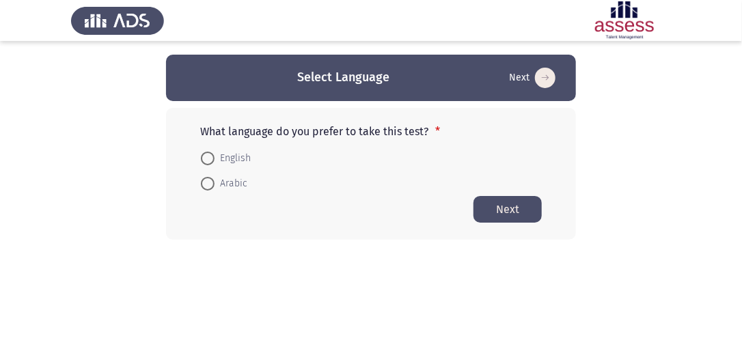
click at [208, 162] on span at bounding box center [208, 159] width 14 height 14
click at [208, 162] on input "English" at bounding box center [208, 159] width 14 height 14
radio input "true"
click at [463, 208] on button "Next" at bounding box center [507, 208] width 68 height 27
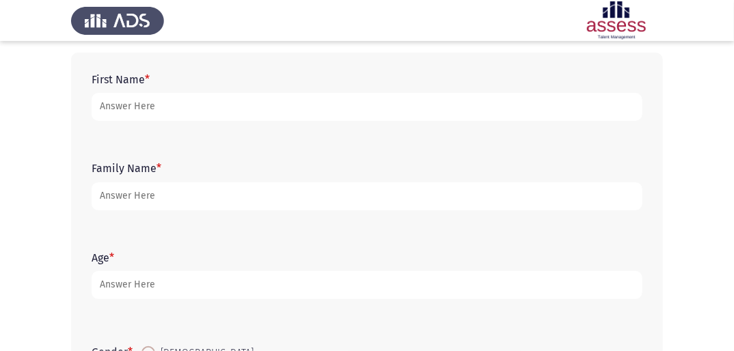
scroll to position [61, 0]
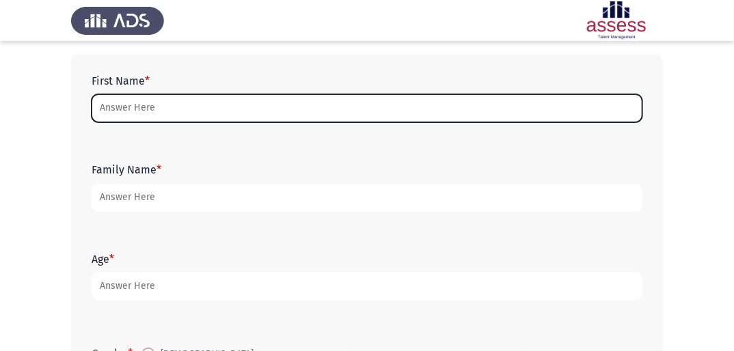
click at [138, 100] on input "First Name *" at bounding box center [367, 108] width 551 height 28
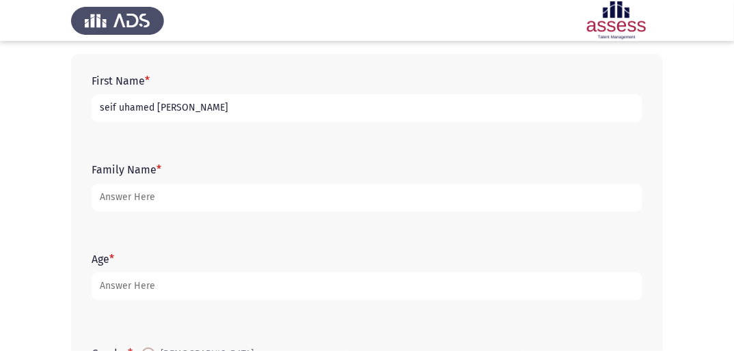
type input "seif uhamed [PERSON_NAME]"
drag, startPoint x: 350, startPoint y: 117, endPoint x: 0, endPoint y: 158, distance: 352.1
click at [0, 165] on html "Demographics Next First Name * [PERSON_NAME] uhamed [PERSON_NAME][DEMOGRAPHIC_D…" at bounding box center [367, 254] width 734 height 631
type input "seif [PERSON_NAME]"
drag, startPoint x: 303, startPoint y: 110, endPoint x: -3, endPoint y: 176, distance: 313.1
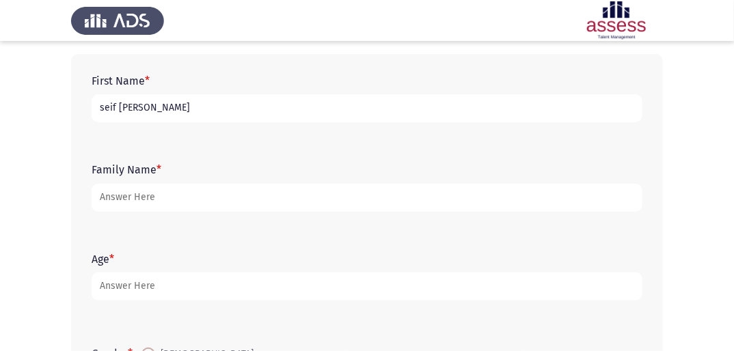
click at [0, 176] on html "Demographics Next First Name * [PERSON_NAME] muhamme [PERSON_NAME] Family Name …" at bounding box center [367, 254] width 734 height 631
type input "[PERSON_NAME]"
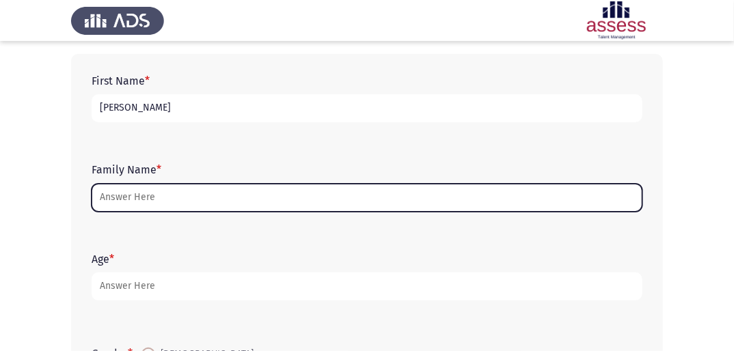
type input "3"
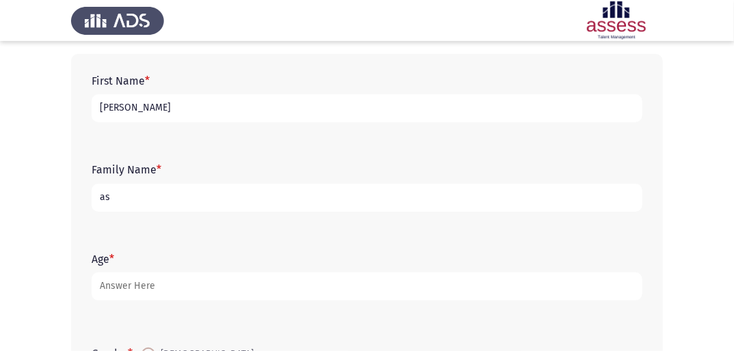
type input "a"
type input "ASU"
type input "8"
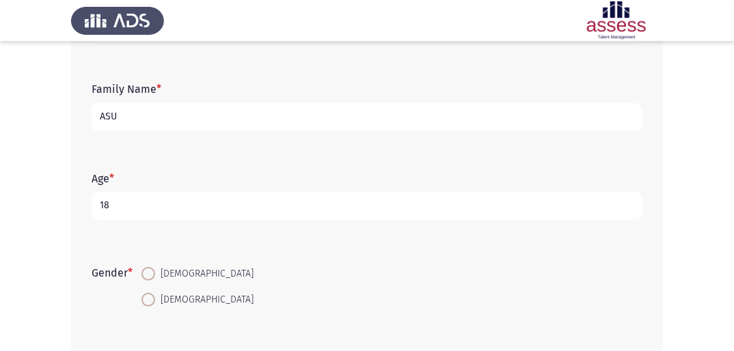
scroll to position [225, 0]
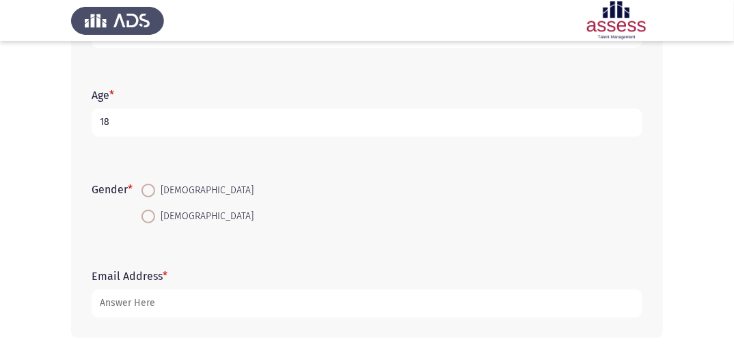
type input "18"
click at [149, 184] on span at bounding box center [148, 191] width 14 height 14
click at [149, 184] on input "[DEMOGRAPHIC_DATA]" at bounding box center [148, 191] width 14 height 14
radio input "true"
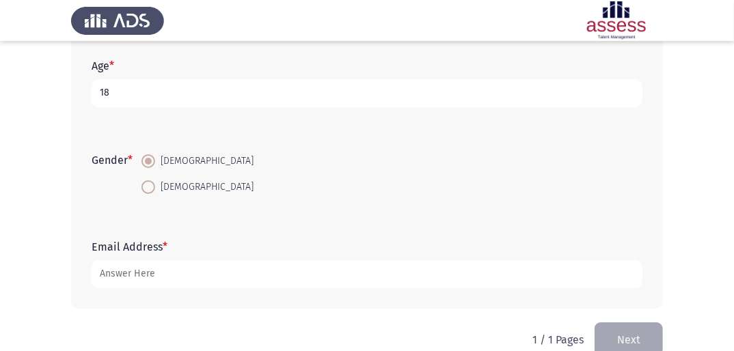
scroll to position [279, 0]
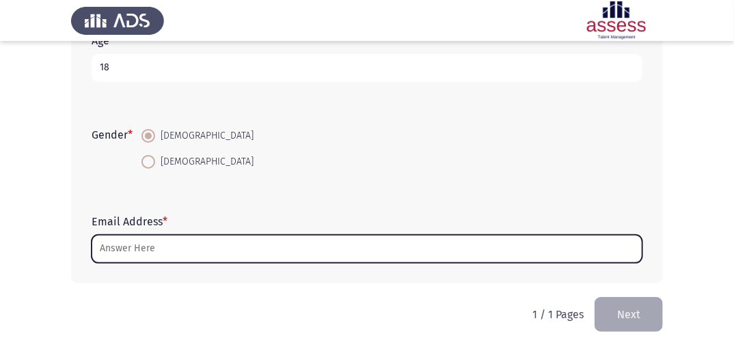
click at [192, 219] on input "Email Address *" at bounding box center [367, 249] width 551 height 28
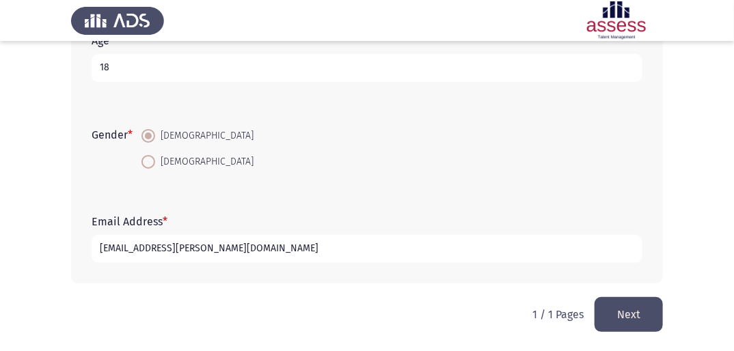
click at [194, 219] on input "[EMAIL_ADDRESS][PERSON_NAME][DOMAIN_NAME]" at bounding box center [367, 249] width 551 height 28
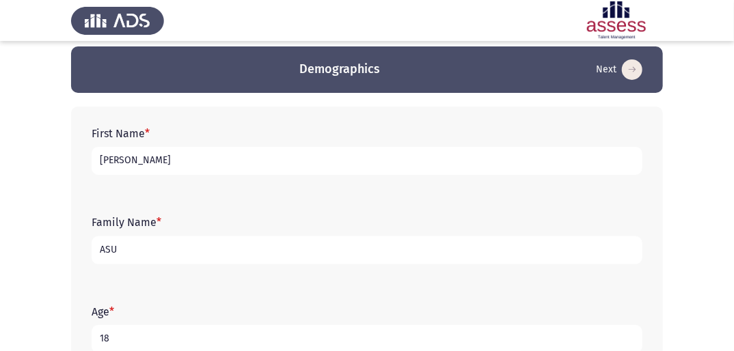
scroll to position [0, 0]
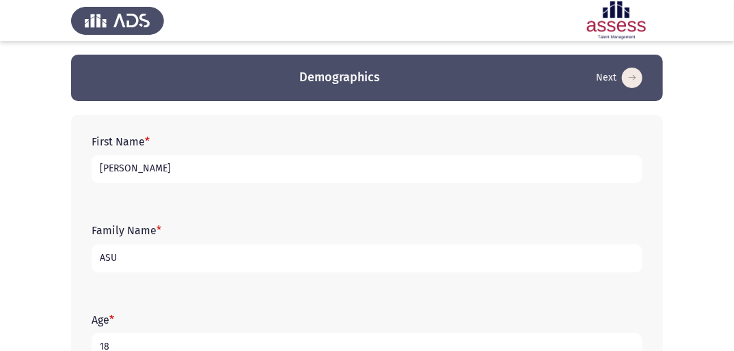
type input "[EMAIL_ADDRESS][DOMAIN_NAME]"
drag, startPoint x: 140, startPoint y: 251, endPoint x: -1, endPoint y: 248, distance: 141.4
click at [0, 219] on html "Demographics Next First Name * [PERSON_NAME] Family Name * ASU Age * [DEMOGRAPH…" at bounding box center [367, 315] width 734 height 631
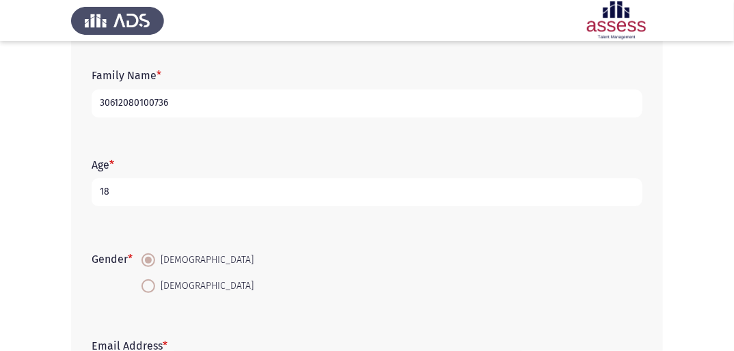
scroll to position [279, 0]
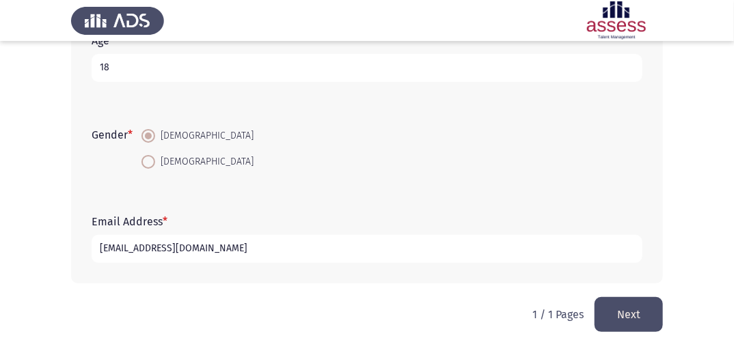
type input "30612080100736"
click at [298, 219] on input "[EMAIL_ADDRESS][DOMAIN_NAME]" at bounding box center [367, 249] width 551 height 28
type input "[EMAIL_ADDRESS][DOMAIN_NAME]"
click at [463, 219] on button "Next" at bounding box center [628, 314] width 68 height 35
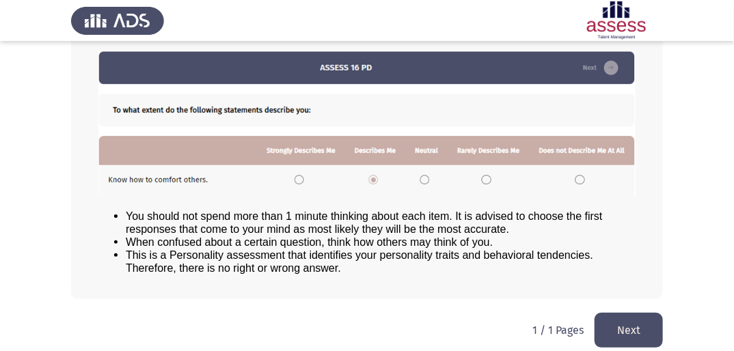
scroll to position [199, 0]
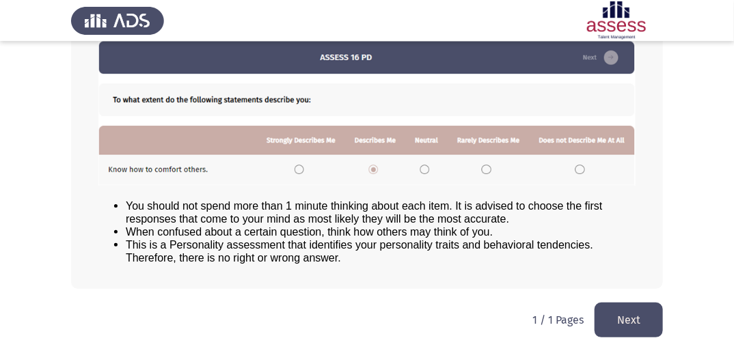
click at [463, 219] on button "Next" at bounding box center [628, 320] width 68 height 35
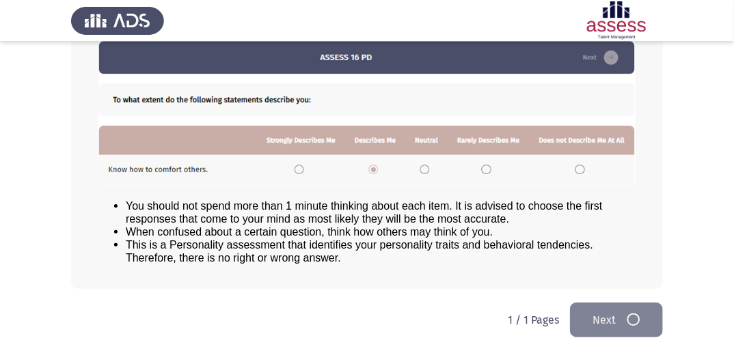
scroll to position [0, 0]
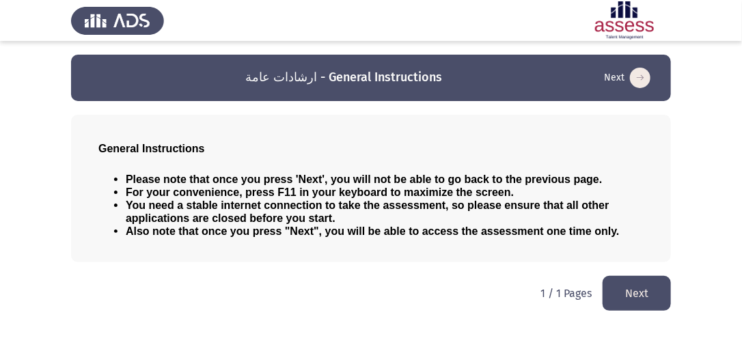
click at [463, 219] on button "Next" at bounding box center [636, 293] width 68 height 35
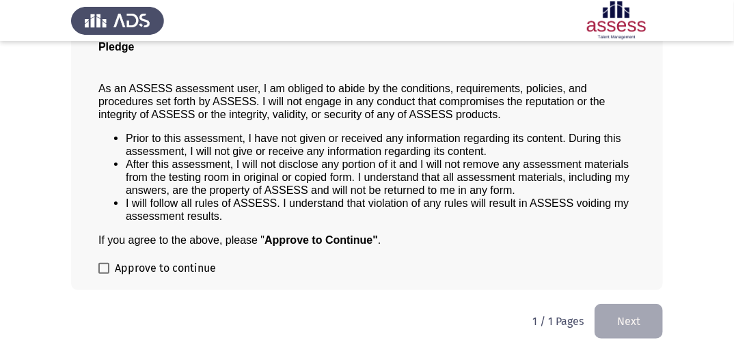
scroll to position [116, 0]
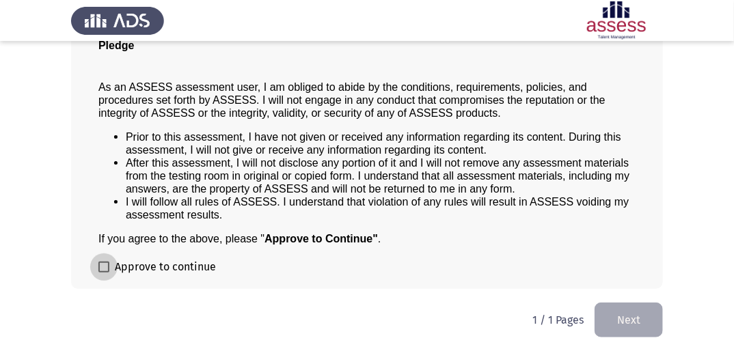
click at [107, 219] on span at bounding box center [103, 267] width 11 height 11
click at [104, 219] on input "Approve to continue" at bounding box center [103, 273] width 1 height 1
checkbox input "true"
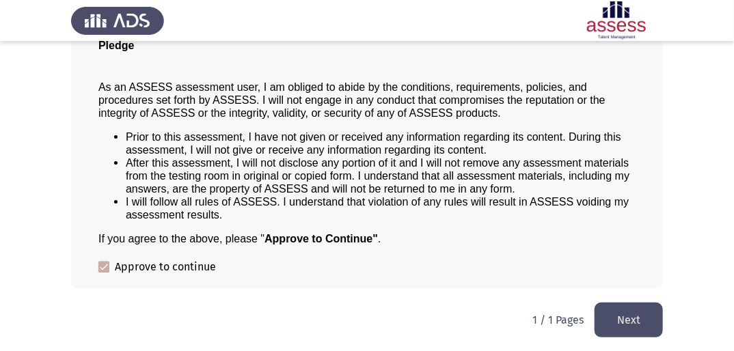
click at [463, 219] on button "Next" at bounding box center [628, 320] width 68 height 35
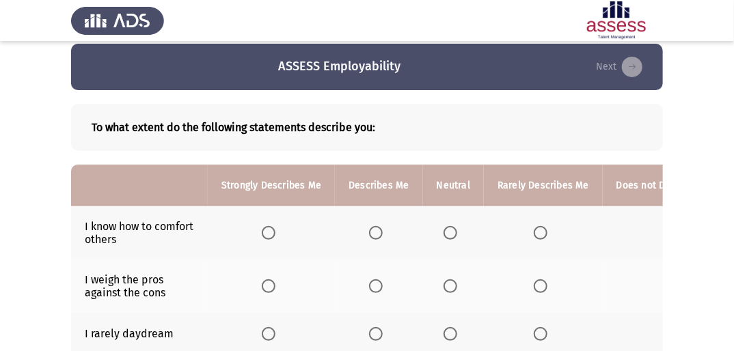
scroll to position [0, 0]
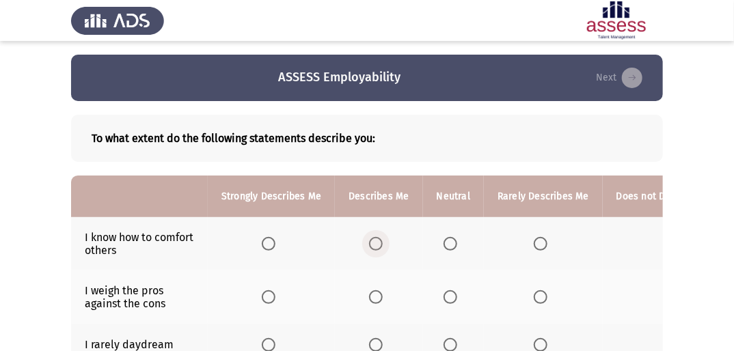
click at [375, 219] on span "Select an option" at bounding box center [376, 244] width 14 height 14
click at [375, 219] on input "Select an option" at bounding box center [376, 244] width 14 height 14
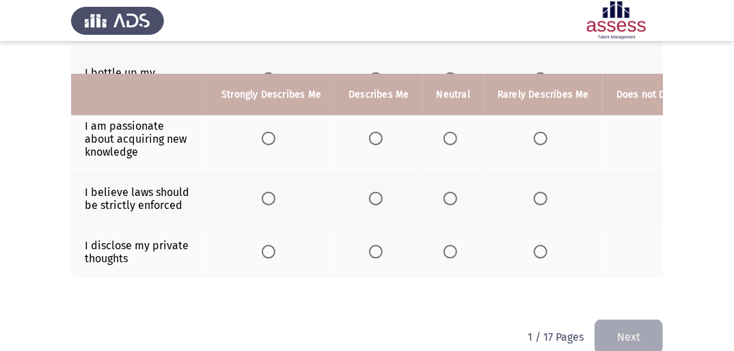
scroll to position [495, 0]
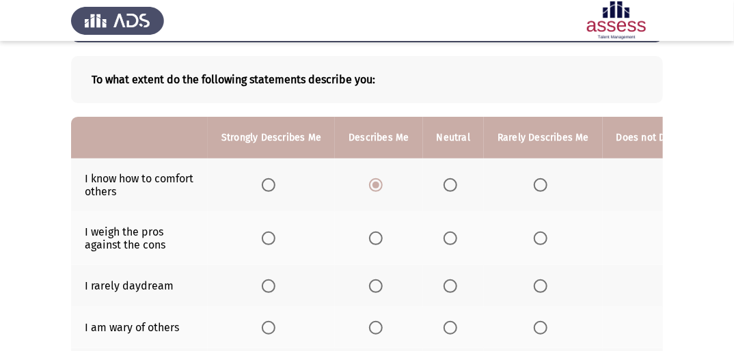
scroll to position [57, 0]
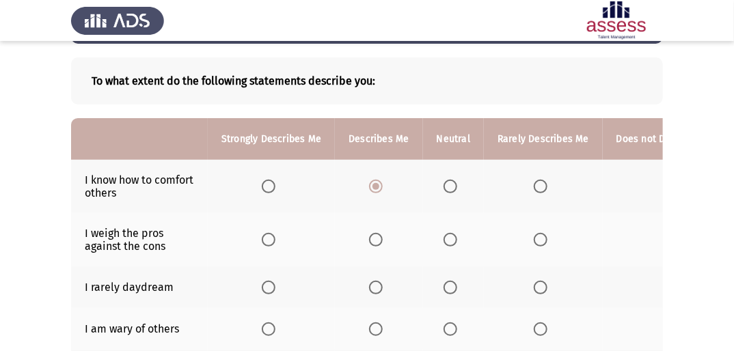
click at [369, 219] on span "Select an option" at bounding box center [376, 240] width 14 height 14
click at [369, 219] on input "Select an option" at bounding box center [376, 240] width 14 height 14
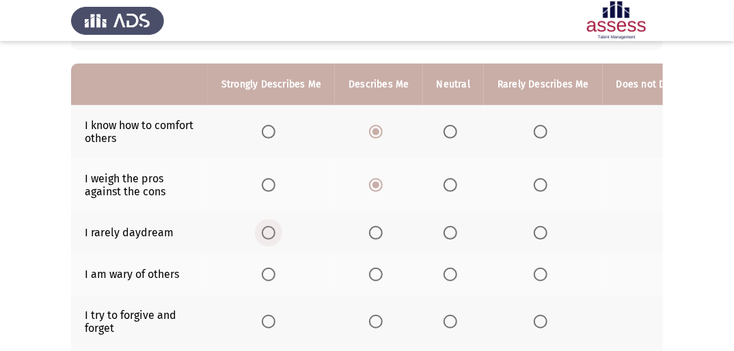
click at [266, 219] on span "Select an option" at bounding box center [269, 233] width 14 height 14
click at [266, 219] on input "Select an option" at bounding box center [269, 233] width 14 height 14
click at [448, 219] on span "Select an option" at bounding box center [450, 275] width 14 height 14
click at [448, 219] on input "Select an option" at bounding box center [450, 275] width 14 height 14
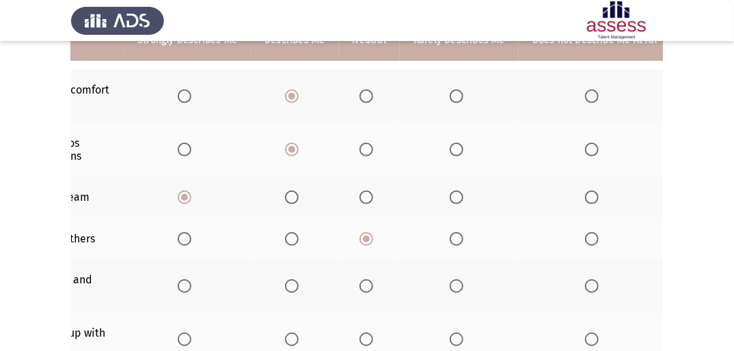
scroll to position [167, 0]
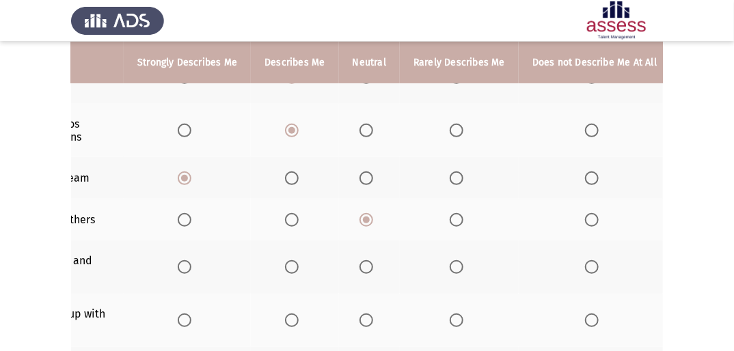
click at [463, 219] on span "Select an option" at bounding box center [592, 267] width 14 height 14
click at [463, 219] on input "Select an option" at bounding box center [592, 267] width 14 height 14
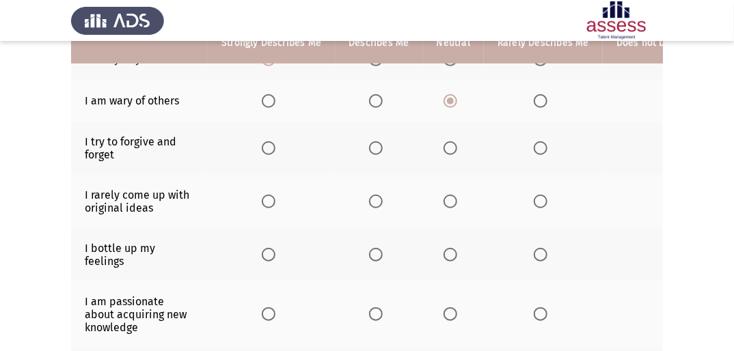
scroll to position [287, 0]
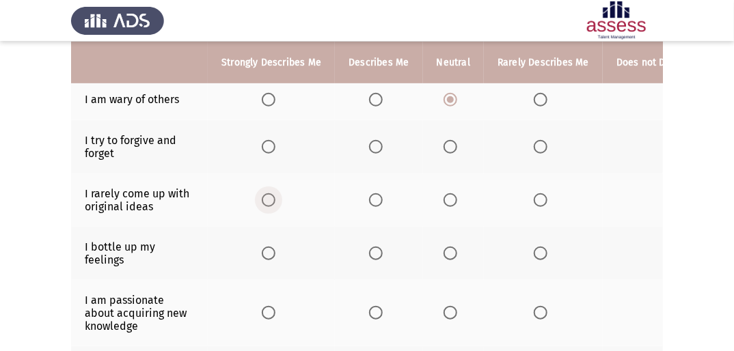
click at [268, 199] on span "Select an option" at bounding box center [269, 200] width 14 height 14
click at [268, 199] on input "Select an option" at bounding box center [269, 200] width 14 height 14
click at [381, 219] on label "Select an option" at bounding box center [378, 254] width 19 height 14
click at [381, 219] on input "Select an option" at bounding box center [376, 254] width 14 height 14
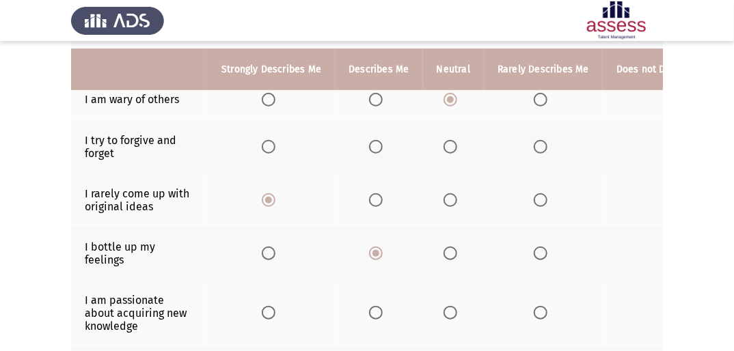
scroll to position [342, 0]
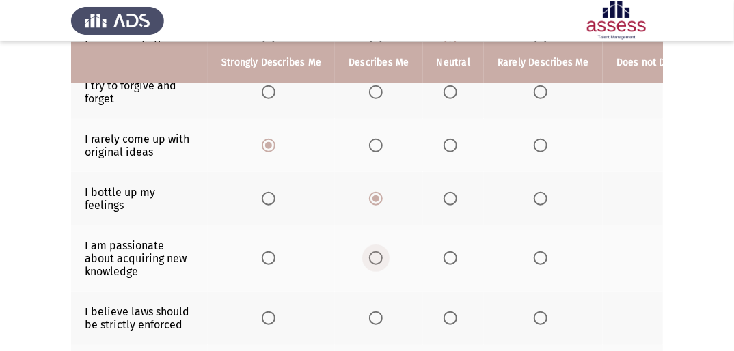
click at [380, 219] on label "Select an option" at bounding box center [378, 258] width 19 height 14
click at [380, 219] on input "Select an option" at bounding box center [376, 258] width 14 height 14
click at [272, 219] on span "Select an option" at bounding box center [269, 318] width 14 height 14
click at [272, 219] on input "Select an option" at bounding box center [269, 318] width 14 height 14
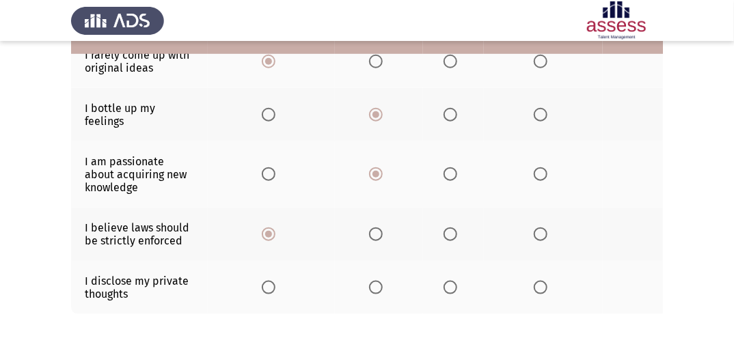
scroll to position [451, 0]
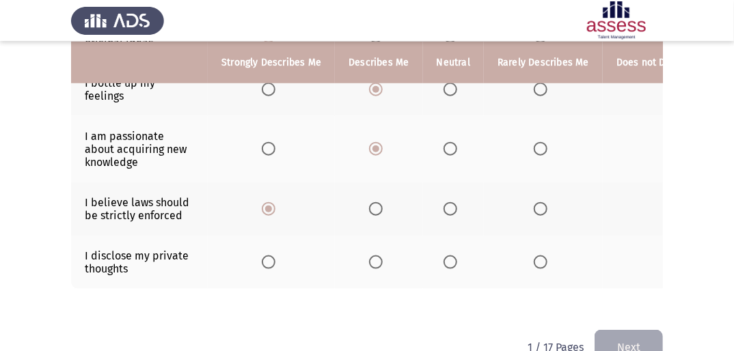
click at [463, 219] on span "Select an option" at bounding box center [540, 262] width 14 height 14
click at [463, 219] on input "Select an option" at bounding box center [540, 262] width 14 height 14
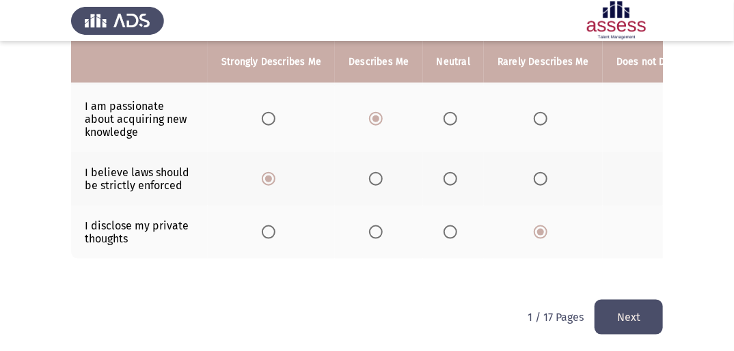
scroll to position [495, 0]
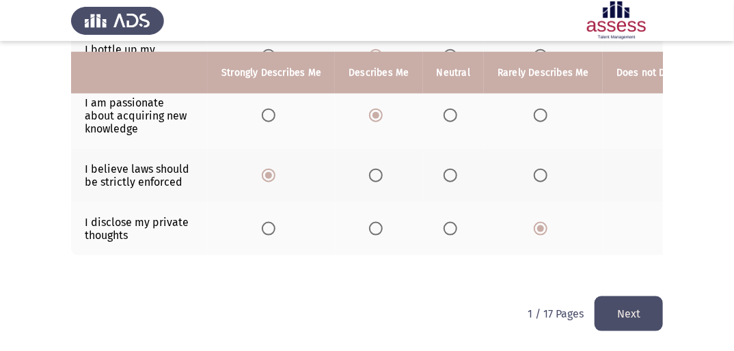
click at [463, 219] on button "Next" at bounding box center [628, 313] width 68 height 35
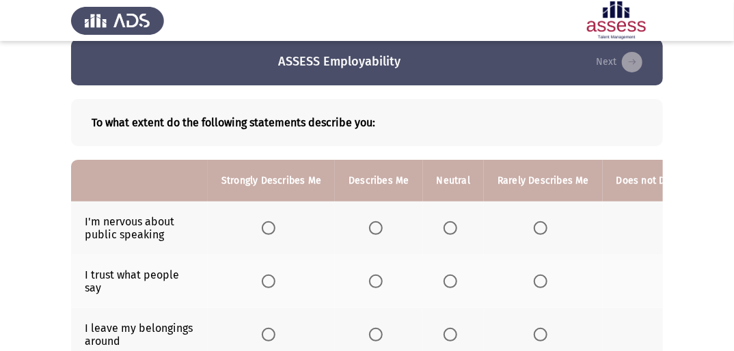
scroll to position [0, 0]
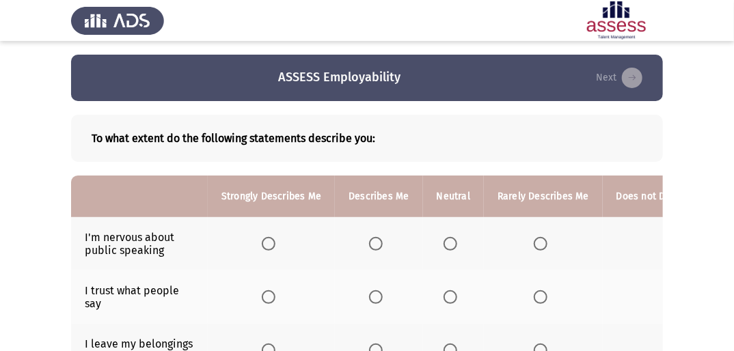
click at [463, 219] on th at bounding box center [678, 243] width 152 height 53
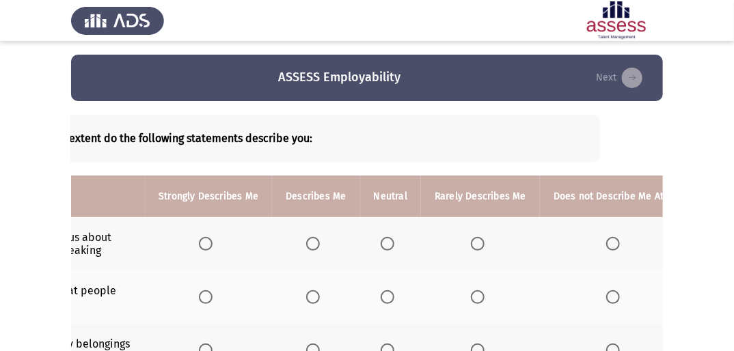
scroll to position [0, 66]
click at [463, 219] on span "Select an option" at bounding box center [610, 244] width 14 height 14
click at [463, 219] on input "Select an option" at bounding box center [610, 244] width 14 height 14
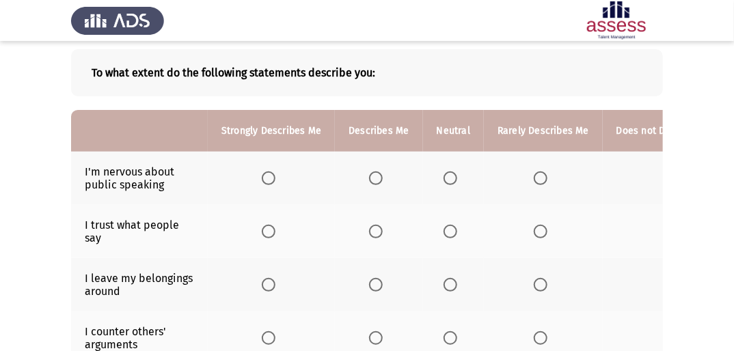
scroll to position [87, 0]
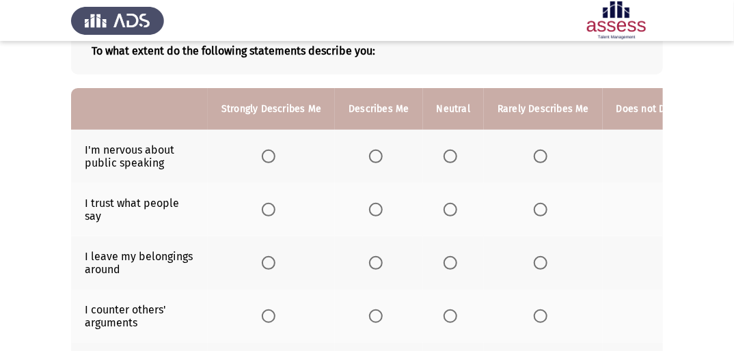
click at [378, 209] on span "Select an option" at bounding box center [376, 210] width 14 height 14
click at [378, 209] on input "Select an option" at bounding box center [376, 210] width 14 height 14
click at [377, 219] on span "Select an option" at bounding box center [376, 263] width 14 height 14
click at [377, 219] on input "Select an option" at bounding box center [376, 263] width 14 height 14
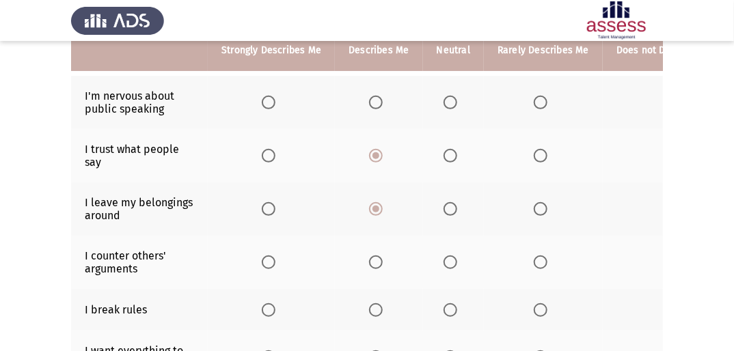
scroll to position [142, 0]
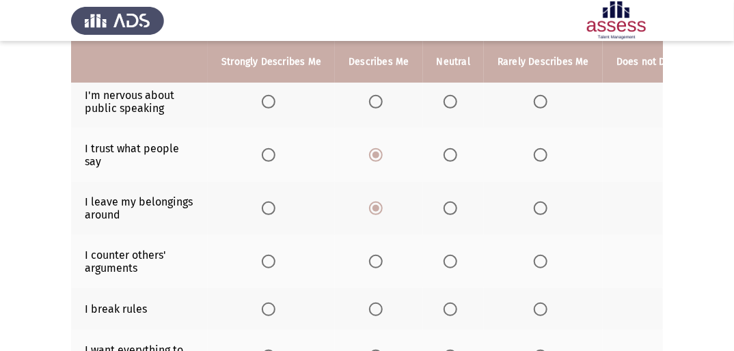
click at [463, 219] on app-assessment-container "ASSESS Employability Next To what extent do the following statements describe y…" at bounding box center [367, 269] width 734 height 713
click at [463, 219] on th at bounding box center [543, 309] width 119 height 42
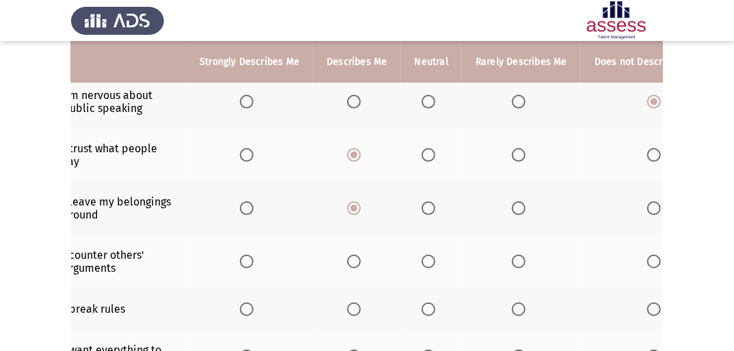
scroll to position [0, 44]
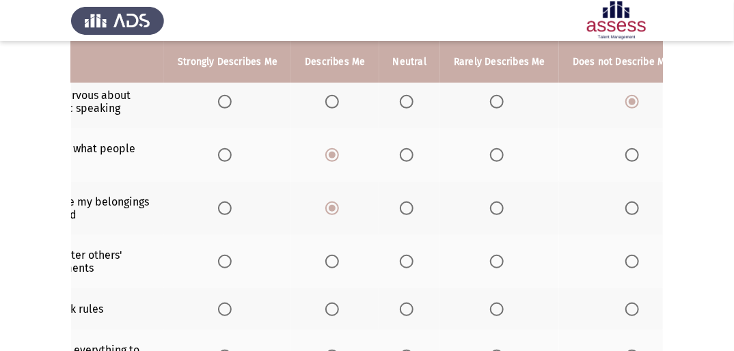
click at [463, 219] on span "Select an option" at bounding box center [632, 310] width 14 height 14
click at [463, 219] on input "Select an option" at bounding box center [632, 310] width 14 height 14
click at [407, 219] on th at bounding box center [409, 261] width 61 height 53
click at [400, 219] on span "Select an option" at bounding box center [407, 262] width 14 height 14
click at [400, 219] on input "Select an option" at bounding box center [407, 262] width 14 height 14
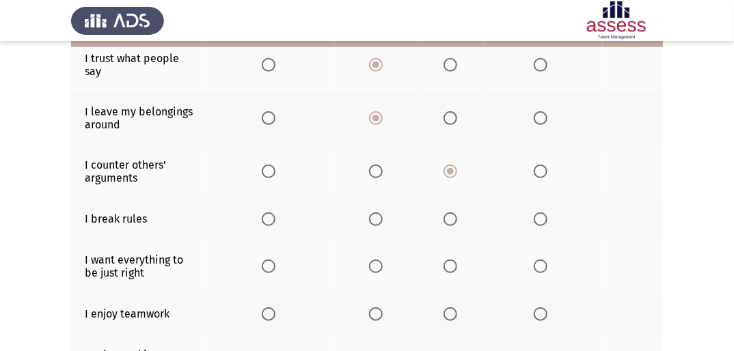
scroll to position [251, 0]
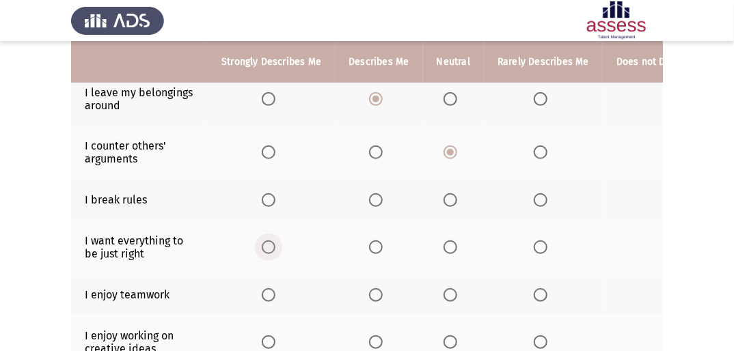
click at [266, 219] on span "Select an option" at bounding box center [269, 247] width 14 height 14
click at [266, 219] on input "Select an option" at bounding box center [269, 247] width 14 height 14
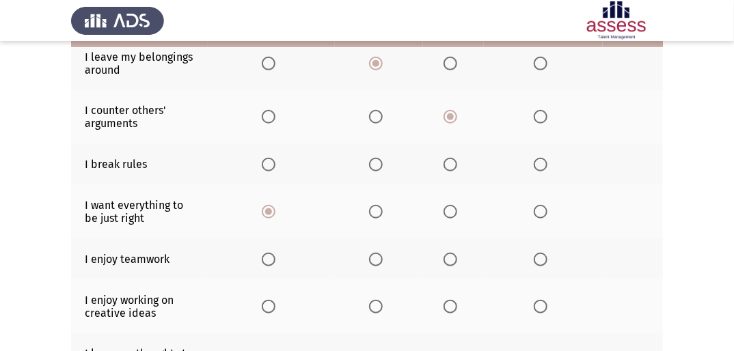
scroll to position [306, 0]
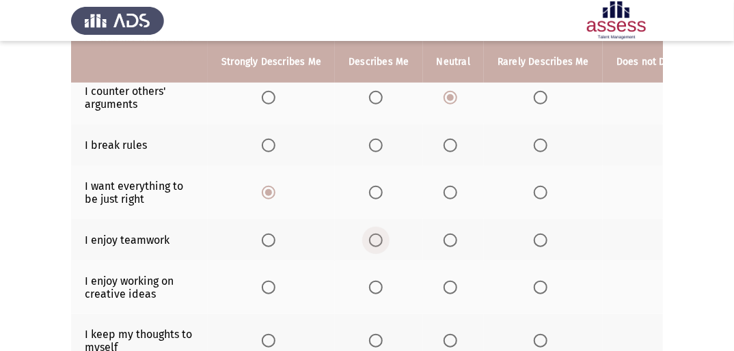
click at [382, 219] on label "Select an option" at bounding box center [378, 241] width 19 height 14
click at [382, 219] on input "Select an option" at bounding box center [376, 241] width 14 height 14
click at [376, 219] on span "Select an option" at bounding box center [376, 288] width 14 height 14
click at [376, 219] on input "Select an option" at bounding box center [376, 288] width 14 height 14
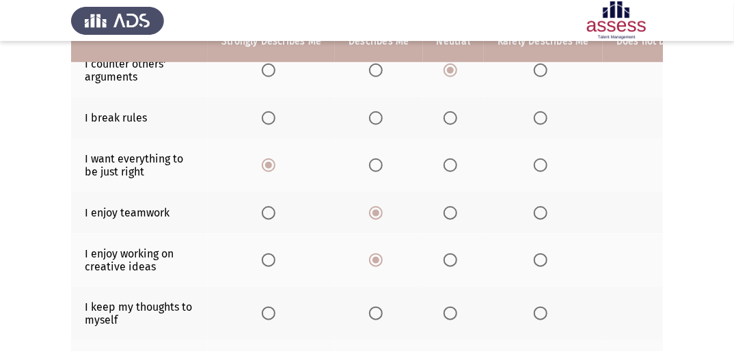
scroll to position [361, 0]
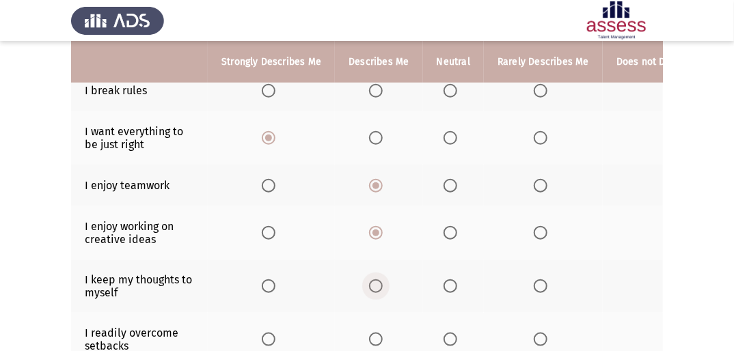
click at [380, 219] on span "Select an option" at bounding box center [376, 286] width 14 height 14
click at [380, 219] on input "Select an option" at bounding box center [376, 286] width 14 height 14
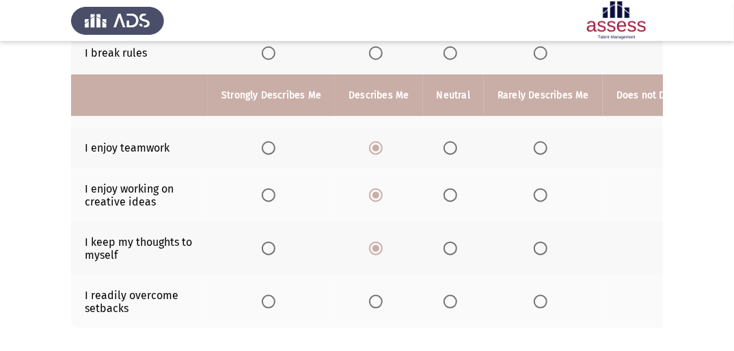
scroll to position [470, 0]
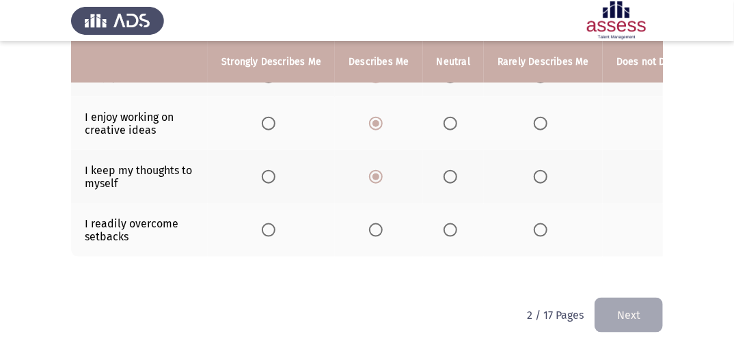
click at [448, 219] on span "Select an option" at bounding box center [450, 230] width 14 height 14
click at [448, 219] on input "Select an option" at bounding box center [450, 230] width 14 height 14
click at [463, 219] on button "Next" at bounding box center [628, 315] width 68 height 35
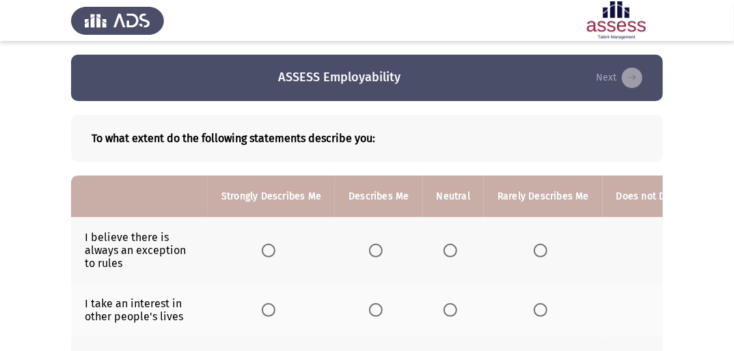
scroll to position [55, 0]
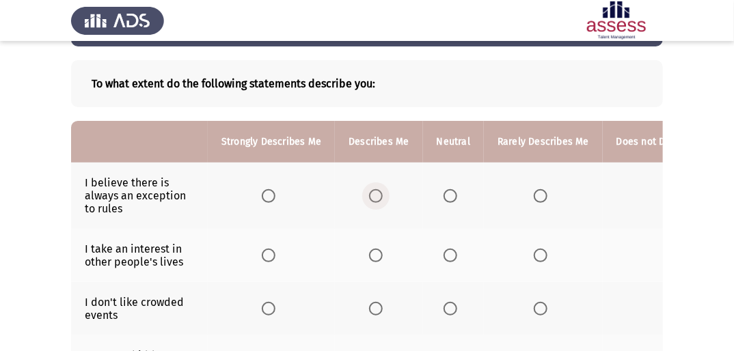
click at [374, 191] on span "Select an option" at bounding box center [376, 196] width 14 height 14
click at [374, 191] on input "Select an option" at bounding box center [376, 196] width 14 height 14
click at [454, 219] on span "Select an option" at bounding box center [450, 256] width 14 height 14
click at [454, 219] on input "Select an option" at bounding box center [450, 256] width 14 height 14
click at [452, 219] on span "Select an option" at bounding box center [450, 309] width 14 height 14
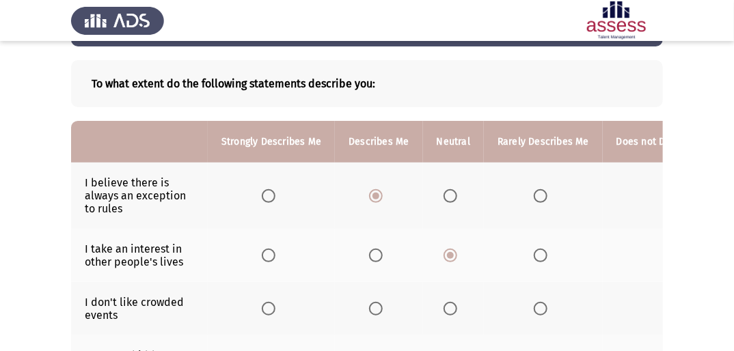
click at [452, 219] on input "Select an option" at bounding box center [450, 309] width 14 height 14
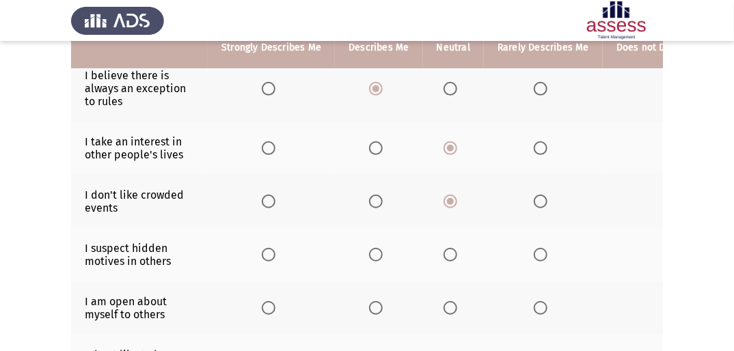
scroll to position [164, 0]
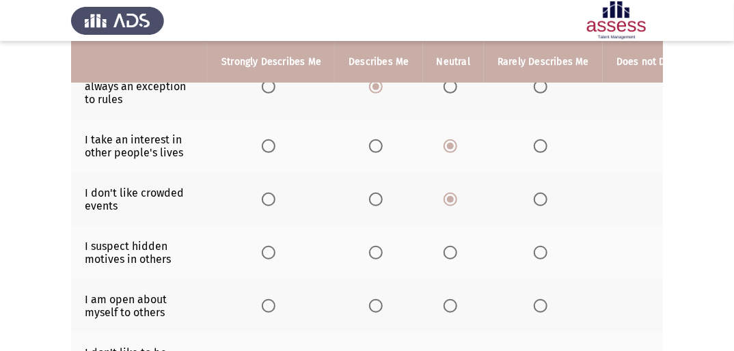
click at [451, 219] on span "Select an option" at bounding box center [450, 253] width 14 height 14
click at [451, 219] on input "Select an option" at bounding box center [450, 253] width 14 height 14
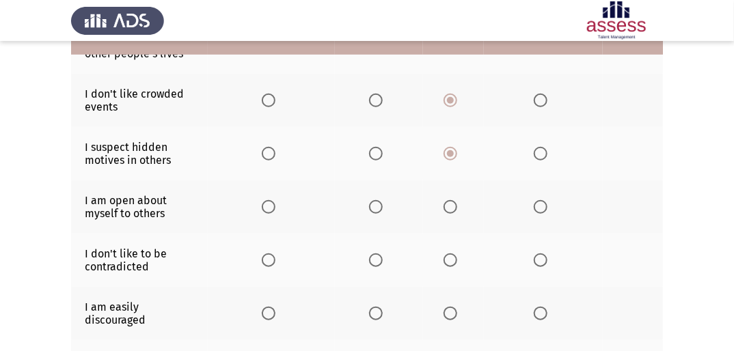
scroll to position [273, 0]
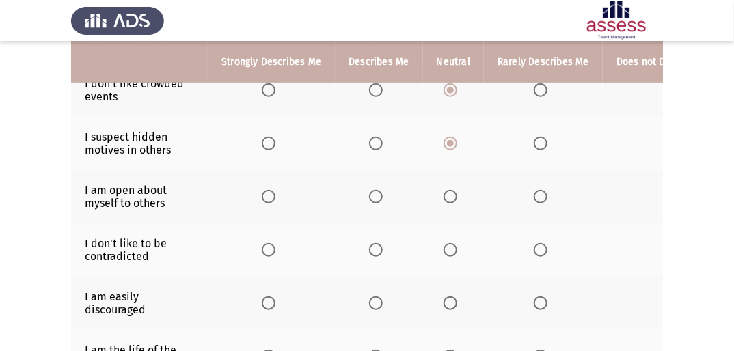
click at [378, 197] on span "Select an option" at bounding box center [376, 197] width 14 height 14
click at [378, 197] on input "Select an option" at bounding box center [376, 197] width 14 height 14
click at [372, 219] on span "Select an option" at bounding box center [376, 250] width 14 height 14
click at [372, 219] on input "Select an option" at bounding box center [376, 250] width 14 height 14
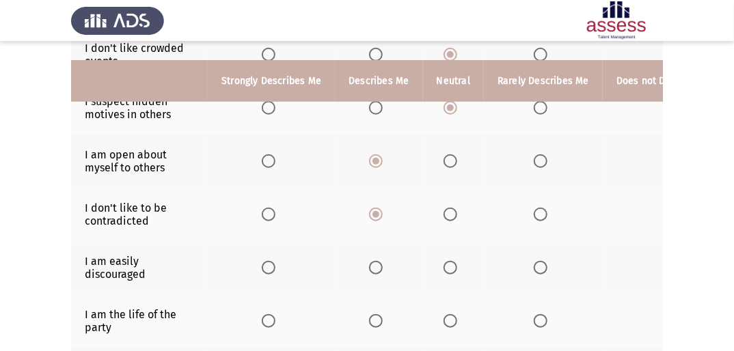
scroll to position [328, 0]
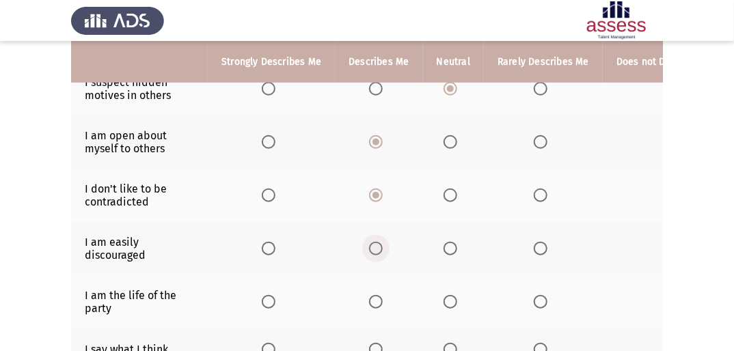
click at [380, 219] on span "Select an option" at bounding box center [376, 249] width 14 height 14
click at [380, 219] on input "Select an option" at bounding box center [376, 249] width 14 height 14
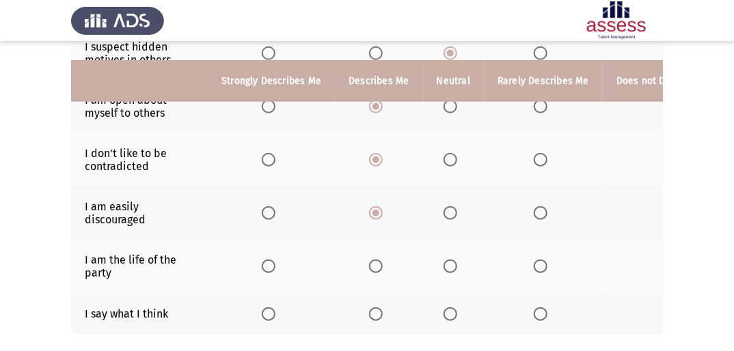
scroll to position [383, 0]
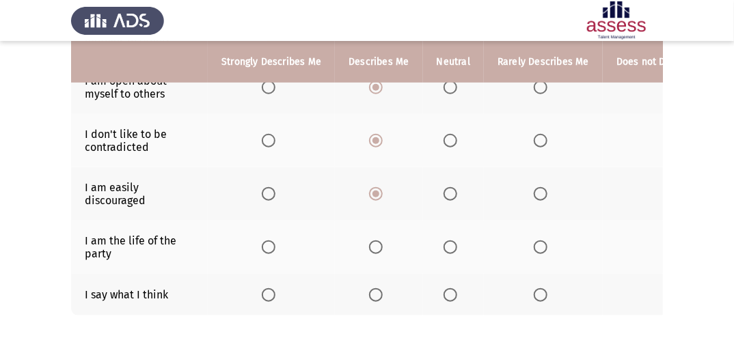
click at [369, 219] on span "Select an option" at bounding box center [376, 247] width 14 height 14
click at [369, 219] on input "Select an option" at bounding box center [376, 247] width 14 height 14
click at [268, 219] on th at bounding box center [271, 295] width 127 height 42
click at [274, 219] on span "Select an option" at bounding box center [269, 295] width 14 height 14
click at [274, 219] on input "Select an option" at bounding box center [269, 295] width 14 height 14
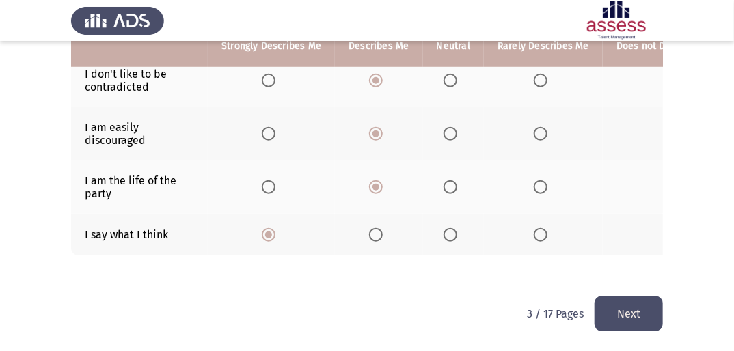
scroll to position [454, 0]
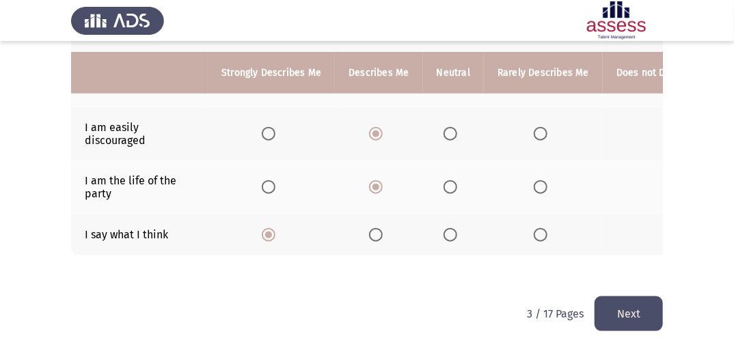
click at [463, 219] on button "Next" at bounding box center [628, 313] width 68 height 35
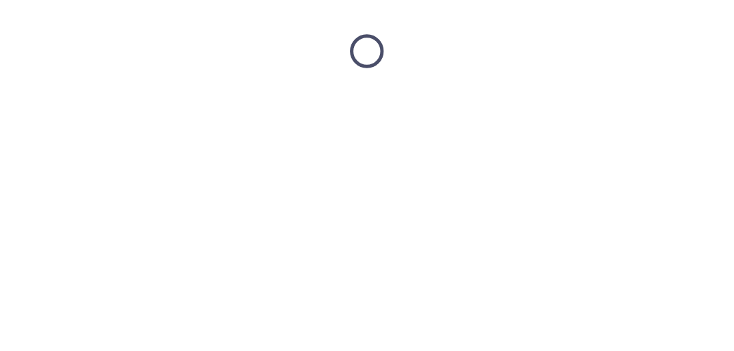
scroll to position [0, 0]
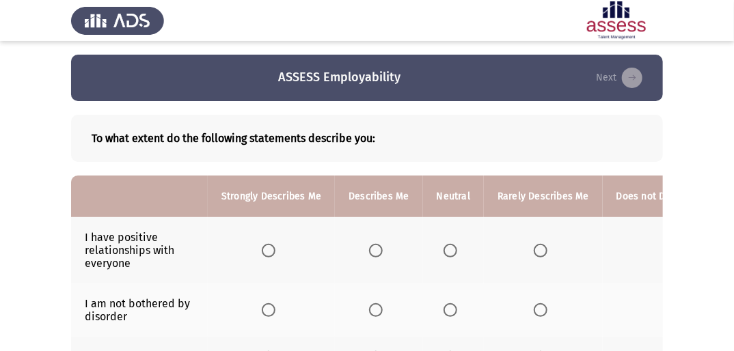
click at [463, 219] on th at bounding box center [678, 250] width 152 height 66
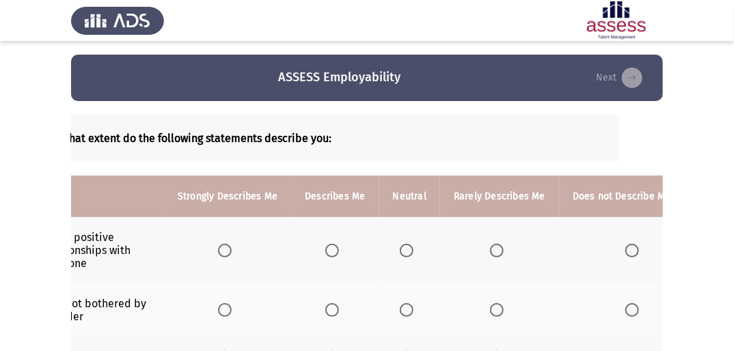
scroll to position [0, 66]
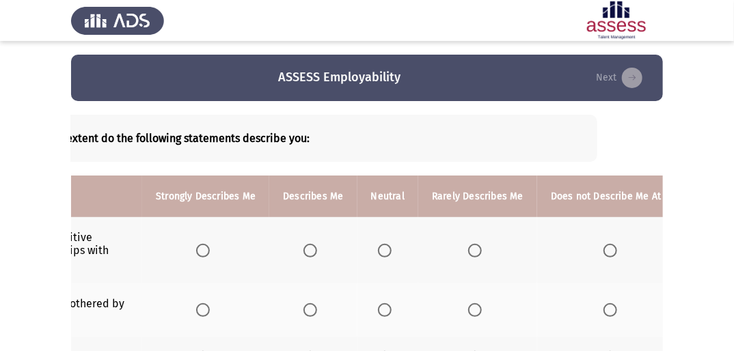
click at [463, 219] on th at bounding box center [613, 250] width 152 height 66
click at [463, 219] on span "Select an option" at bounding box center [610, 251] width 14 height 14
click at [463, 219] on input "Select an option" at bounding box center [610, 251] width 14 height 14
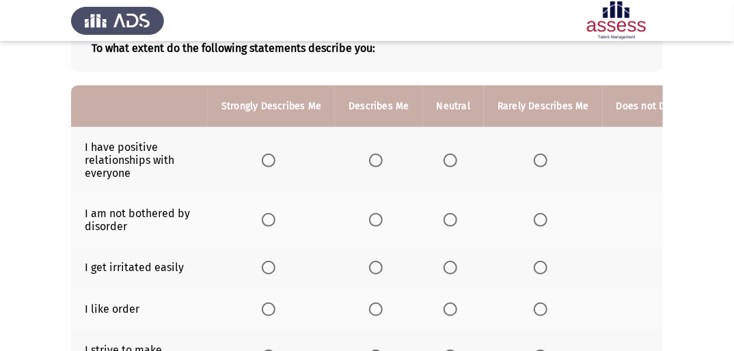
scroll to position [109, 0]
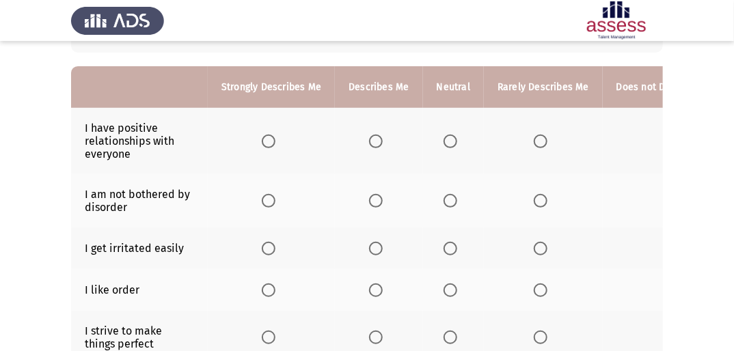
click at [378, 219] on span "Select an option" at bounding box center [376, 290] width 14 height 14
click at [378, 219] on input "Select an option" at bounding box center [376, 290] width 14 height 14
click at [463, 219] on th at bounding box center [453, 248] width 61 height 42
click at [451, 219] on span "Select an option" at bounding box center [450, 249] width 14 height 14
click at [451, 219] on input "Select an option" at bounding box center [450, 249] width 14 height 14
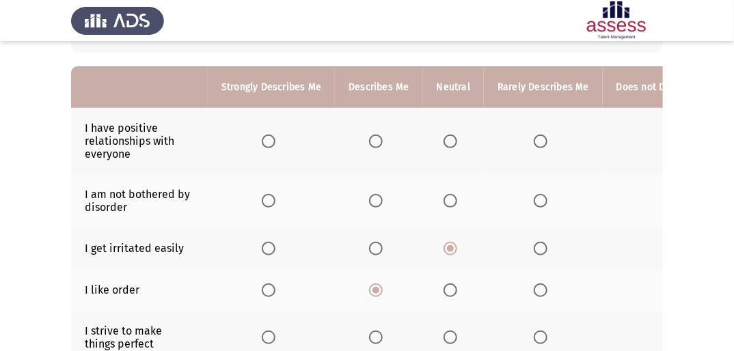
click at [375, 199] on span "Select an option" at bounding box center [376, 201] width 14 height 14
click at [375, 199] on input "Select an option" at bounding box center [376, 201] width 14 height 14
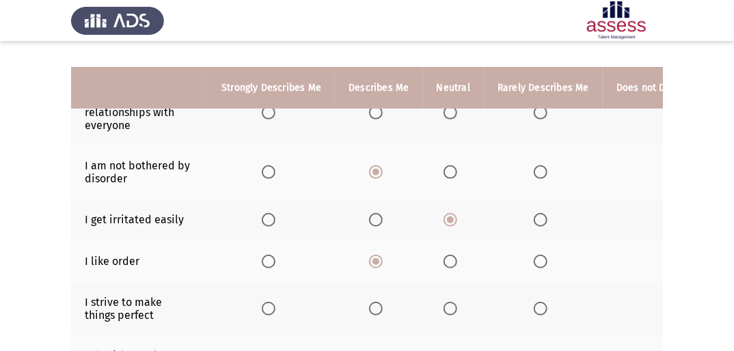
scroll to position [164, 0]
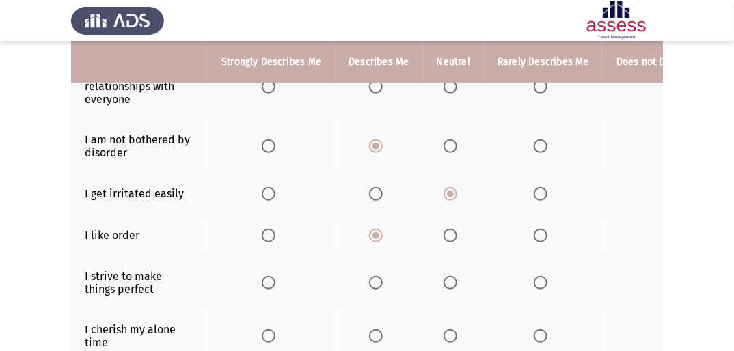
click at [273, 219] on span "Select an option" at bounding box center [269, 283] width 14 height 14
click at [273, 219] on input "Select an option" at bounding box center [269, 283] width 14 height 14
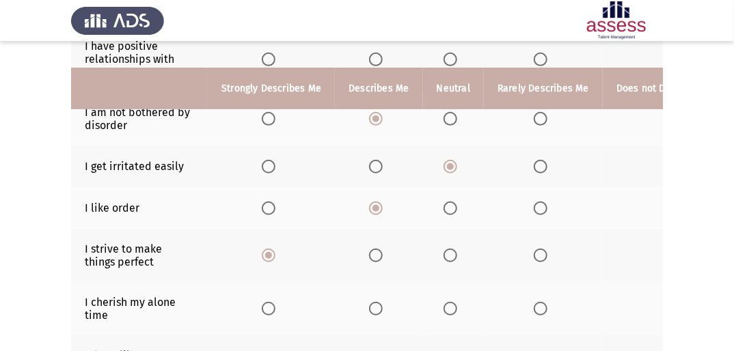
scroll to position [219, 0]
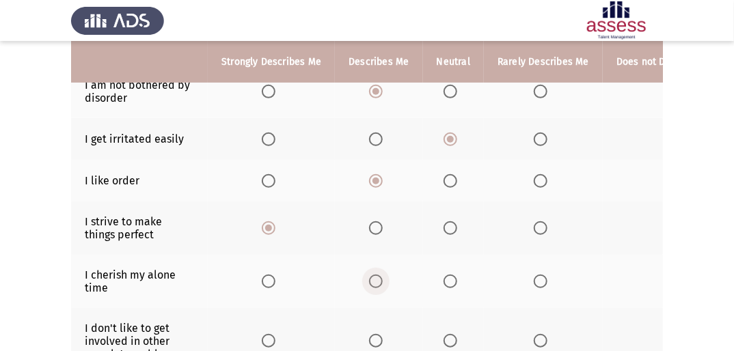
click at [376, 219] on span "Select an option" at bounding box center [376, 282] width 14 height 14
click at [376, 219] on input "Select an option" at bounding box center [376, 282] width 14 height 14
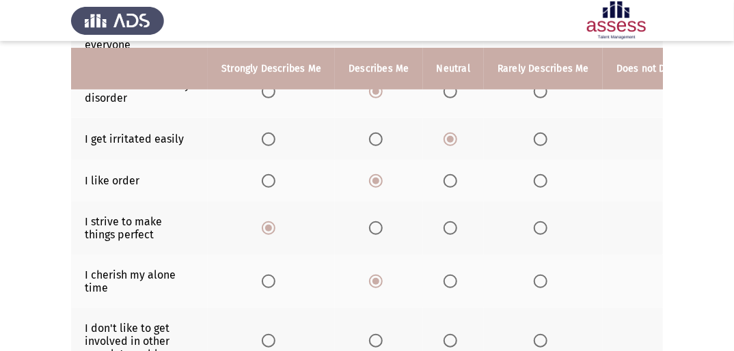
scroll to position [273, 0]
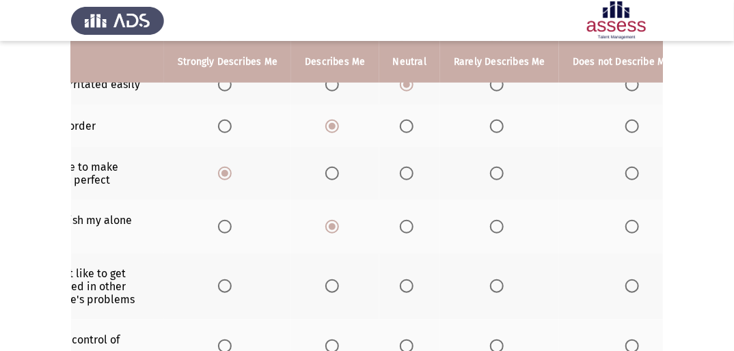
click at [463, 219] on span "Select an option" at bounding box center [632, 286] width 14 height 14
click at [463, 219] on input "Select an option" at bounding box center [632, 286] width 14 height 14
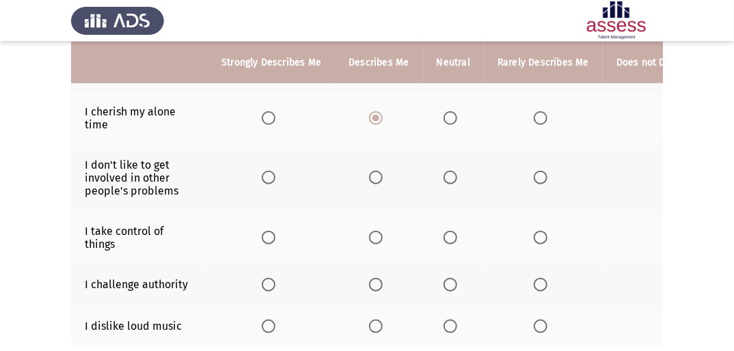
scroll to position [383, 0]
click at [379, 219] on span "Select an option" at bounding box center [376, 237] width 14 height 14
click at [379, 219] on input "Select an option" at bounding box center [376, 237] width 14 height 14
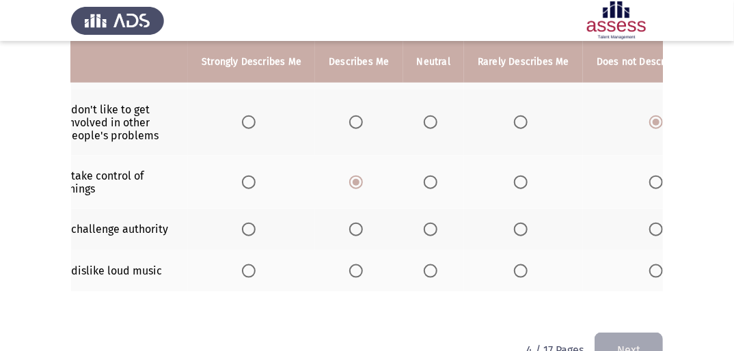
scroll to position [0, 22]
click at [463, 219] on label "Select an option" at bounding box center [656, 271] width 19 height 14
click at [463, 219] on input "Select an option" at bounding box center [654, 271] width 14 height 14
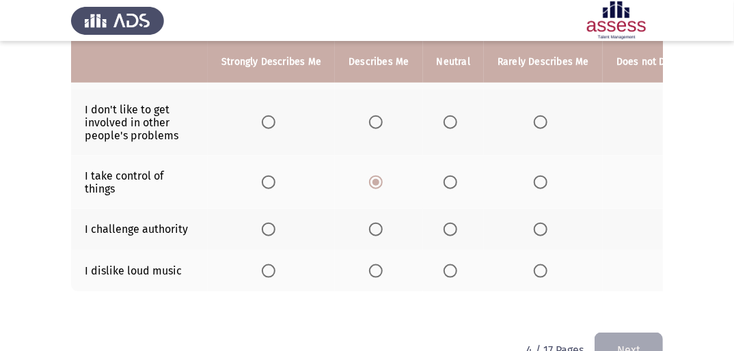
click at [383, 219] on label "Select an option" at bounding box center [378, 230] width 19 height 14
click at [383, 219] on input "Select an option" at bounding box center [376, 230] width 14 height 14
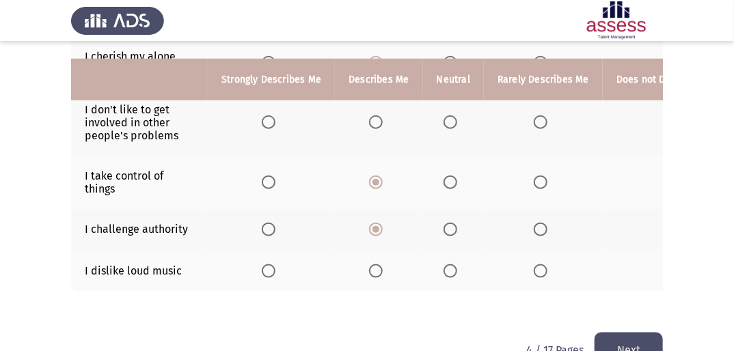
scroll to position [484, 0]
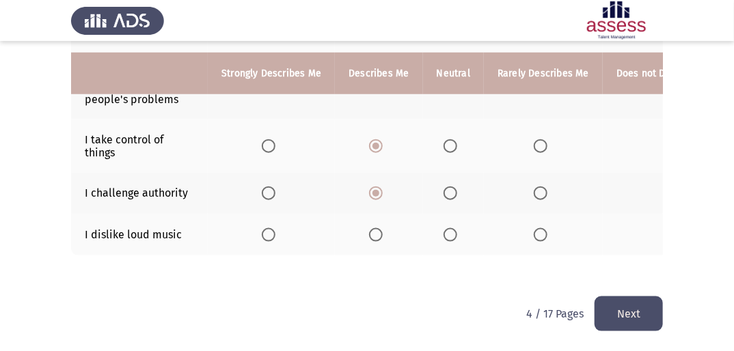
click at [463, 219] on button "Next" at bounding box center [628, 313] width 68 height 35
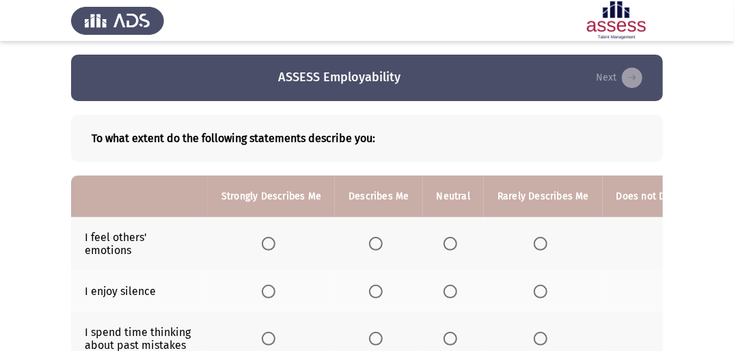
click at [383, 219] on label "Select an option" at bounding box center [378, 244] width 19 height 14
click at [383, 219] on input "Select an option" at bounding box center [376, 244] width 14 height 14
click at [447, 219] on span "Select an option" at bounding box center [450, 292] width 14 height 14
click at [447, 219] on input "Select an option" at bounding box center [450, 292] width 14 height 14
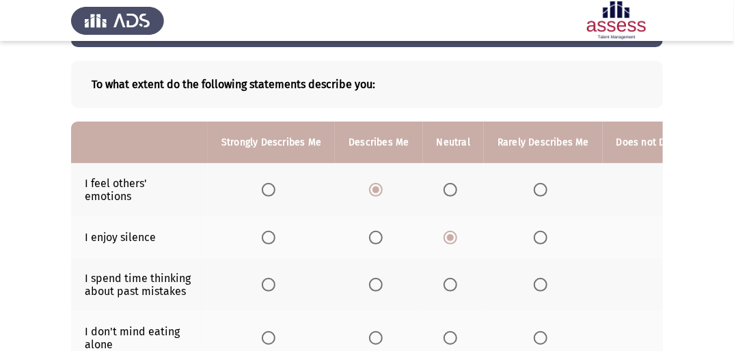
scroll to position [55, 0]
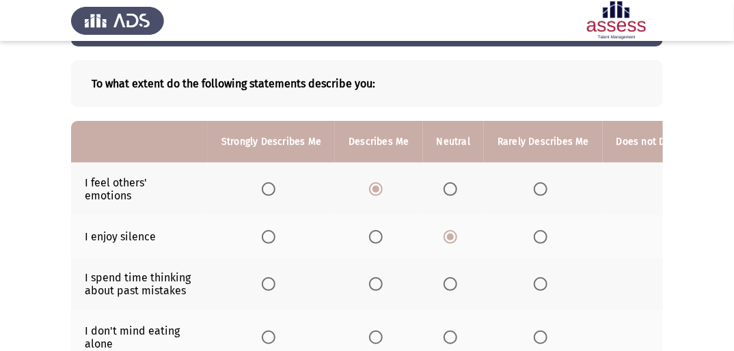
click at [383, 219] on label "Select an option" at bounding box center [378, 284] width 19 height 14
click at [383, 219] on input "Select an option" at bounding box center [376, 284] width 14 height 14
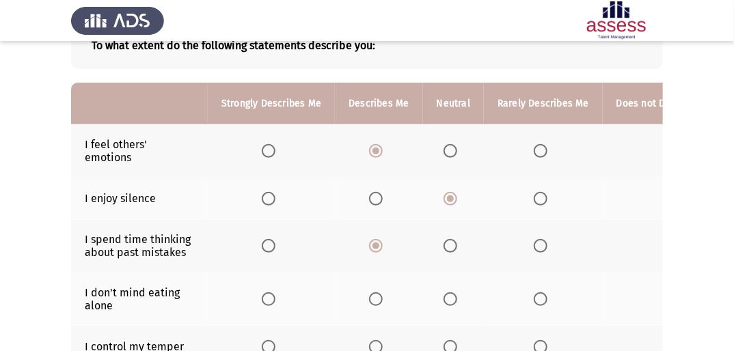
scroll to position [109, 0]
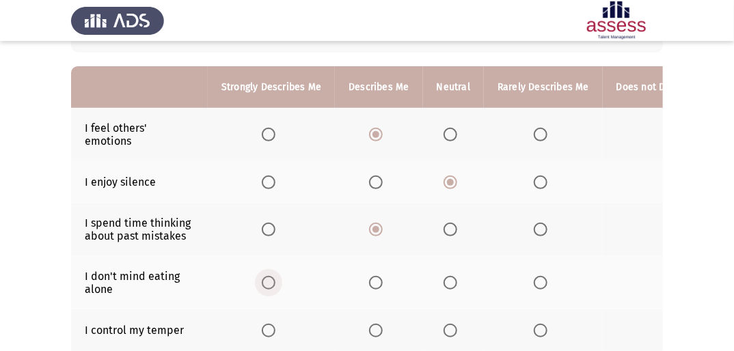
click at [265, 219] on span "Select an option" at bounding box center [269, 283] width 14 height 14
click at [265, 219] on input "Select an option" at bounding box center [269, 283] width 14 height 14
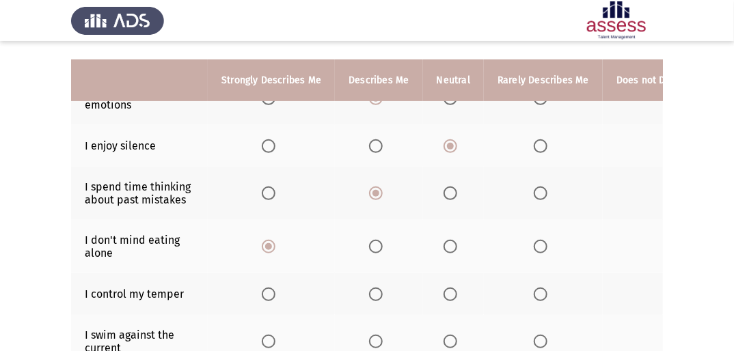
scroll to position [164, 0]
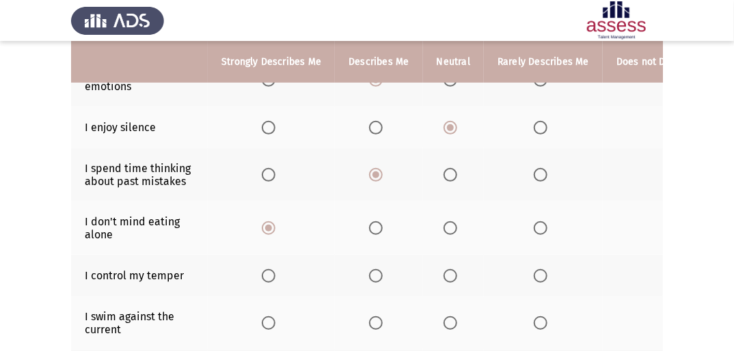
click at [452, 219] on span "Select an option" at bounding box center [450, 323] width 14 height 14
click at [452, 219] on input "Select an option" at bounding box center [450, 323] width 14 height 14
click at [385, 219] on label "Select an option" at bounding box center [378, 276] width 19 height 14
click at [383, 219] on input "Select an option" at bounding box center [376, 276] width 14 height 14
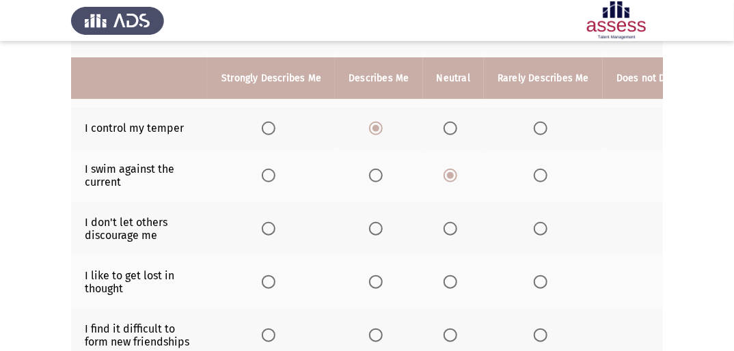
scroll to position [328, 0]
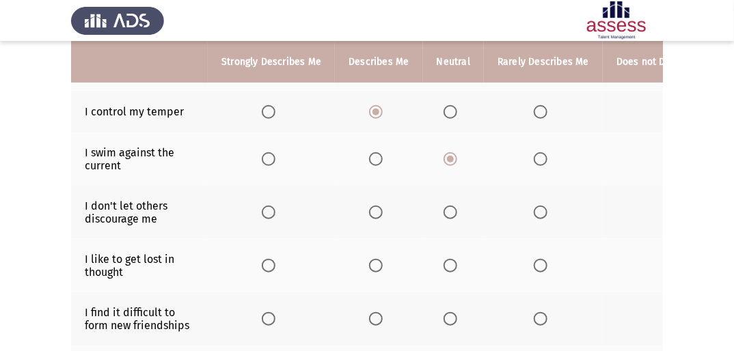
click at [439, 219] on th at bounding box center [453, 212] width 61 height 53
click at [447, 214] on span "Select an option" at bounding box center [450, 213] width 14 height 14
click at [447, 214] on input "Select an option" at bounding box center [450, 213] width 14 height 14
click at [445, 219] on span "Select an option" at bounding box center [450, 266] width 14 height 14
click at [445, 219] on input "Select an option" at bounding box center [450, 266] width 14 height 14
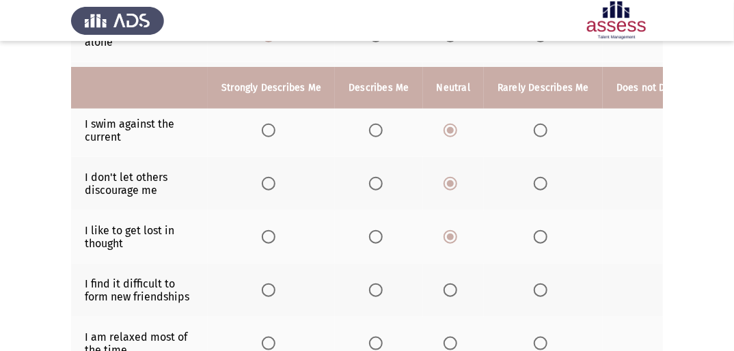
scroll to position [383, 0]
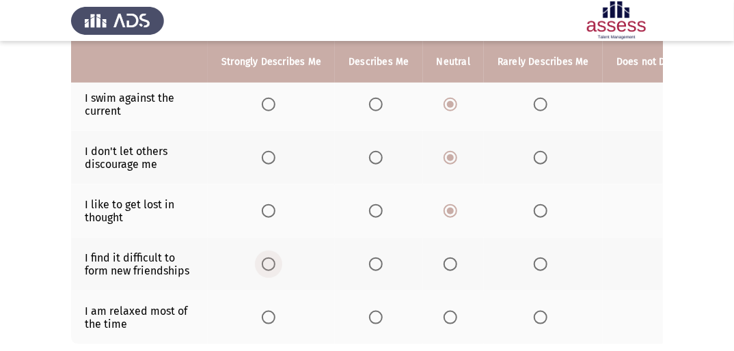
click at [273, 219] on span "Select an option" at bounding box center [269, 265] width 14 height 14
click at [273, 219] on input "Select an option" at bounding box center [269, 265] width 14 height 14
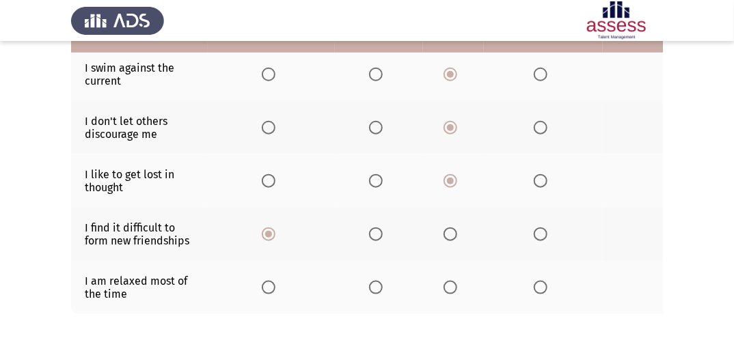
scroll to position [437, 0]
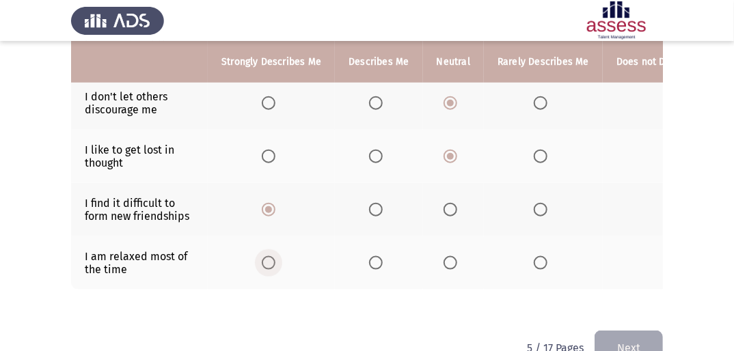
click at [271, 219] on span "Select an option" at bounding box center [269, 263] width 14 height 14
click at [271, 219] on input "Select an option" at bounding box center [269, 263] width 14 height 14
click at [463, 219] on button "Next" at bounding box center [628, 348] width 68 height 35
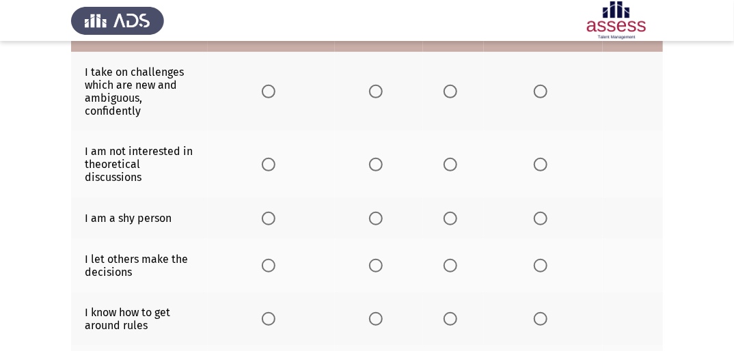
scroll to position [0, 0]
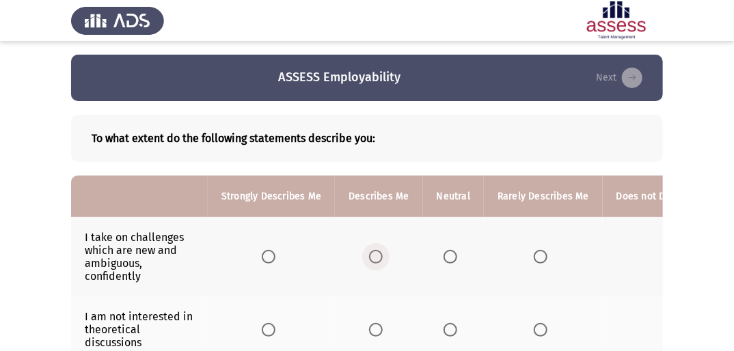
click at [373, 219] on span "Select an option" at bounding box center [376, 257] width 14 height 14
click at [373, 219] on input "Select an option" at bounding box center [376, 257] width 14 height 14
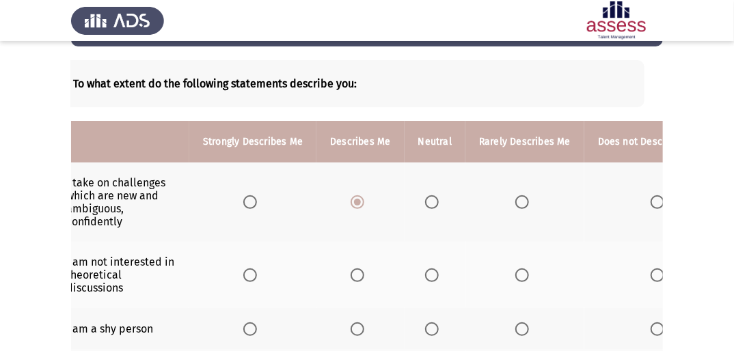
scroll to position [0, 22]
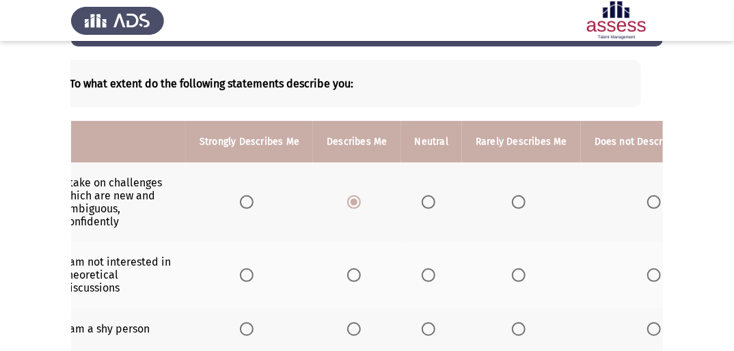
click at [463, 219] on span "Select an option" at bounding box center [654, 275] width 14 height 14
click at [463, 219] on input "Select an option" at bounding box center [654, 275] width 14 height 14
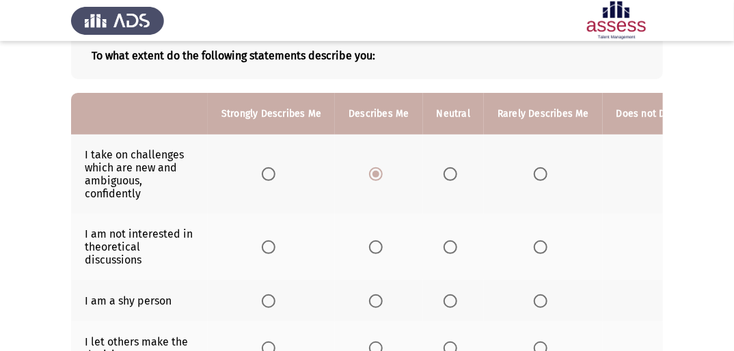
scroll to position [109, 0]
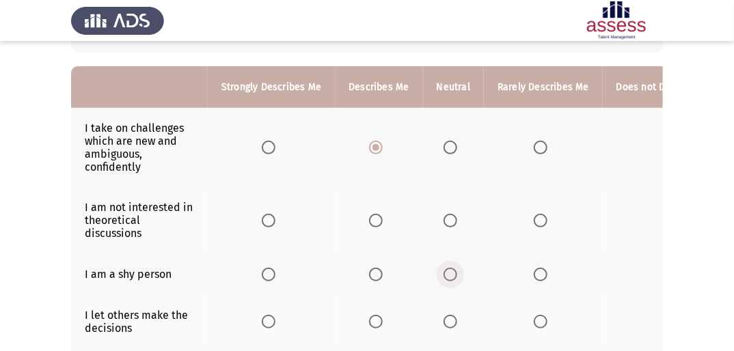
click at [452, 219] on span "Select an option" at bounding box center [450, 275] width 14 height 14
click at [452, 219] on input "Select an option" at bounding box center [450, 275] width 14 height 14
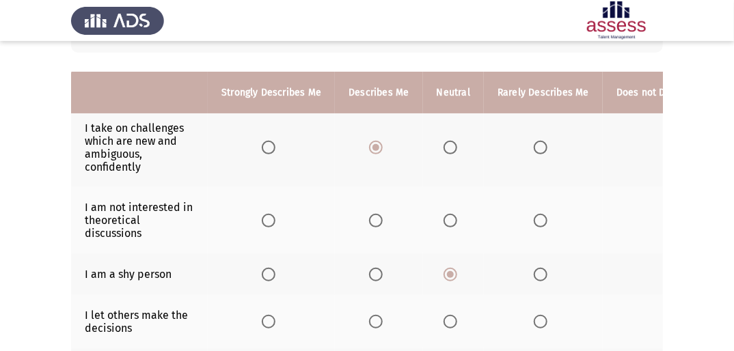
scroll to position [164, 0]
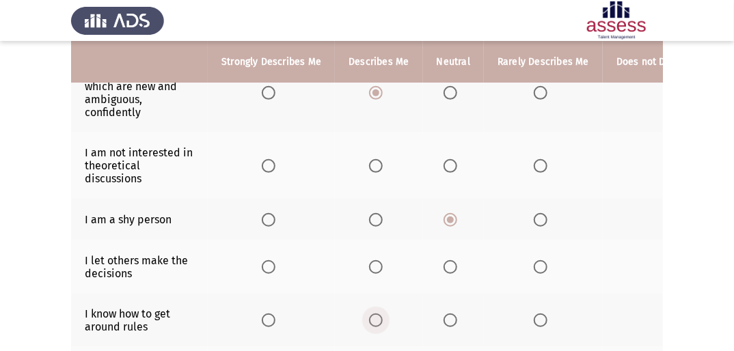
click at [370, 219] on span "Select an option" at bounding box center [376, 321] width 14 height 14
click at [370, 219] on input "Select an option" at bounding box center [376, 321] width 14 height 14
click at [448, 219] on span "Select an option" at bounding box center [450, 267] width 14 height 14
click at [448, 219] on input "Select an option" at bounding box center [450, 267] width 14 height 14
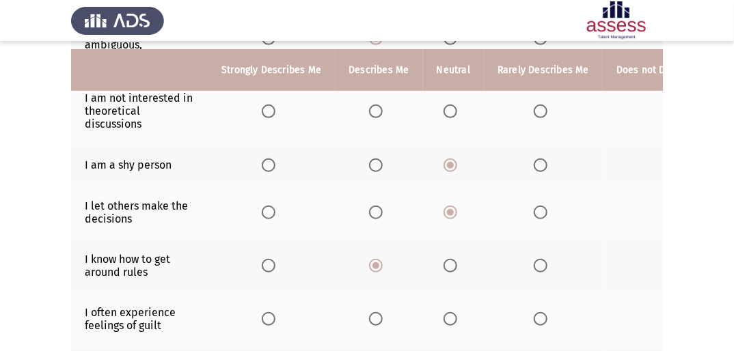
scroll to position [273, 0]
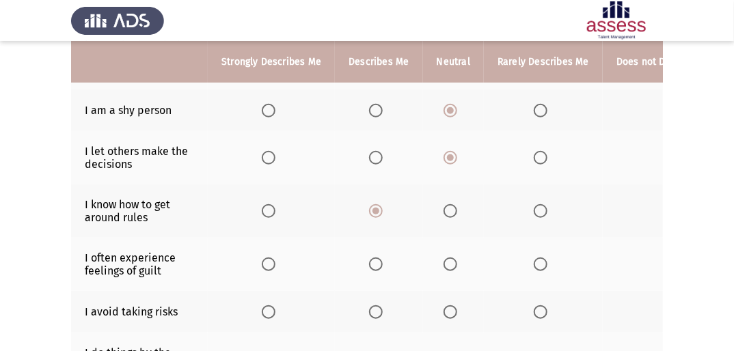
click at [367, 219] on th at bounding box center [378, 264] width 87 height 53
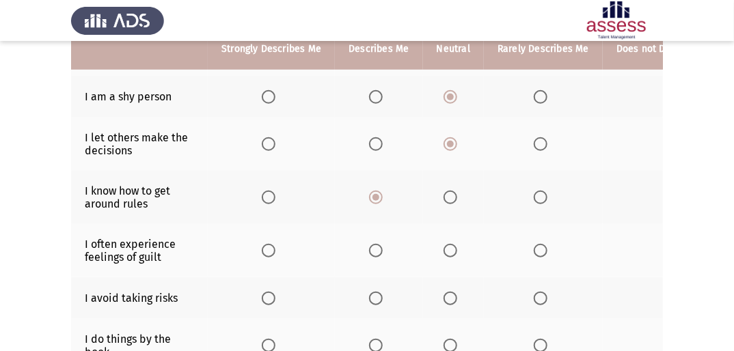
scroll to position [328, 0]
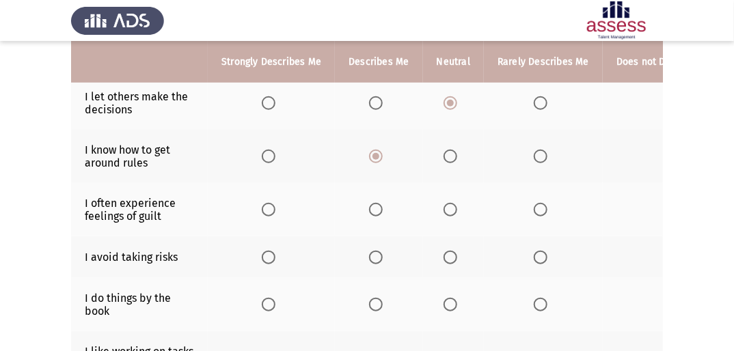
click at [451, 219] on span "Select an option" at bounding box center [450, 258] width 14 height 14
click at [451, 219] on input "Select an option" at bounding box center [450, 258] width 14 height 14
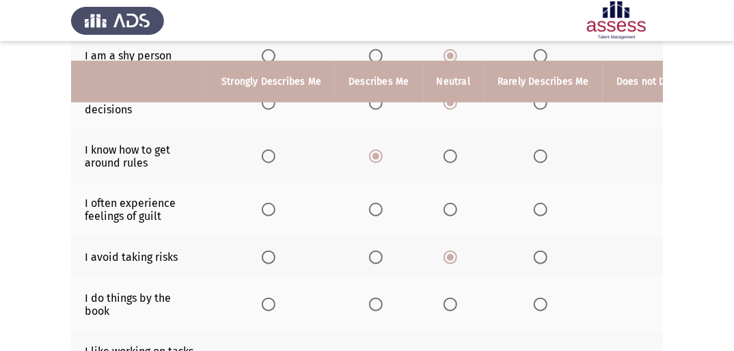
scroll to position [383, 0]
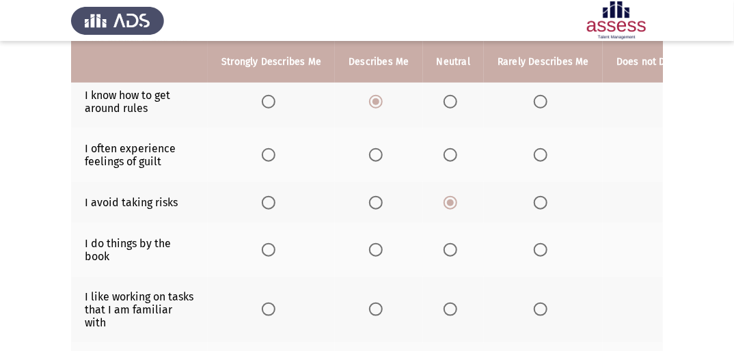
click at [374, 219] on span "Select an option" at bounding box center [376, 250] width 14 height 14
click at [374, 219] on input "Select an option" at bounding box center [376, 250] width 14 height 14
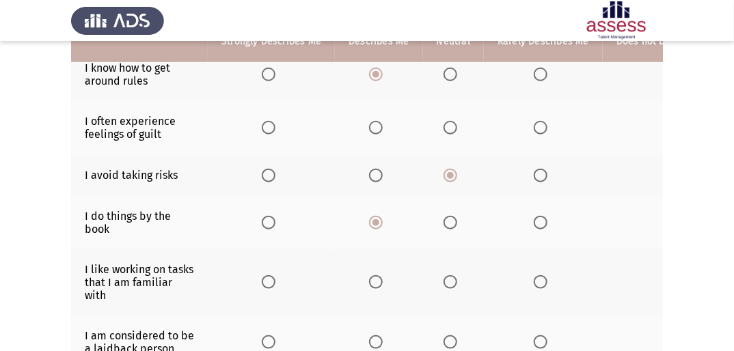
scroll to position [437, 0]
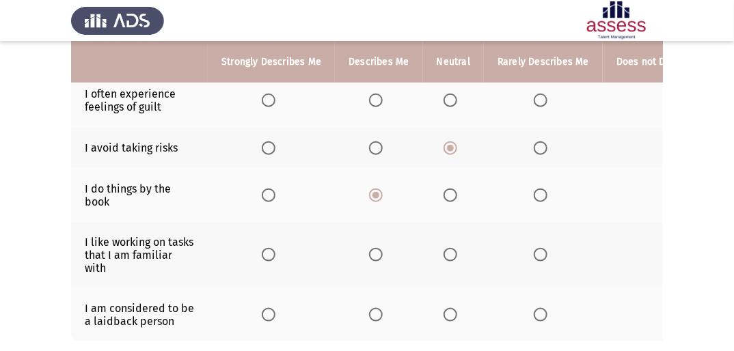
click at [372, 219] on span "Select an option" at bounding box center [376, 255] width 14 height 14
click at [372, 219] on input "Select an option" at bounding box center [376, 255] width 14 height 14
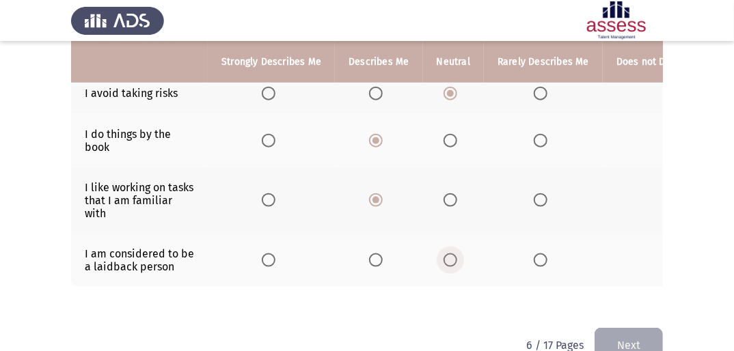
click at [443, 219] on span "Select an option" at bounding box center [450, 260] width 14 height 14
click at [443, 219] on input "Select an option" at bounding box center [450, 260] width 14 height 14
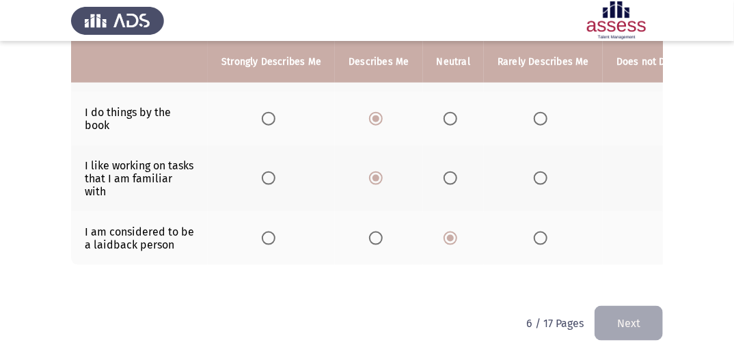
scroll to position [534, 0]
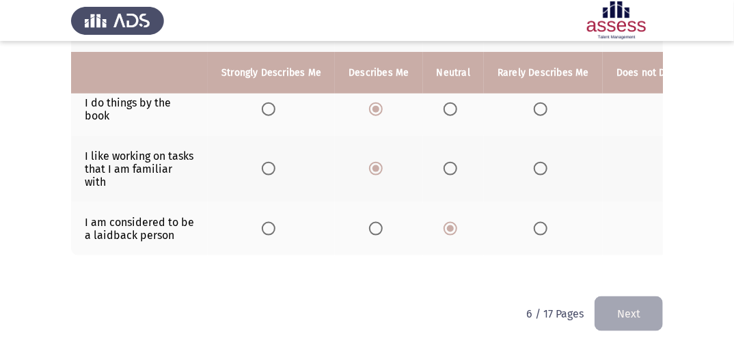
click at [463, 219] on button "Next" at bounding box center [628, 313] width 68 height 35
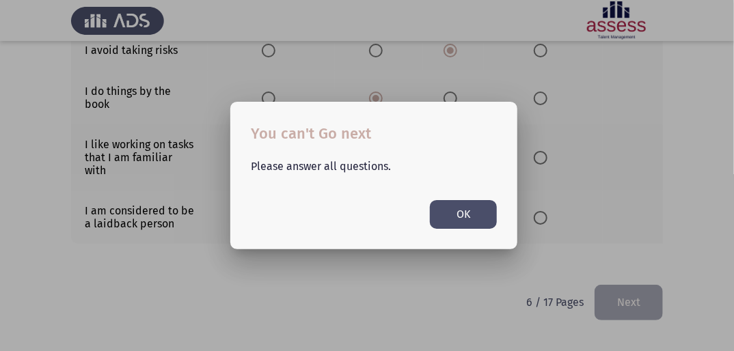
scroll to position [0, 0]
click at [463, 210] on button "OK" at bounding box center [463, 214] width 67 height 28
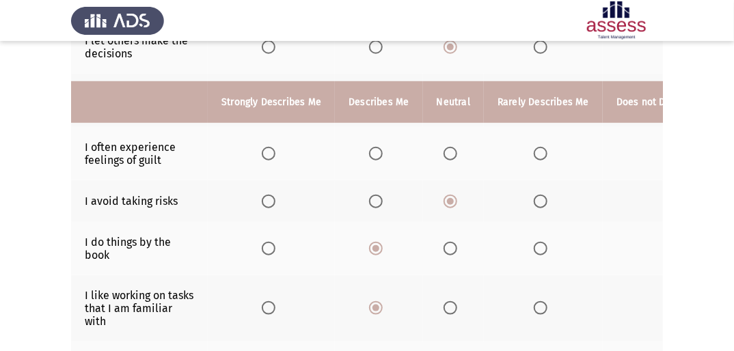
scroll to position [370, 0]
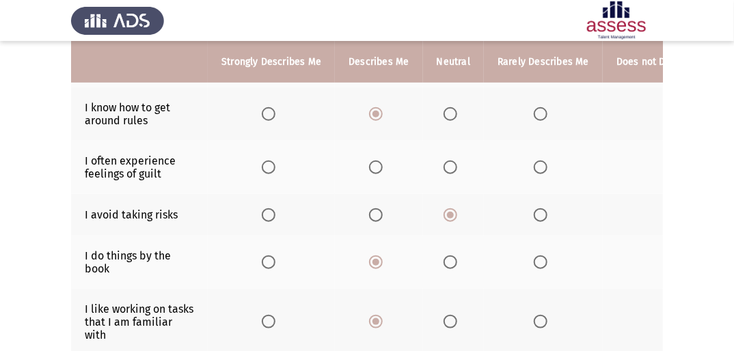
click at [445, 168] on span "Select an option" at bounding box center [450, 168] width 14 height 14
click at [445, 168] on input "Select an option" at bounding box center [450, 168] width 14 height 14
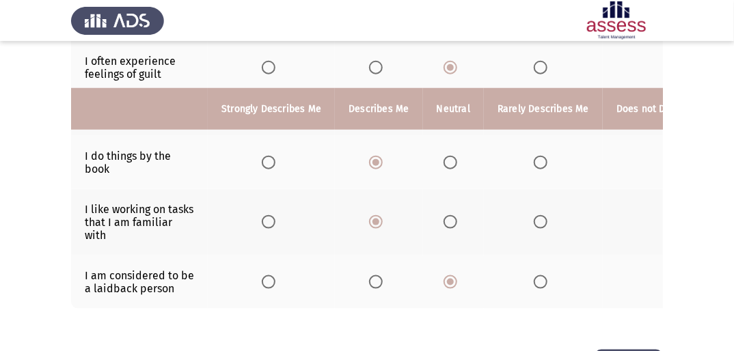
scroll to position [534, 0]
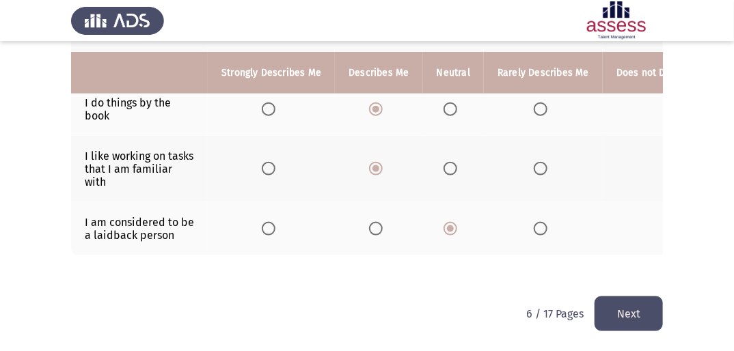
click at [463, 219] on button "Next" at bounding box center [628, 313] width 68 height 35
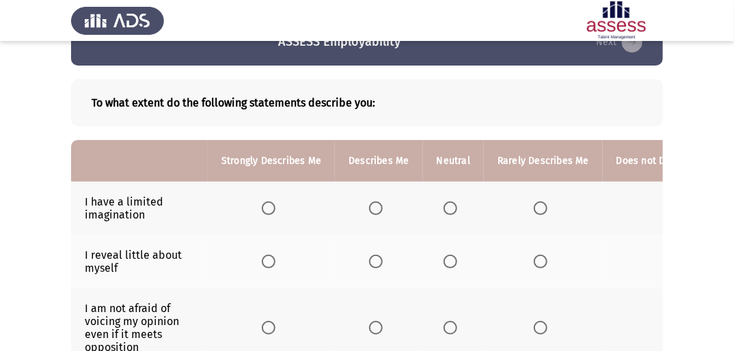
scroll to position [55, 0]
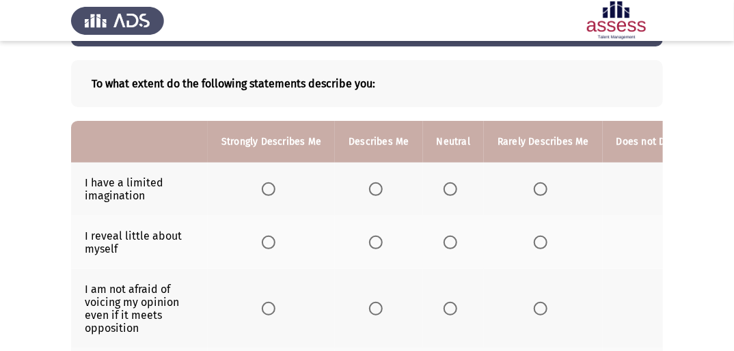
click at [451, 189] on span "Select an option" at bounding box center [450, 189] width 14 height 14
click at [451, 189] on input "Select an option" at bounding box center [450, 189] width 14 height 14
click at [388, 219] on th at bounding box center [378, 242] width 87 height 53
click at [447, 219] on span "Select an option" at bounding box center [450, 243] width 14 height 14
click at [447, 219] on input "Select an option" at bounding box center [450, 243] width 14 height 14
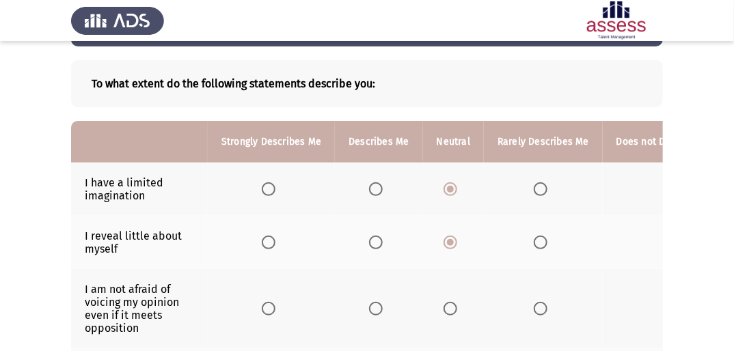
click at [256, 219] on th at bounding box center [271, 308] width 127 height 79
click at [268, 219] on span "Select an option" at bounding box center [269, 309] width 14 height 14
click at [268, 219] on input "Select an option" at bounding box center [269, 309] width 14 height 14
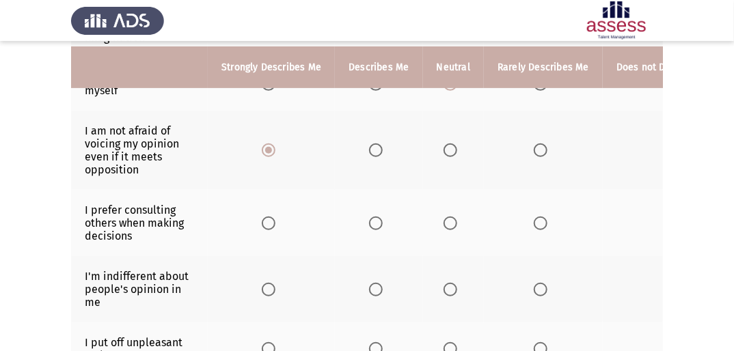
scroll to position [219, 0]
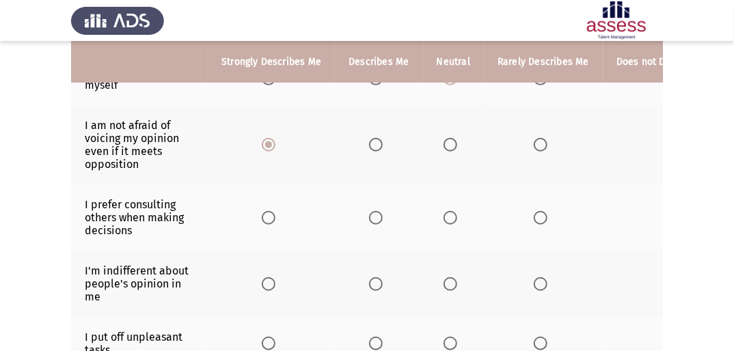
click at [454, 219] on span "Select an option" at bounding box center [450, 218] width 14 height 14
click at [454, 219] on input "Select an option" at bounding box center [450, 218] width 14 height 14
click at [265, 219] on span "Select an option" at bounding box center [269, 284] width 14 height 14
click at [265, 219] on input "Select an option" at bounding box center [269, 284] width 14 height 14
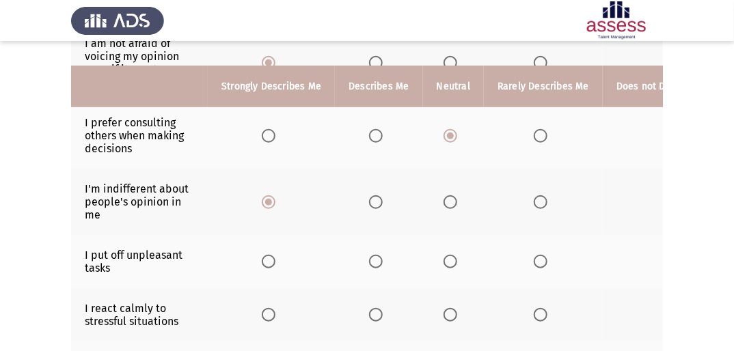
scroll to position [328, 0]
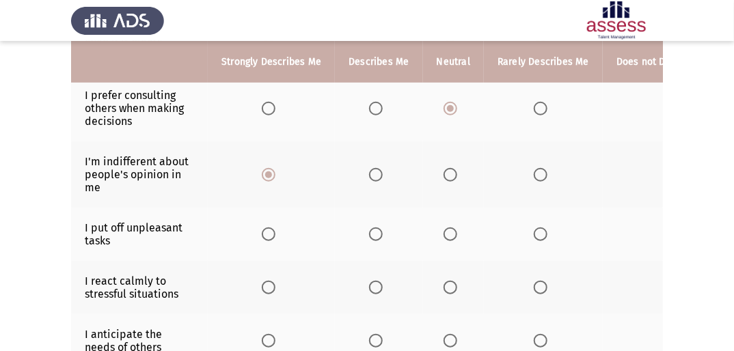
click at [377, 219] on th at bounding box center [378, 234] width 87 height 53
click at [375, 219] on span "Select an option" at bounding box center [376, 234] width 14 height 14
click at [375, 219] on input "Select an option" at bounding box center [376, 234] width 14 height 14
click at [445, 219] on span "Select an option" at bounding box center [450, 288] width 14 height 14
click at [445, 219] on input "Select an option" at bounding box center [450, 288] width 14 height 14
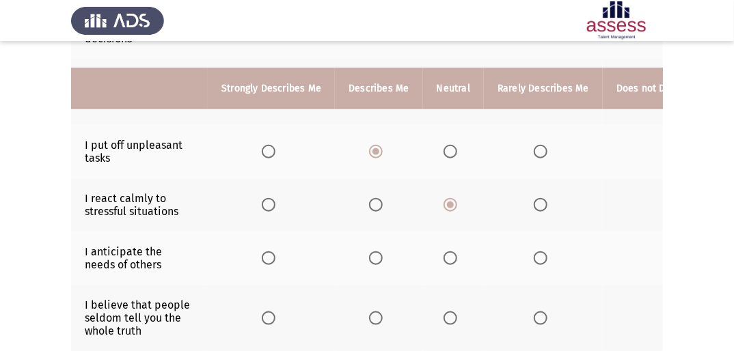
scroll to position [437, 0]
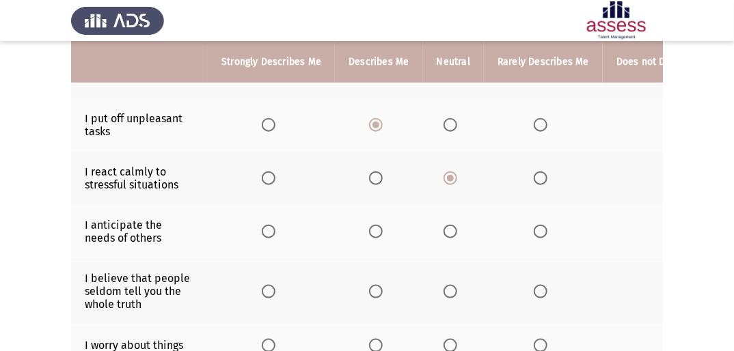
click at [376, 219] on span "Select an option" at bounding box center [376, 232] width 14 height 14
click at [376, 219] on input "Select an option" at bounding box center [376, 232] width 14 height 14
click at [450, 219] on span "Select an option" at bounding box center [450, 292] width 14 height 14
click at [450, 219] on input "Select an option" at bounding box center [450, 292] width 14 height 14
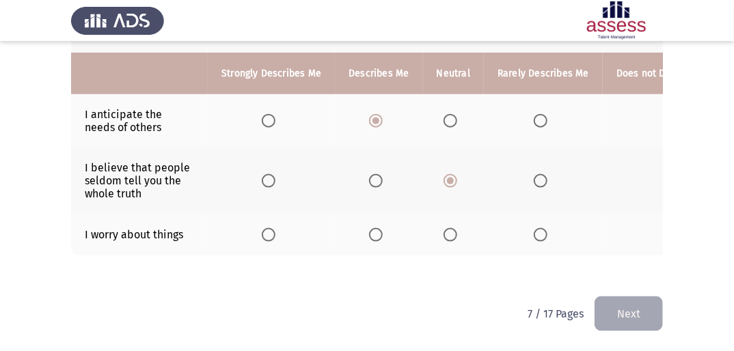
scroll to position [0, 22]
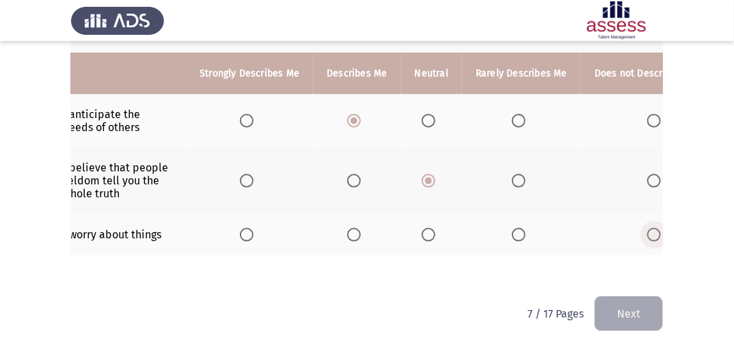
click at [463, 219] on span "Select an option" at bounding box center [654, 235] width 14 height 14
click at [463, 219] on input "Select an option" at bounding box center [654, 235] width 14 height 14
click at [463, 219] on button "Next" at bounding box center [628, 313] width 68 height 35
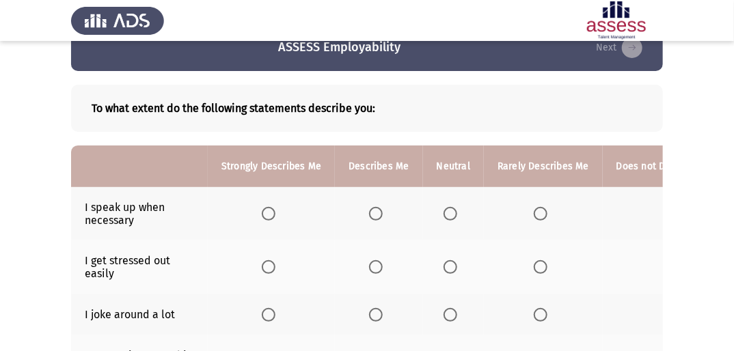
scroll to position [55, 0]
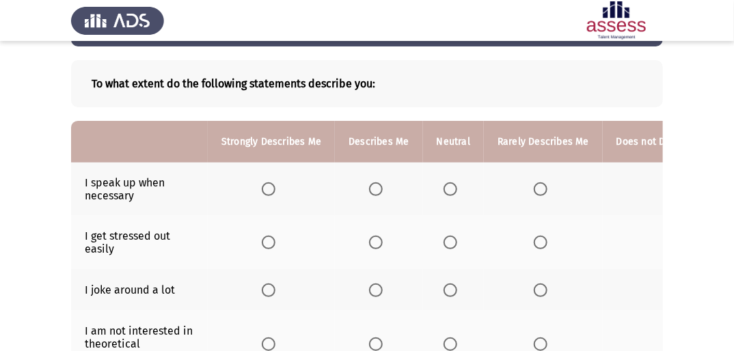
click at [452, 190] on span "Select an option" at bounding box center [450, 189] width 14 height 14
click at [452, 190] on input "Select an option" at bounding box center [450, 189] width 14 height 14
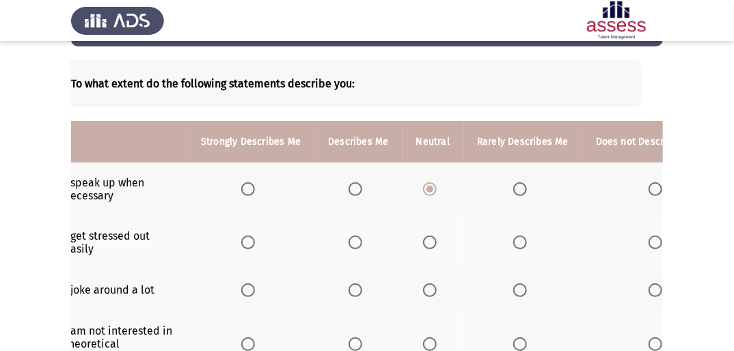
scroll to position [0, 22]
drag, startPoint x: 644, startPoint y: 244, endPoint x: 647, endPoint y: 253, distance: 9.3
click at [463, 219] on th at bounding box center [657, 242] width 152 height 53
click at [463, 219] on span "Select an option" at bounding box center [654, 243] width 14 height 14
click at [463, 219] on input "Select an option" at bounding box center [654, 243] width 14 height 14
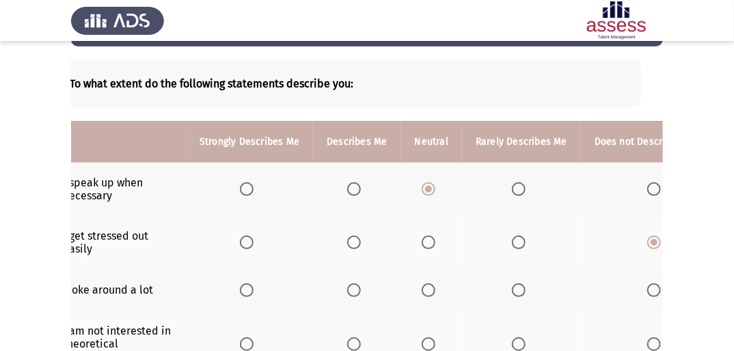
scroll to position [0, 0]
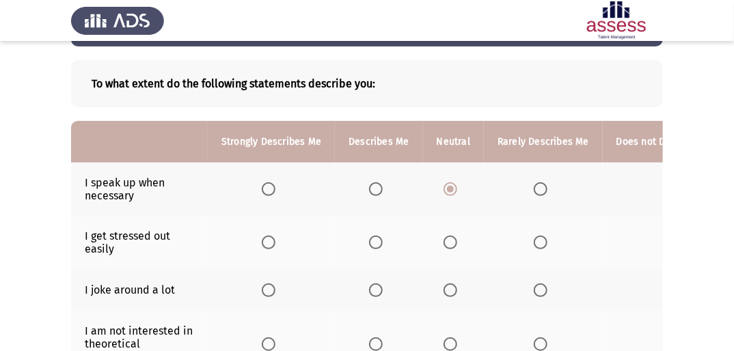
click at [374, 219] on span "Select an option" at bounding box center [376, 290] width 14 height 14
click at [374, 219] on input "Select an option" at bounding box center [376, 290] width 14 height 14
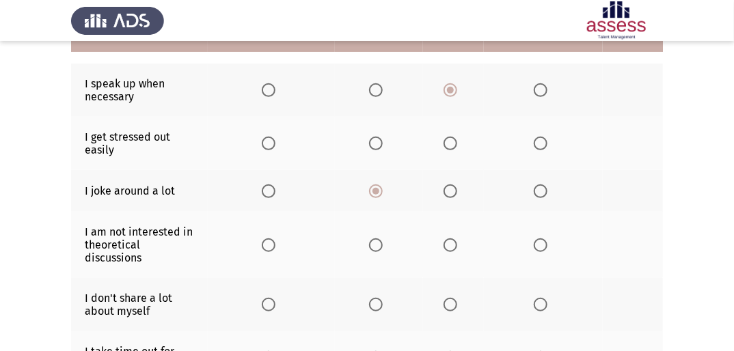
scroll to position [164, 0]
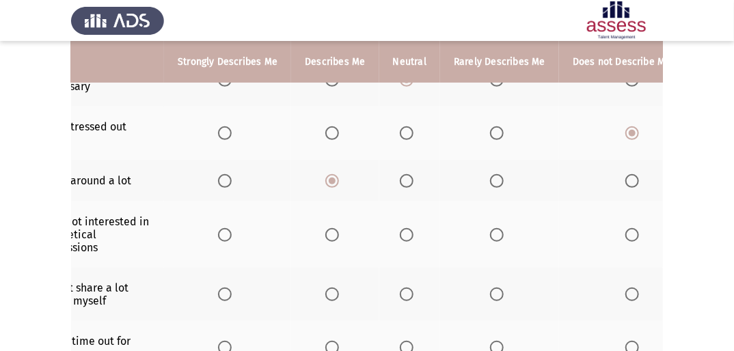
click at [463, 219] on span "Select an option" at bounding box center [632, 235] width 14 height 14
click at [463, 219] on input "Select an option" at bounding box center [632, 235] width 14 height 14
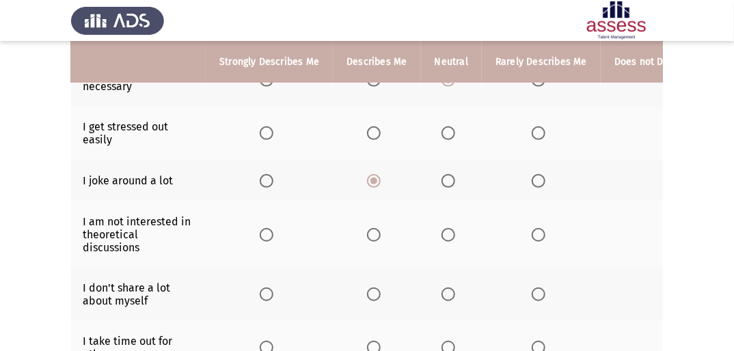
scroll to position [0, 0]
click at [384, 219] on label "Select an option" at bounding box center [378, 295] width 19 height 14
click at [383, 219] on input "Select an option" at bounding box center [376, 295] width 14 height 14
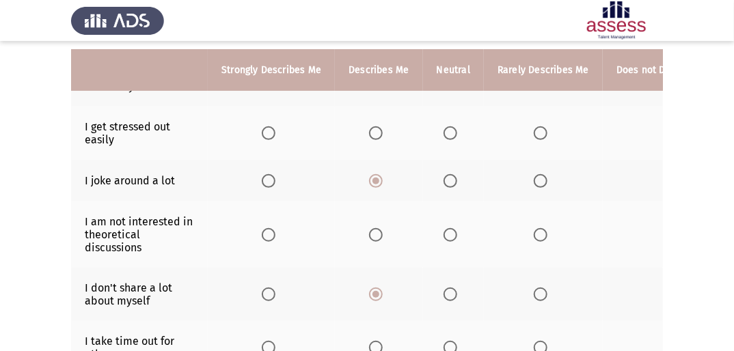
scroll to position [219, 0]
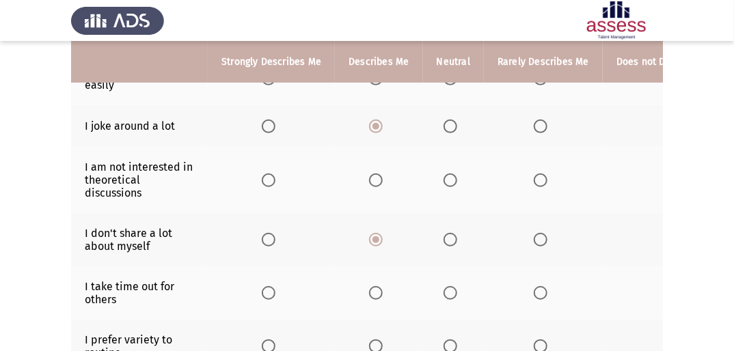
click at [263, 219] on span "Select an option" at bounding box center [269, 293] width 14 height 14
click at [263, 219] on input "Select an option" at bounding box center [269, 293] width 14 height 14
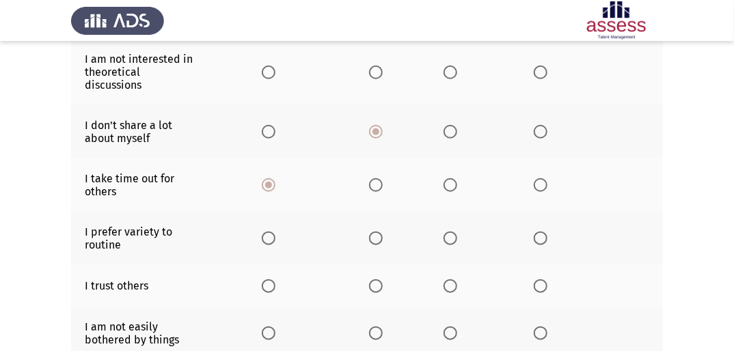
scroll to position [328, 0]
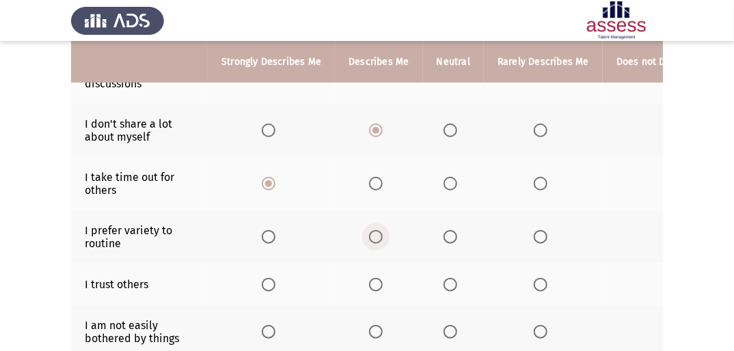
click at [369, 219] on span "Select an option" at bounding box center [376, 237] width 14 height 14
click at [369, 219] on input "Select an option" at bounding box center [376, 237] width 14 height 14
click at [374, 219] on span "Select an option" at bounding box center [376, 285] width 14 height 14
click at [374, 219] on input "Select an option" at bounding box center [376, 285] width 14 height 14
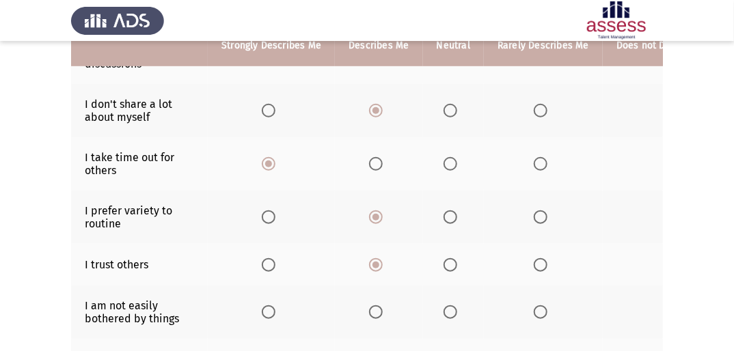
scroll to position [383, 0]
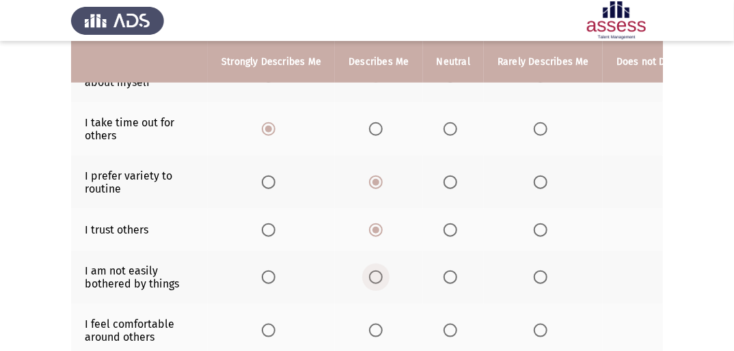
click at [376, 219] on span "Select an option" at bounding box center [376, 278] width 14 height 14
click at [376, 219] on input "Select an option" at bounding box center [376, 278] width 14 height 14
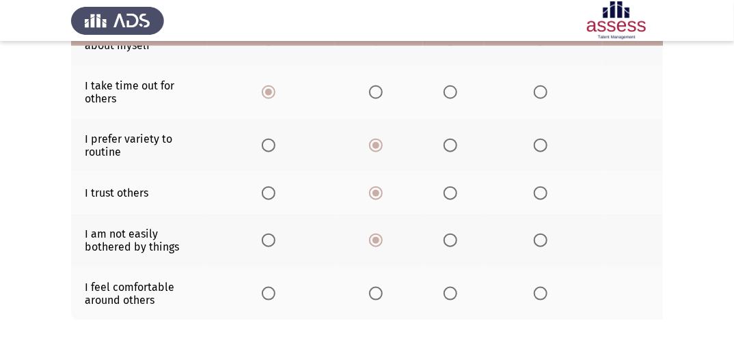
scroll to position [437, 0]
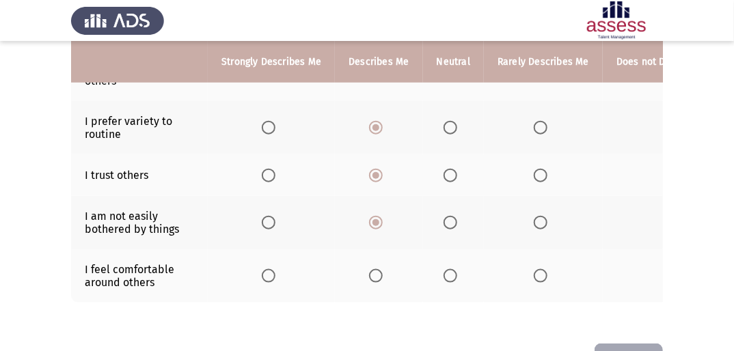
click at [372, 219] on span "Select an option" at bounding box center [376, 276] width 14 height 14
click at [372, 219] on input "Select an option" at bounding box center [376, 276] width 14 height 14
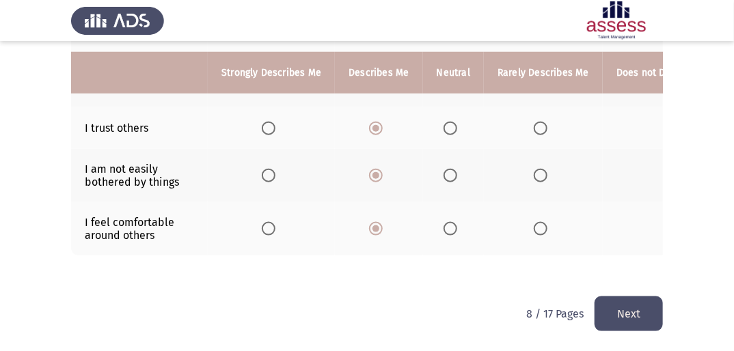
scroll to position [495, 0]
click at [463, 219] on button "Next" at bounding box center [628, 313] width 68 height 35
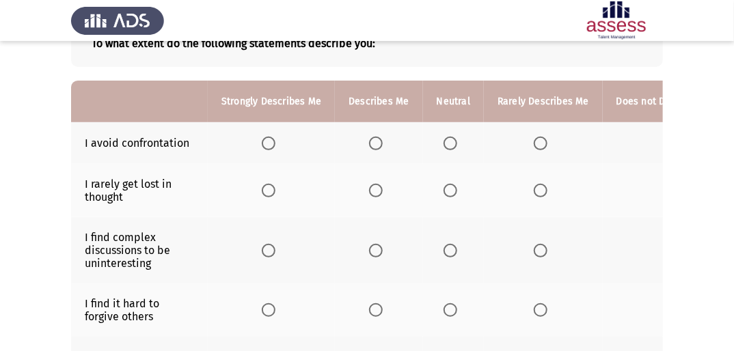
scroll to position [57, 0]
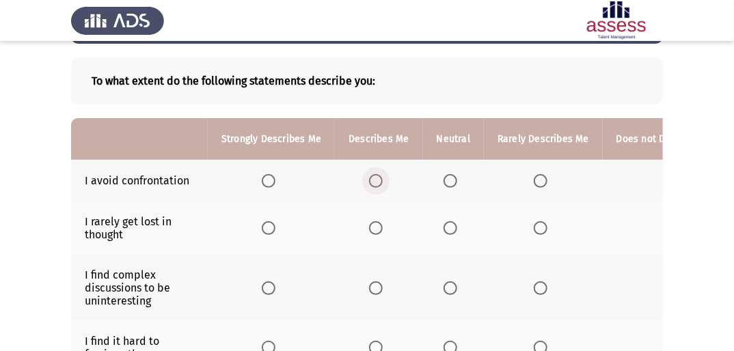
click at [380, 178] on span "Select an option" at bounding box center [376, 181] width 14 height 14
click at [380, 178] on input "Select an option" at bounding box center [376, 181] width 14 height 14
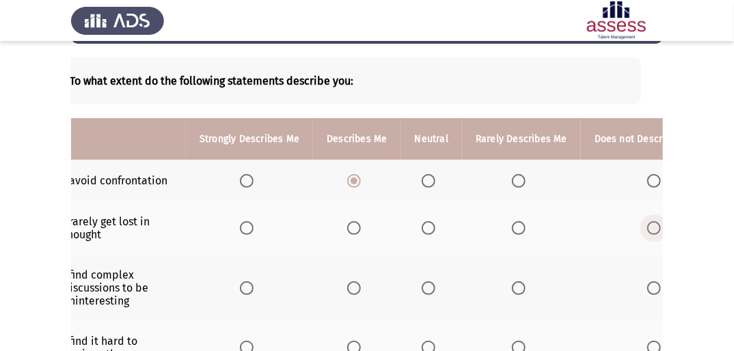
click at [463, 219] on span "Select an option" at bounding box center [654, 228] width 14 height 14
click at [463, 219] on input "Select an option" at bounding box center [654, 228] width 14 height 14
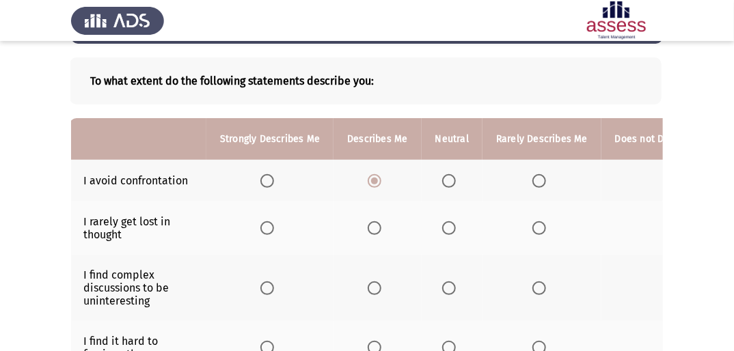
scroll to position [0, 0]
click at [453, 219] on span "Select an option" at bounding box center [450, 288] width 14 height 14
click at [453, 219] on input "Select an option" at bounding box center [450, 288] width 14 height 14
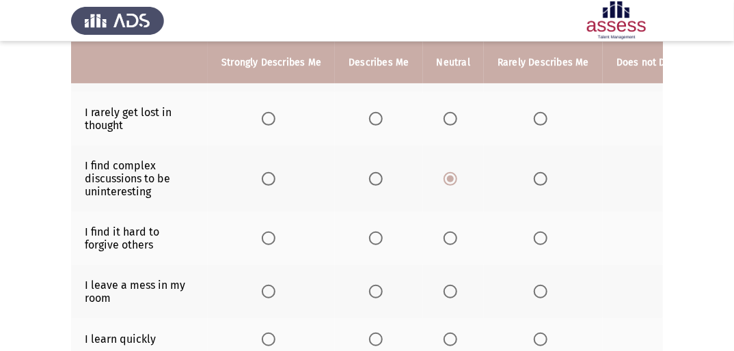
scroll to position [0, 22]
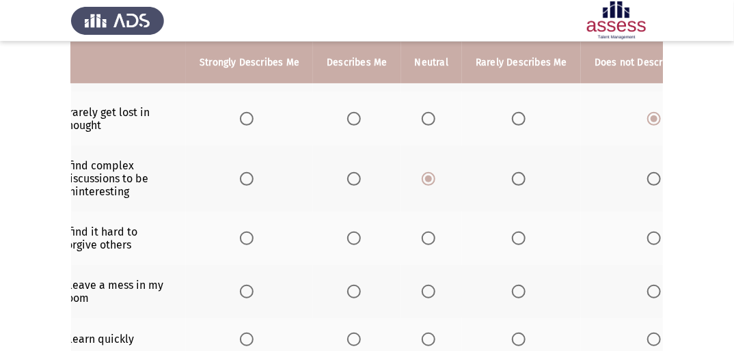
click at [463, 219] on mat-radio-button "Select an option" at bounding box center [656, 238] width 19 height 14
click at [463, 219] on span "Select an option" at bounding box center [654, 239] width 14 height 14
click at [463, 219] on input "Select an option" at bounding box center [654, 239] width 14 height 14
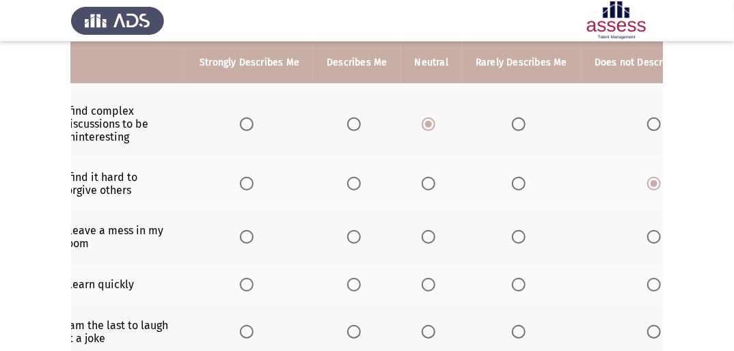
click at [463, 219] on span "Select an option" at bounding box center [654, 237] width 14 height 14
click at [463, 219] on input "Select an option" at bounding box center [654, 237] width 14 height 14
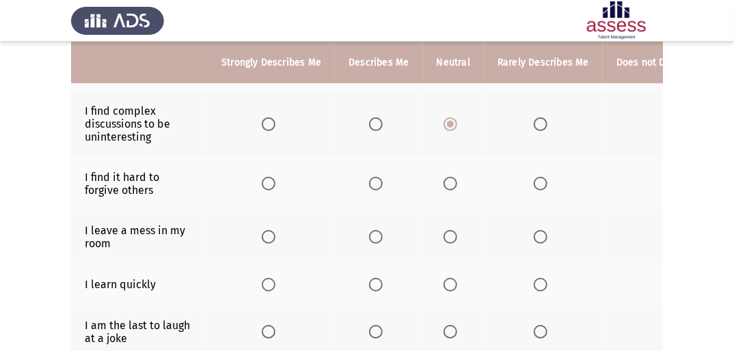
click at [265, 219] on th at bounding box center [271, 285] width 127 height 42
click at [272, 219] on span "Select an option" at bounding box center [269, 285] width 14 height 14
click at [272, 219] on input "Select an option" at bounding box center [269, 285] width 14 height 14
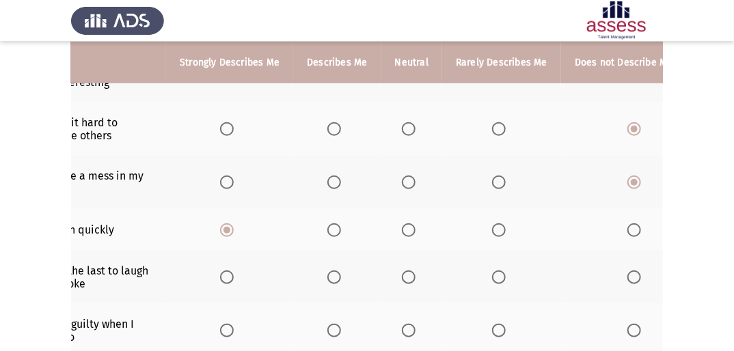
scroll to position [0, 44]
click at [463, 219] on span "Select an option" at bounding box center [632, 278] width 14 height 14
click at [463, 219] on input "Select an option" at bounding box center [632, 278] width 14 height 14
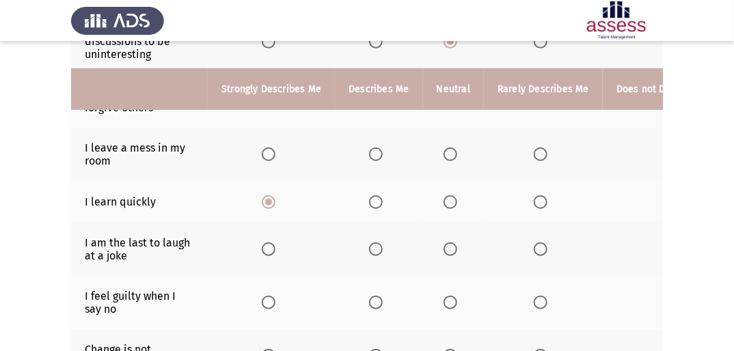
scroll to position [331, 0]
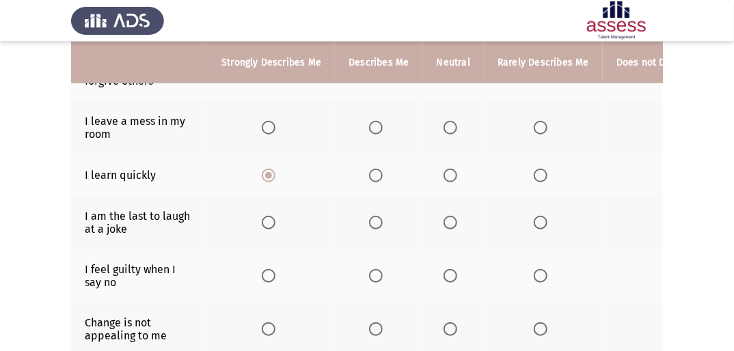
click at [380, 219] on span "Select an option" at bounding box center [376, 276] width 14 height 14
click at [380, 219] on input "Select an option" at bounding box center [376, 276] width 14 height 14
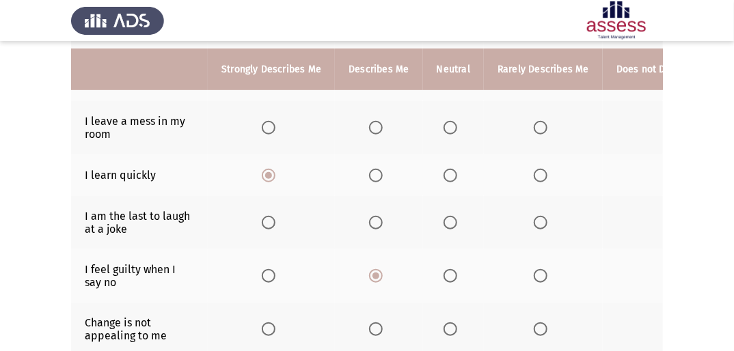
scroll to position [385, 0]
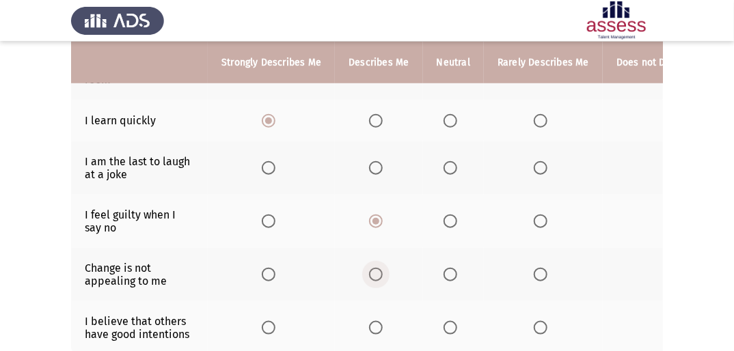
click at [383, 219] on label "Select an option" at bounding box center [378, 275] width 19 height 14
click at [383, 219] on input "Select an option" at bounding box center [376, 275] width 14 height 14
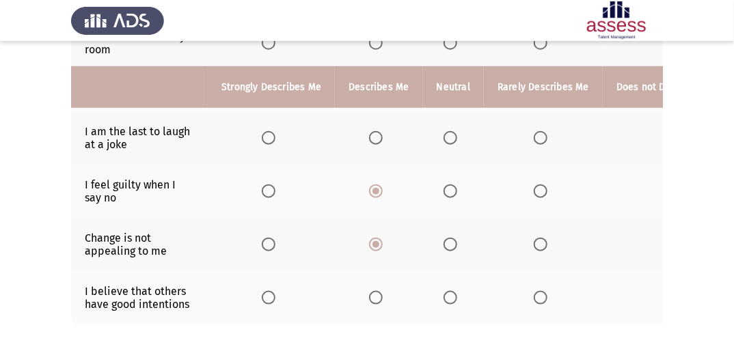
scroll to position [440, 0]
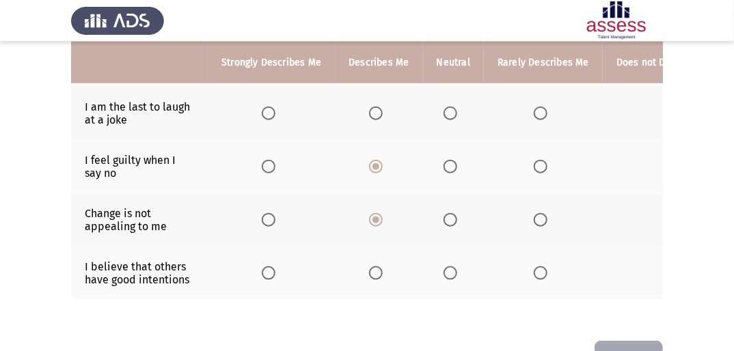
click at [371, 219] on span "Select an option" at bounding box center [376, 273] width 14 height 14
click at [371, 219] on input "Select an option" at bounding box center [376, 273] width 14 height 14
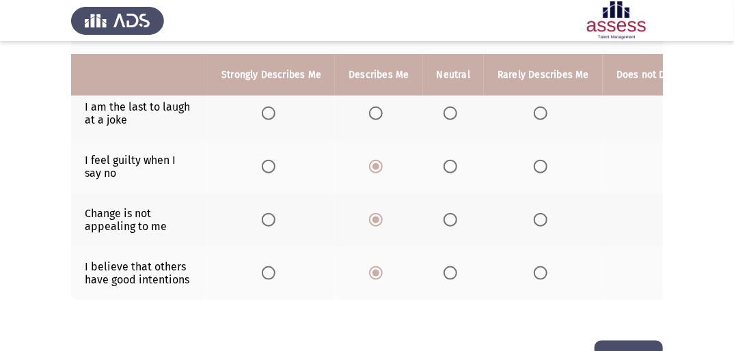
scroll to position [495, 0]
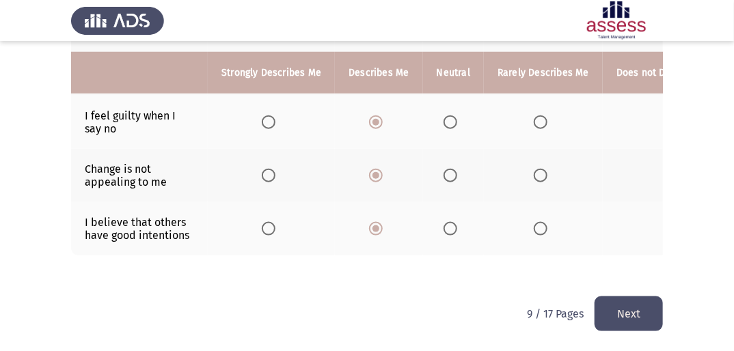
click at [463, 219] on button "Next" at bounding box center [628, 313] width 68 height 35
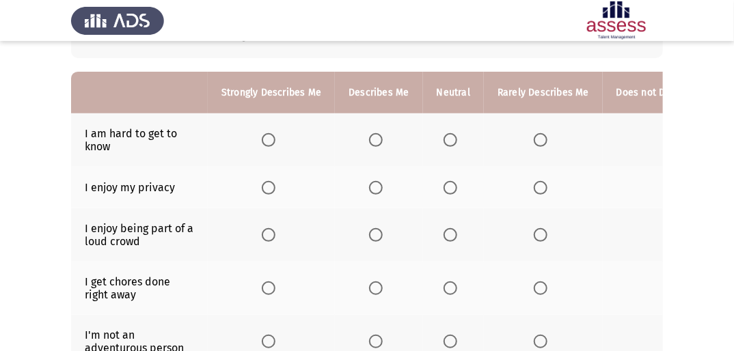
scroll to position [109, 0]
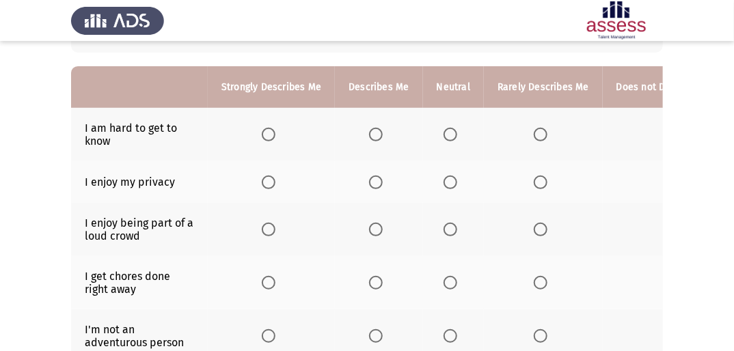
click at [463, 146] on th at bounding box center [543, 134] width 119 height 53
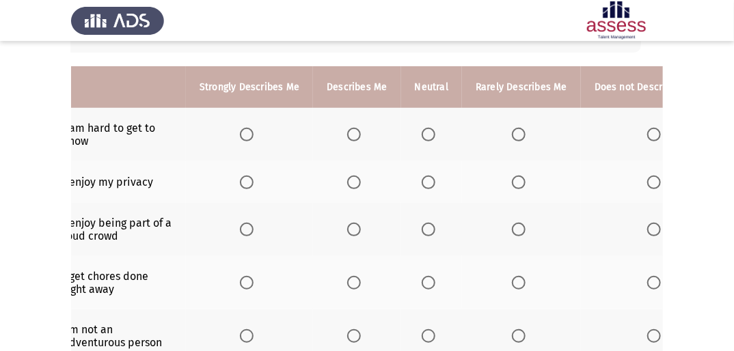
click at [463, 143] on th at bounding box center [657, 134] width 152 height 53
click at [463, 126] on th at bounding box center [657, 134] width 152 height 53
click at [463, 131] on span "Select an option" at bounding box center [654, 135] width 14 height 14
click at [463, 131] on input "Select an option" at bounding box center [654, 135] width 14 height 14
drag, startPoint x: 650, startPoint y: 179, endPoint x: 645, endPoint y: 186, distance: 8.7
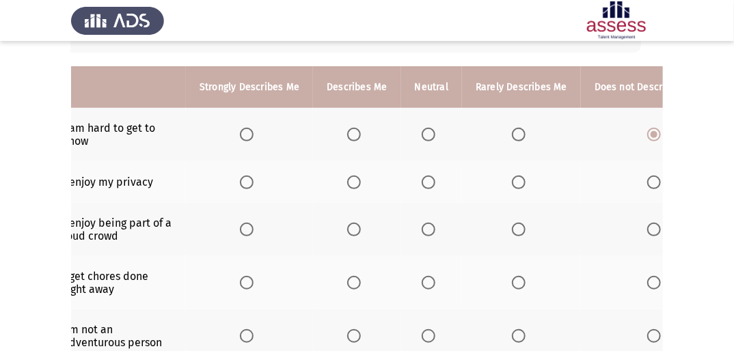
click at [463, 199] on th at bounding box center [657, 182] width 152 height 42
click at [463, 186] on span "Select an option" at bounding box center [654, 183] width 14 height 14
click at [463, 186] on input "Select an option" at bounding box center [654, 183] width 14 height 14
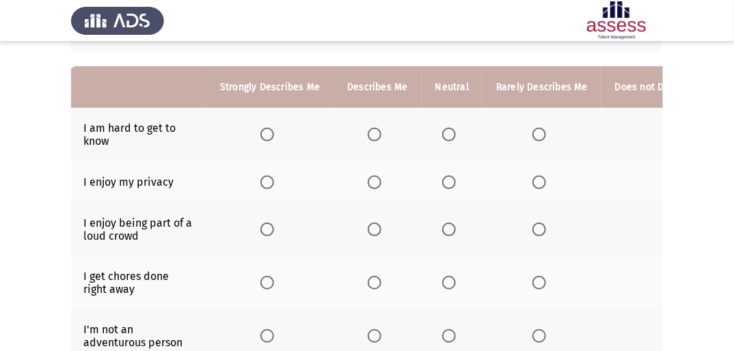
scroll to position [0, 0]
click at [379, 219] on span "Select an option" at bounding box center [376, 230] width 14 height 14
click at [379, 219] on input "Select an option" at bounding box center [376, 230] width 14 height 14
click at [376, 219] on span "Select an option" at bounding box center [376, 283] width 14 height 14
click at [376, 219] on input "Select an option" at bounding box center [376, 283] width 14 height 14
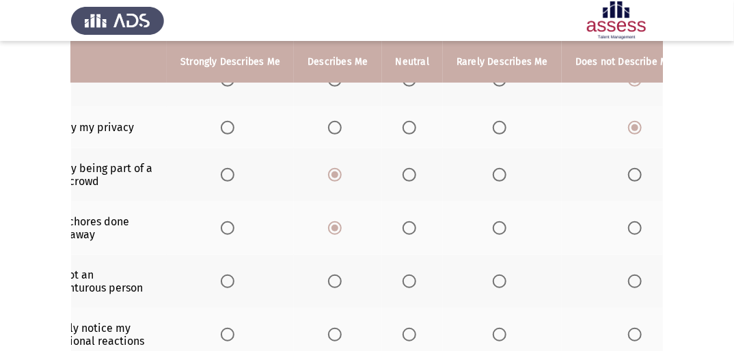
scroll to position [0, 44]
click at [463, 219] on span "Select an option" at bounding box center [632, 282] width 14 height 14
click at [463, 219] on input "Select an option" at bounding box center [632, 282] width 14 height 14
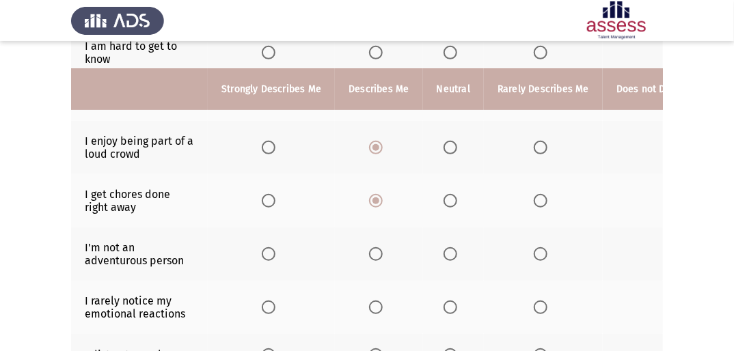
scroll to position [219, 0]
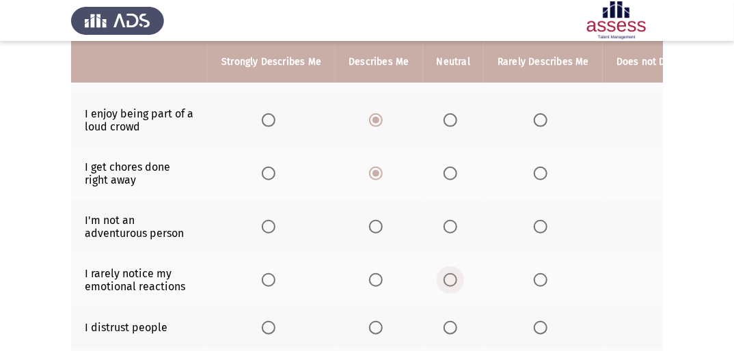
click at [448, 219] on span "Select an option" at bounding box center [450, 280] width 14 height 14
click at [448, 219] on input "Select an option" at bounding box center [450, 280] width 14 height 14
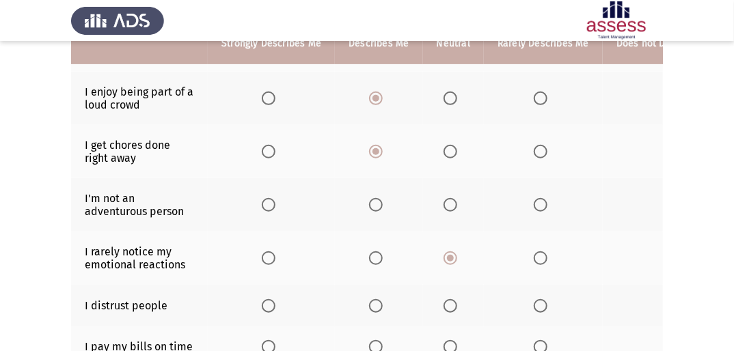
scroll to position [273, 0]
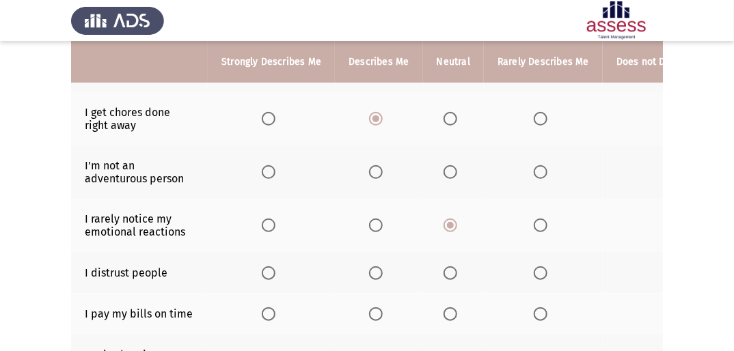
click at [445, 219] on span "Select an option" at bounding box center [450, 273] width 14 height 14
click at [445, 219] on input "Select an option" at bounding box center [450, 273] width 14 height 14
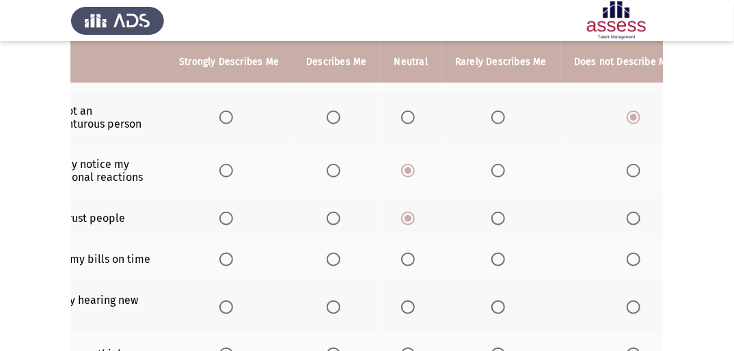
scroll to position [0, 44]
click at [463, 219] on th at bounding box center [635, 260] width 152 height 42
click at [463, 219] on span "Select an option" at bounding box center [632, 260] width 14 height 14
click at [463, 219] on input "Select an option" at bounding box center [632, 260] width 14 height 14
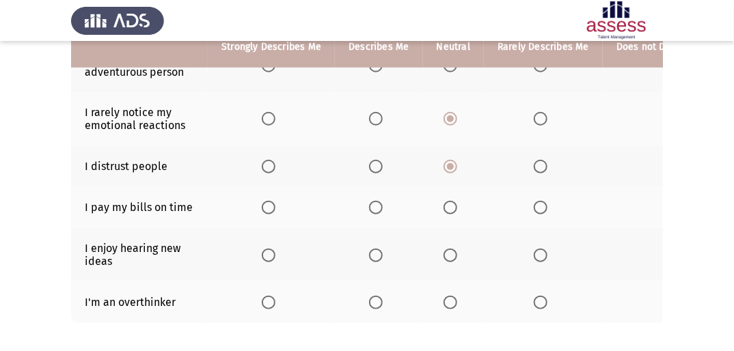
scroll to position [383, 0]
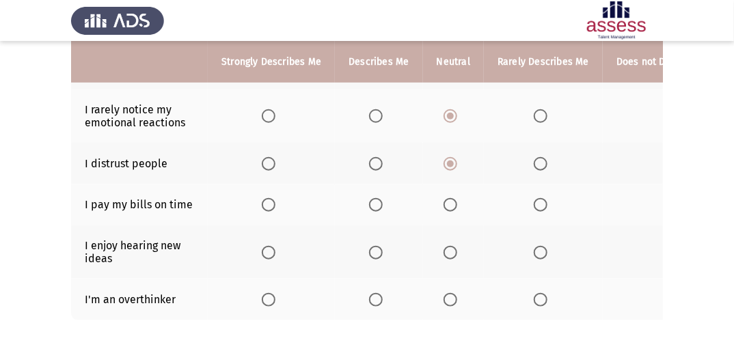
click at [366, 219] on th at bounding box center [378, 251] width 87 height 53
click at [373, 219] on span "Select an option" at bounding box center [376, 253] width 14 height 14
click at [373, 219] on input "Select an option" at bounding box center [376, 253] width 14 height 14
click at [372, 219] on span "Select an option" at bounding box center [376, 300] width 14 height 14
click at [372, 219] on input "Select an option" at bounding box center [376, 300] width 14 height 14
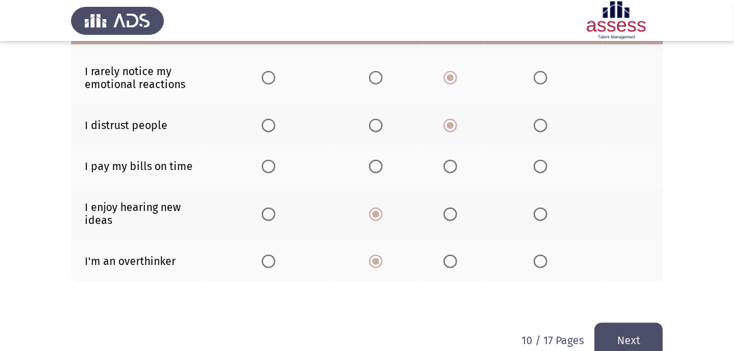
scroll to position [458, 0]
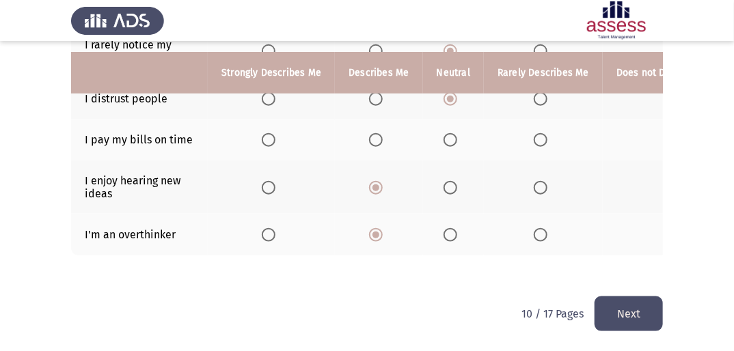
click at [463, 219] on button "Next" at bounding box center [628, 313] width 68 height 35
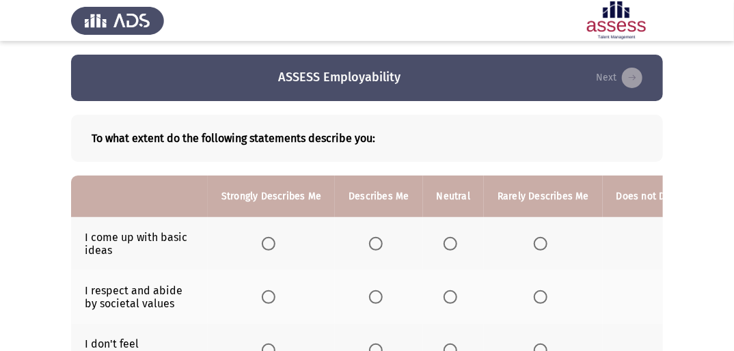
click at [397, 219] on th at bounding box center [378, 243] width 87 height 53
click at [369, 219] on span "Select an option" at bounding box center [376, 244] width 14 height 14
click at [369, 219] on input "Select an option" at bounding box center [376, 244] width 14 height 14
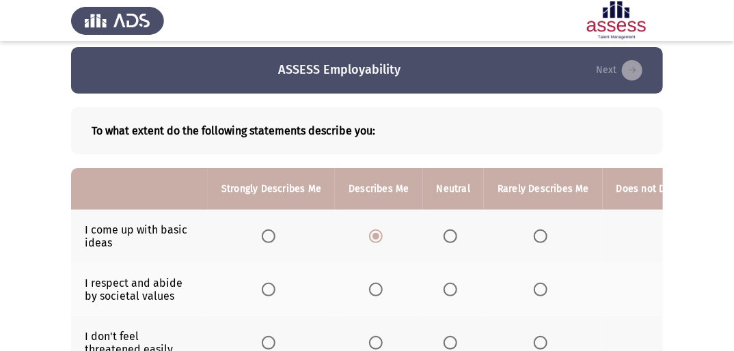
scroll to position [55, 0]
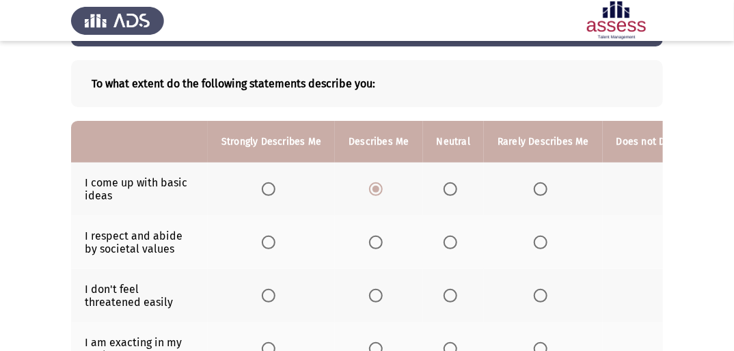
click at [378, 219] on span "Select an option" at bounding box center [376, 243] width 14 height 14
click at [378, 219] on input "Select an option" at bounding box center [376, 243] width 14 height 14
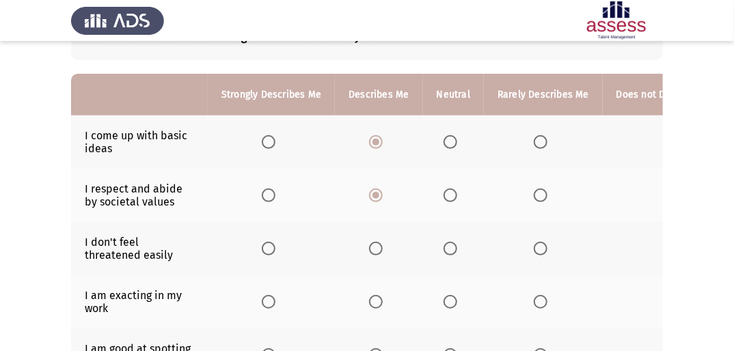
scroll to position [83, 0]
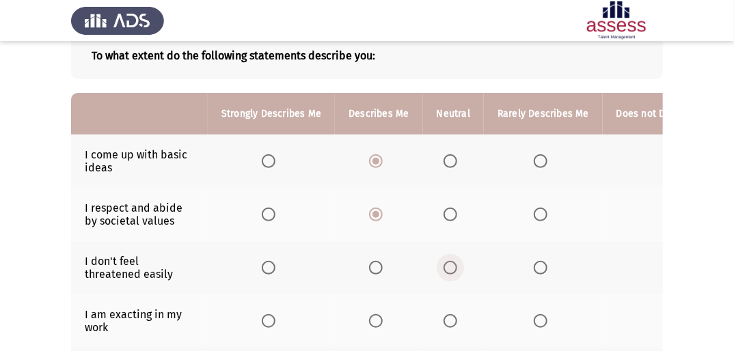
click at [451, 219] on span "Select an option" at bounding box center [450, 268] width 14 height 14
click at [451, 219] on input "Select an option" at bounding box center [450, 268] width 14 height 14
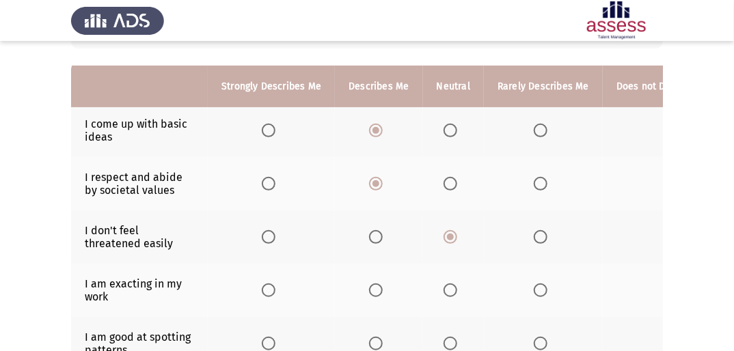
scroll to position [137, 0]
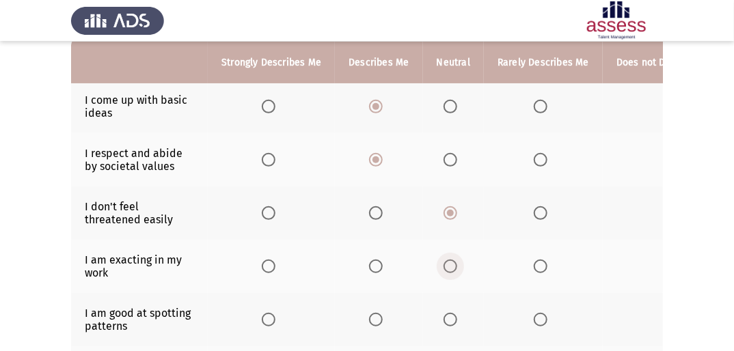
click at [445, 219] on span "Select an option" at bounding box center [450, 267] width 14 height 14
click at [445, 219] on input "Select an option" at bounding box center [450, 267] width 14 height 14
click at [370, 219] on span "Select an option" at bounding box center [376, 267] width 14 height 14
click at [370, 219] on input "Select an option" at bounding box center [376, 267] width 14 height 14
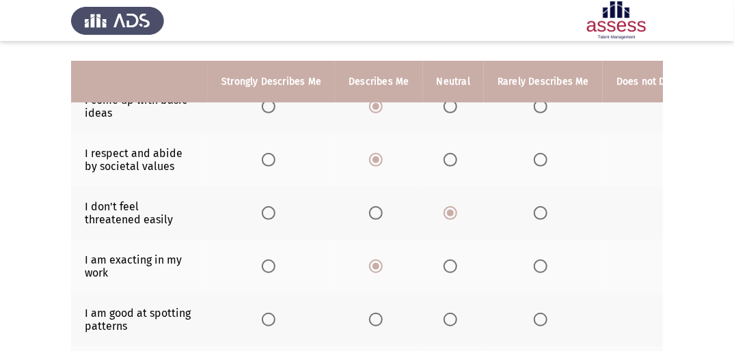
scroll to position [192, 0]
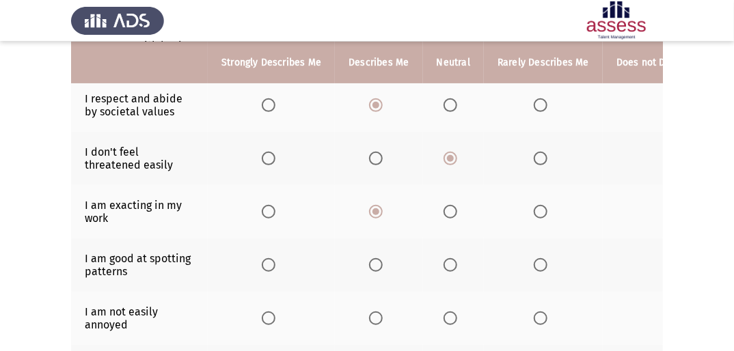
click at [376, 219] on span "Select an option" at bounding box center [376, 265] width 14 height 14
click at [376, 219] on input "Select an option" at bounding box center [376, 265] width 14 height 14
click at [369, 219] on span "Select an option" at bounding box center [376, 318] width 14 height 14
click at [369, 219] on input "Select an option" at bounding box center [376, 318] width 14 height 14
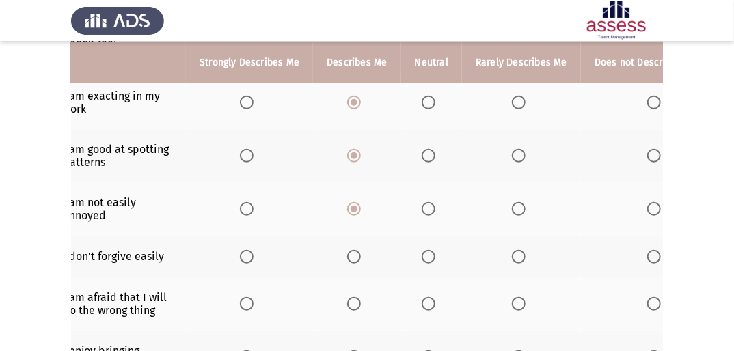
scroll to position [0, 44]
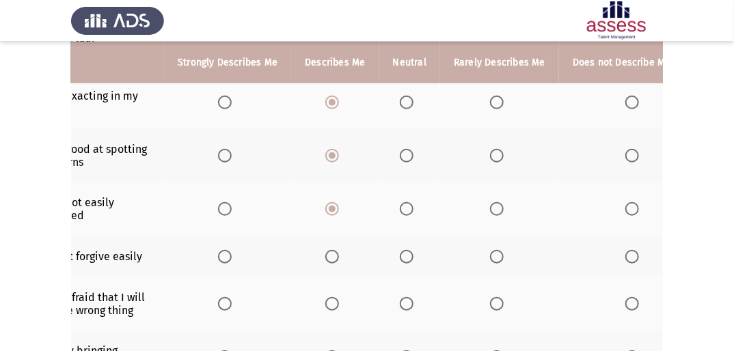
click at [463, 219] on span "Select an option" at bounding box center [632, 257] width 14 height 14
click at [463, 219] on input "Select an option" at bounding box center [632, 257] width 14 height 14
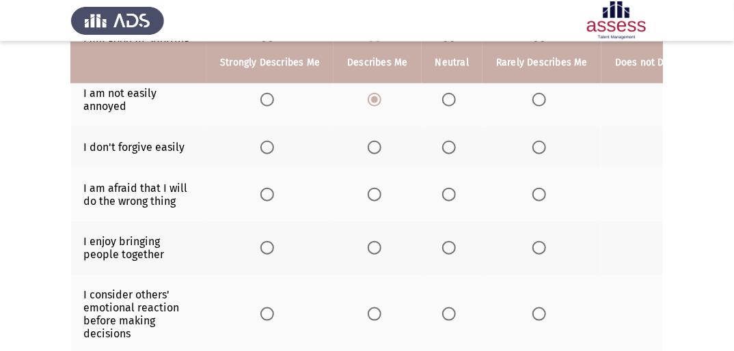
scroll to position [0, 0]
click at [268, 198] on span "Select an option" at bounding box center [269, 195] width 14 height 14
click at [268, 198] on input "Select an option" at bounding box center [269, 195] width 14 height 14
click at [377, 219] on span "Select an option" at bounding box center [376, 248] width 14 height 14
click at [377, 219] on input "Select an option" at bounding box center [376, 248] width 14 height 14
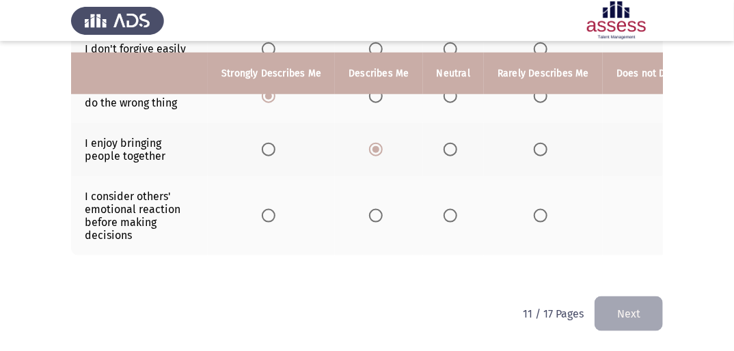
scroll to position [520, 0]
click at [381, 210] on label "Select an option" at bounding box center [378, 216] width 19 height 14
click at [381, 210] on input "Select an option" at bounding box center [376, 216] width 14 height 14
click at [463, 219] on button "Next" at bounding box center [628, 313] width 68 height 35
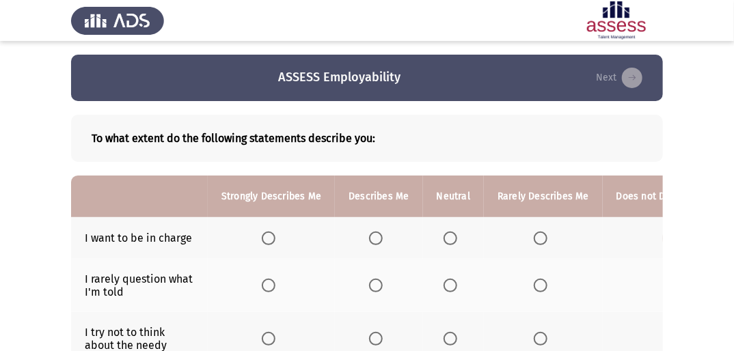
click at [463, 219] on span "Select an option" at bounding box center [676, 239] width 14 height 14
click at [463, 219] on input "Select an option" at bounding box center [676, 239] width 14 height 14
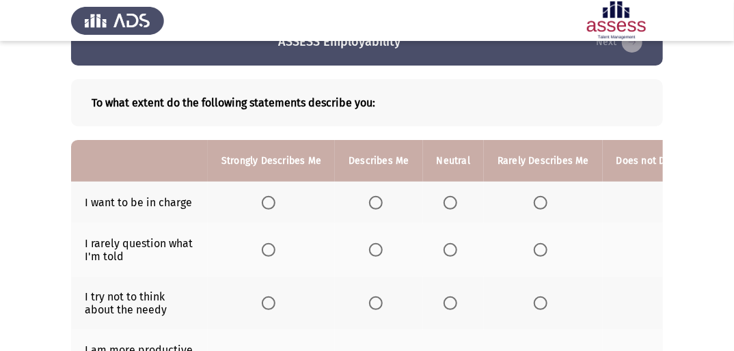
scroll to position [55, 0]
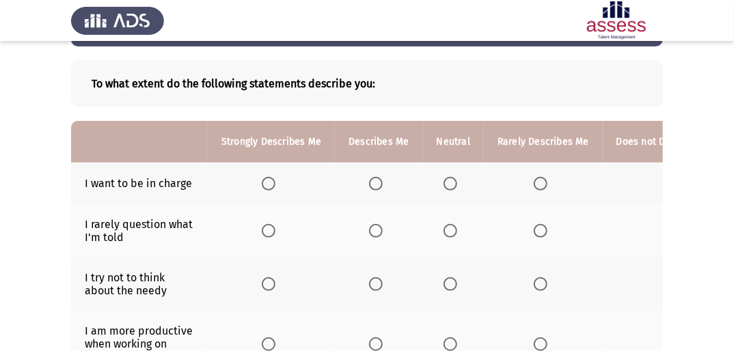
click at [459, 219] on th at bounding box center [453, 230] width 61 height 53
click at [452, 219] on th at bounding box center [453, 230] width 61 height 53
click at [449, 219] on span "Select an option" at bounding box center [450, 231] width 14 height 14
click at [449, 219] on input "Select an option" at bounding box center [450, 231] width 14 height 14
click at [445, 219] on th at bounding box center [453, 284] width 61 height 53
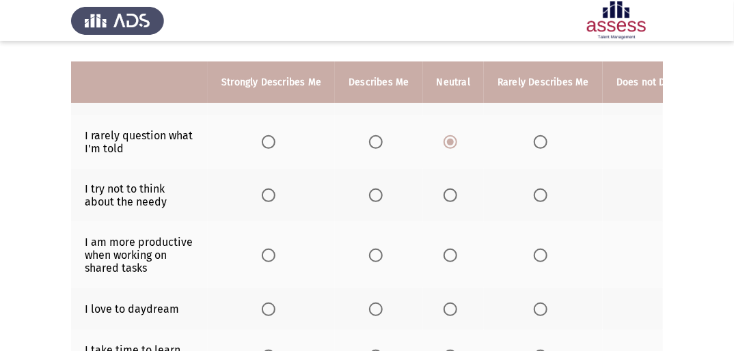
scroll to position [164, 0]
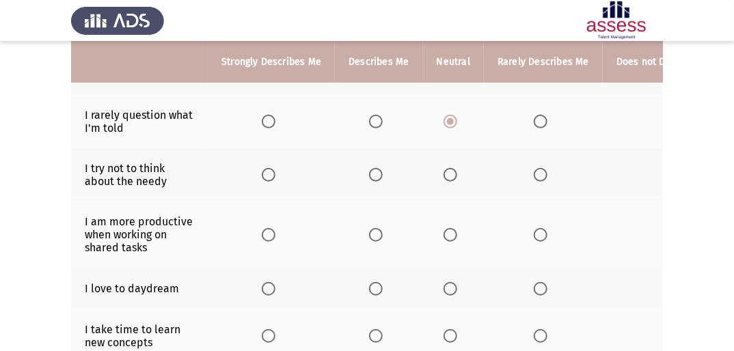
click at [380, 219] on span "Select an option" at bounding box center [376, 235] width 14 height 14
click at [380, 219] on input "Select an option" at bounding box center [376, 235] width 14 height 14
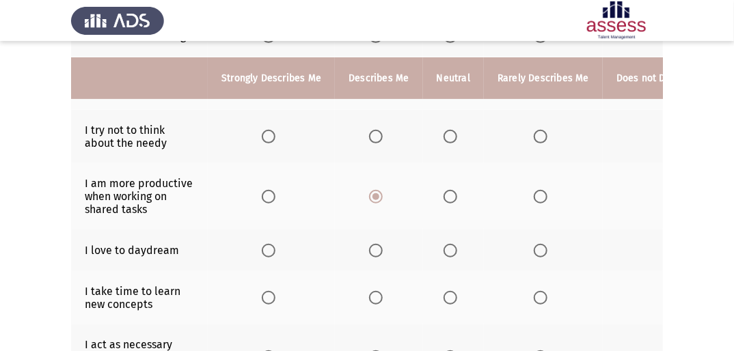
scroll to position [219, 0]
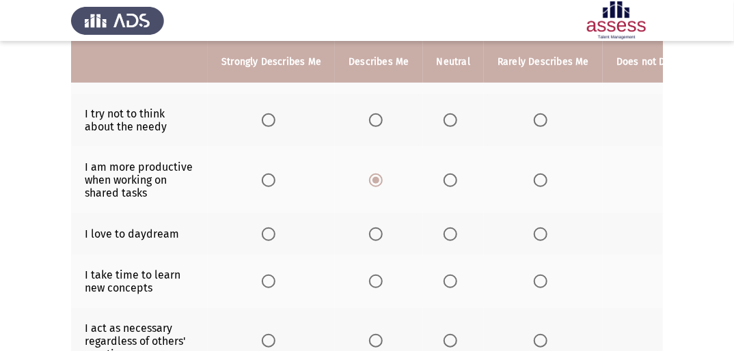
click at [380, 219] on span "Select an option" at bounding box center [376, 234] width 14 height 14
click at [380, 219] on input "Select an option" at bounding box center [376, 234] width 14 height 14
click at [463, 219] on span "Select an option" at bounding box center [676, 282] width 14 height 14
click at [463, 219] on input "Select an option" at bounding box center [676, 282] width 14 height 14
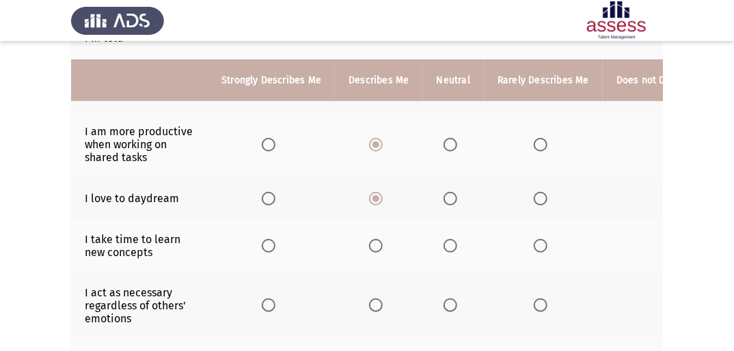
scroll to position [273, 0]
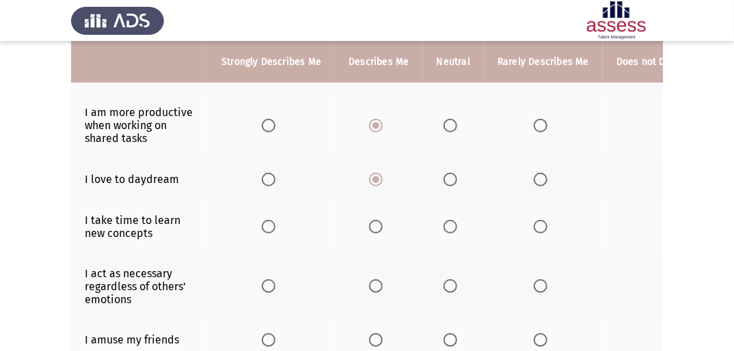
click at [460, 219] on th at bounding box center [453, 286] width 61 height 66
click at [449, 219] on span "Select an option" at bounding box center [450, 286] width 14 height 14
click at [449, 219] on input "Select an option" at bounding box center [450, 286] width 14 height 14
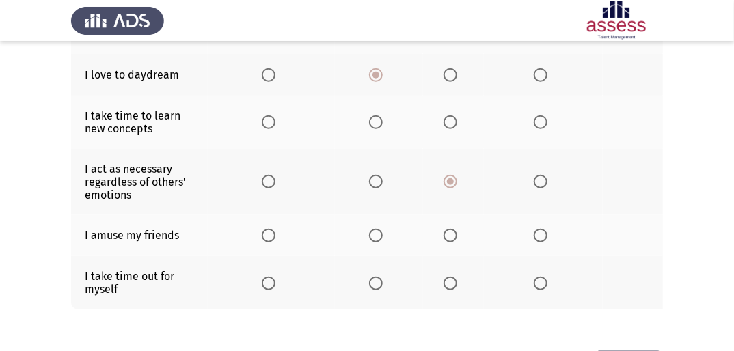
scroll to position [383, 0]
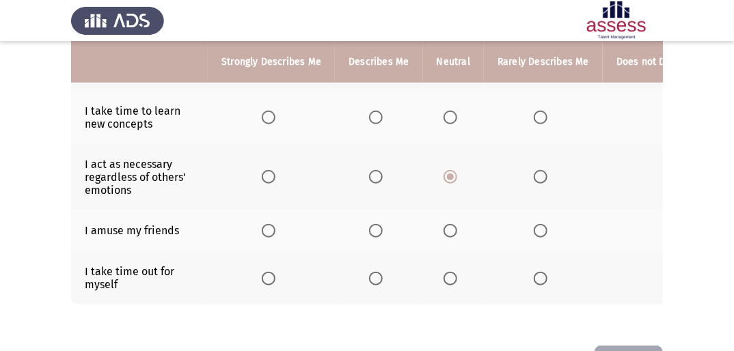
drag, startPoint x: 534, startPoint y: 221, endPoint x: 546, endPoint y: 234, distance: 17.4
click at [463, 219] on th at bounding box center [543, 231] width 119 height 42
click at [463, 219] on label "Select an option" at bounding box center [542, 231] width 19 height 14
click at [463, 219] on input "Select an option" at bounding box center [540, 231] width 14 height 14
click at [381, 219] on mat-radio-button "Select an option" at bounding box center [378, 278] width 19 height 14
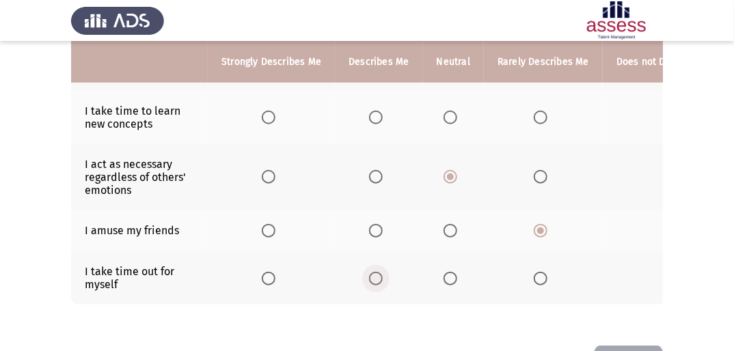
click at [385, 219] on label "Select an option" at bounding box center [378, 279] width 19 height 14
click at [383, 219] on input "Select an option" at bounding box center [376, 279] width 14 height 14
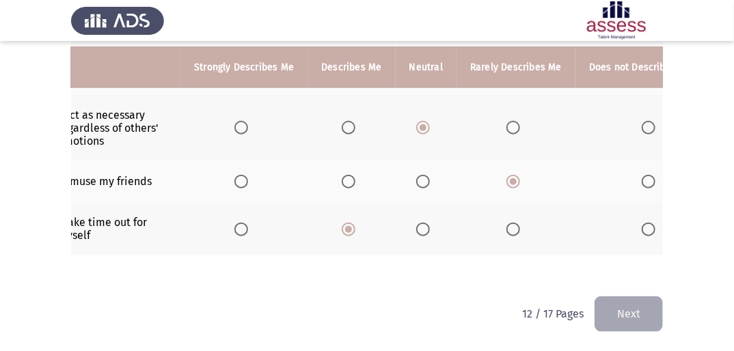
scroll to position [0, 0]
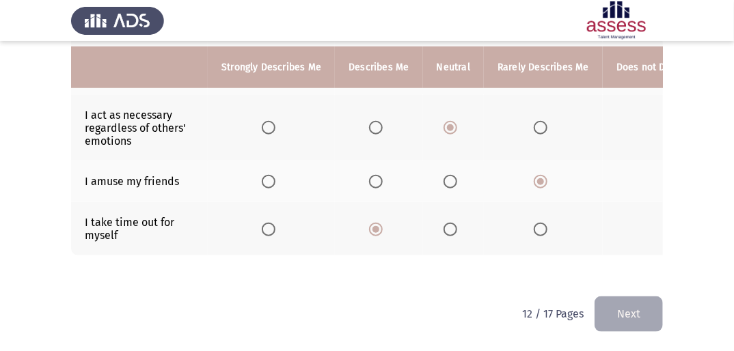
click at [463, 219] on button "Next" at bounding box center [628, 313] width 68 height 35
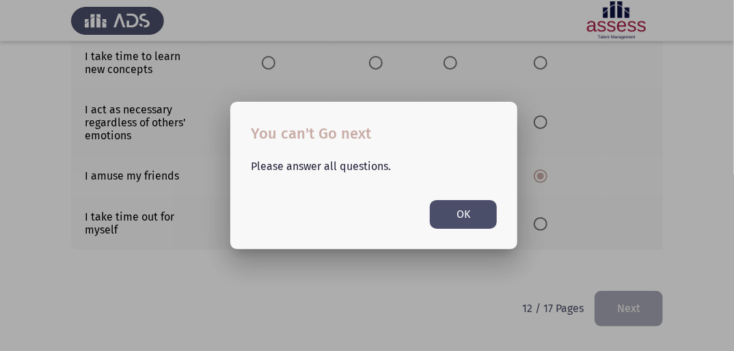
click at [456, 208] on button "OK" at bounding box center [463, 214] width 67 height 28
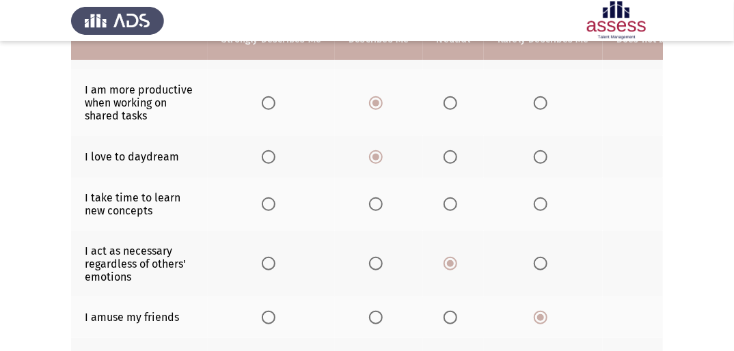
scroll to position [273, 0]
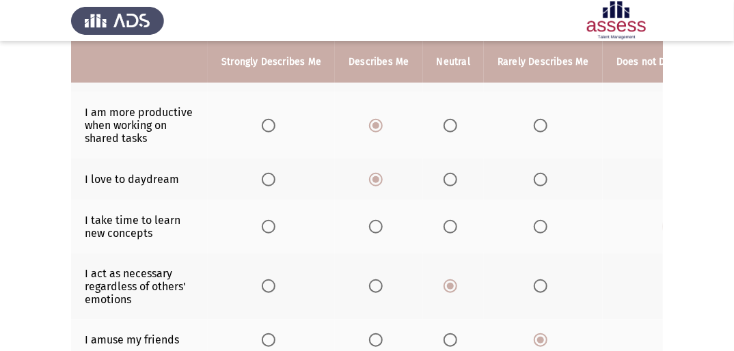
click at [463, 219] on span "Select an option" at bounding box center [676, 227] width 14 height 14
click at [463, 219] on input "Select an option" at bounding box center [676, 227] width 14 height 14
click at [463, 219] on span "Select an option" at bounding box center [676, 227] width 14 height 14
click at [463, 219] on input "Select an option" at bounding box center [676, 227] width 14 height 14
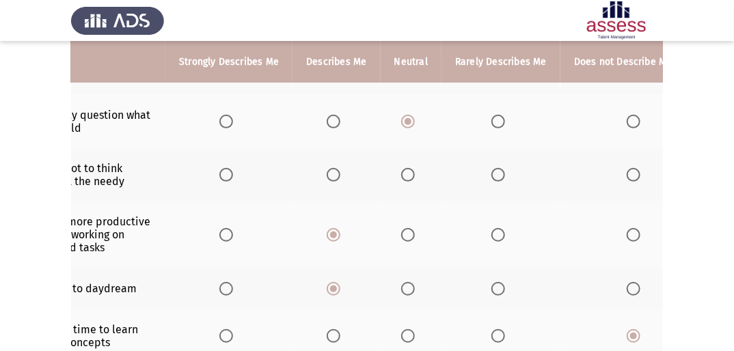
scroll to position [0, 44]
click at [408, 178] on span "Select an option" at bounding box center [407, 175] width 14 height 14
click at [408, 178] on input "Select an option" at bounding box center [407, 175] width 14 height 14
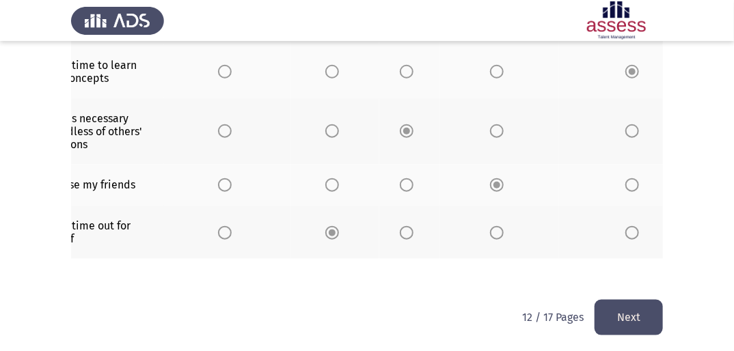
scroll to position [443, 0]
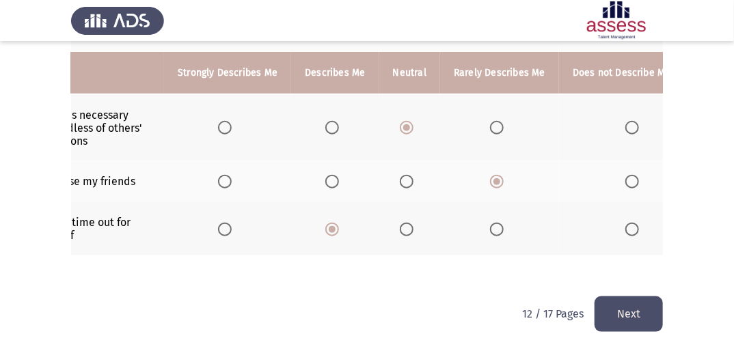
click at [463, 219] on button "Next" at bounding box center [628, 313] width 68 height 35
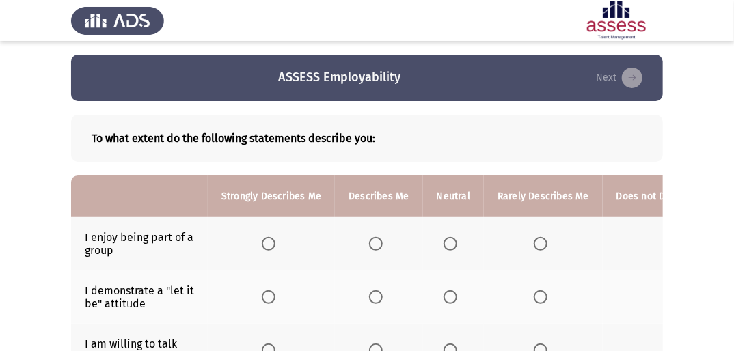
click at [372, 219] on span "Select an option" at bounding box center [376, 244] width 14 height 14
click at [372, 219] on input "Select an option" at bounding box center [376, 244] width 14 height 14
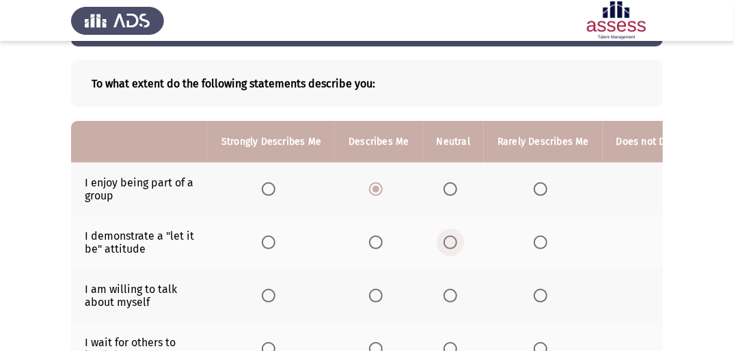
click at [452, 219] on span "Select an option" at bounding box center [450, 243] width 14 height 14
click at [452, 219] on input "Select an option" at bounding box center [450, 243] width 14 height 14
click at [374, 219] on span "Select an option" at bounding box center [376, 296] width 14 height 14
click at [374, 219] on input "Select an option" at bounding box center [376, 296] width 14 height 14
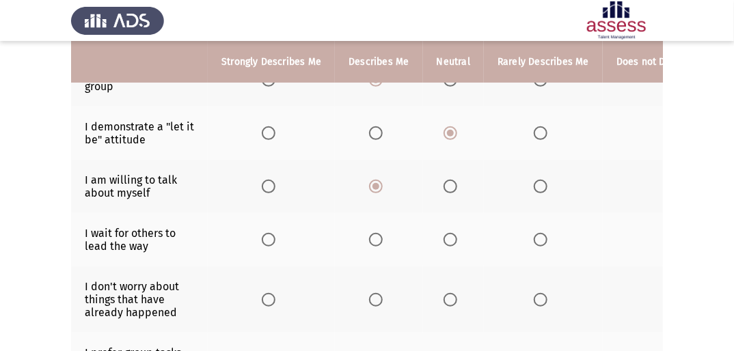
click at [374, 219] on span "Select an option" at bounding box center [376, 240] width 14 height 14
click at [374, 219] on input "Select an option" at bounding box center [376, 240] width 14 height 14
click at [376, 219] on span "Select an option" at bounding box center [376, 300] width 14 height 14
click at [376, 219] on input "Select an option" at bounding box center [376, 300] width 14 height 14
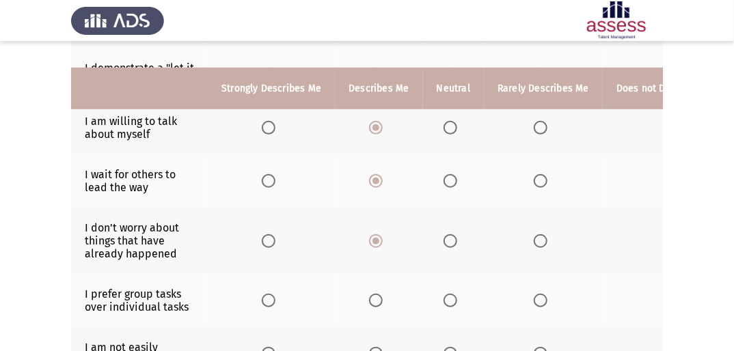
scroll to position [273, 0]
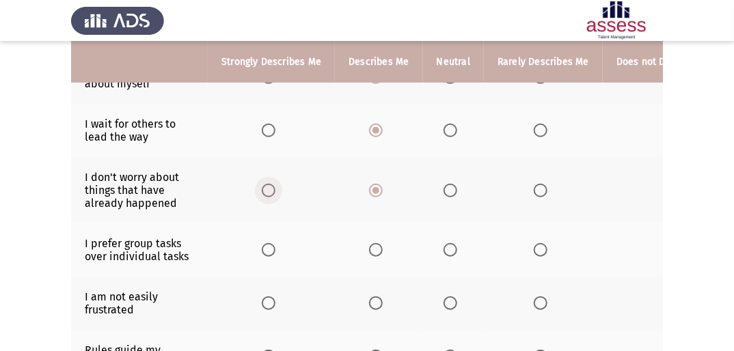
click at [269, 187] on span "Select an option" at bounding box center [269, 191] width 14 height 14
click at [269, 187] on input "Select an option" at bounding box center [269, 191] width 14 height 14
click at [373, 219] on span "Select an option" at bounding box center [376, 250] width 14 height 14
click at [373, 219] on input "Select an option" at bounding box center [376, 250] width 14 height 14
click at [372, 219] on span "Select an option" at bounding box center [376, 303] width 14 height 14
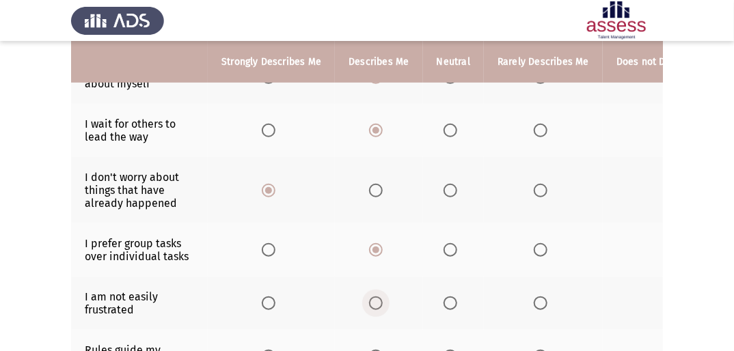
click at [372, 219] on input "Select an option" at bounding box center [376, 303] width 14 height 14
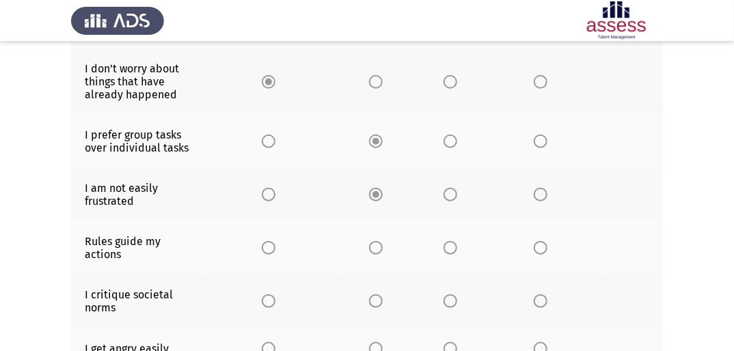
scroll to position [383, 0]
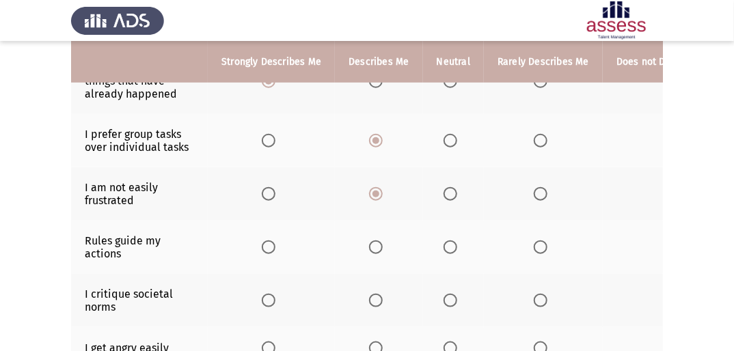
click at [375, 219] on span "Select an option" at bounding box center [376, 247] width 14 height 14
click at [375, 219] on input "Select an option" at bounding box center [376, 247] width 14 height 14
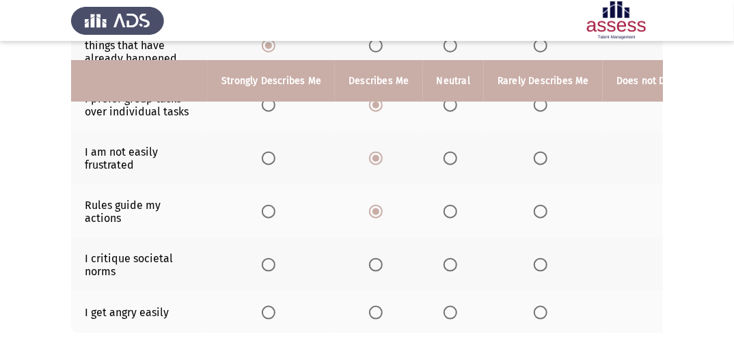
scroll to position [437, 0]
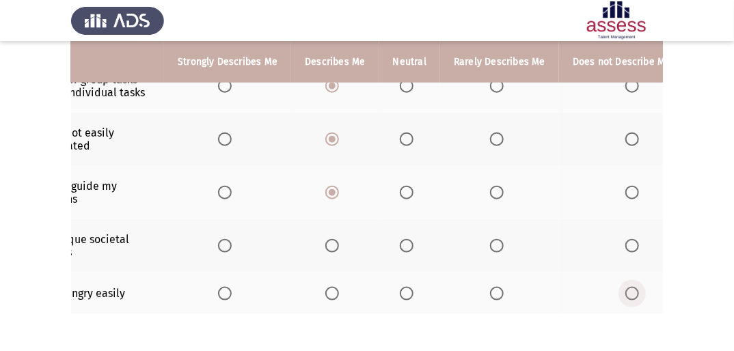
click at [463, 219] on span "Select an option" at bounding box center [632, 294] width 14 height 14
click at [463, 219] on input "Select an option" at bounding box center [632, 294] width 14 height 14
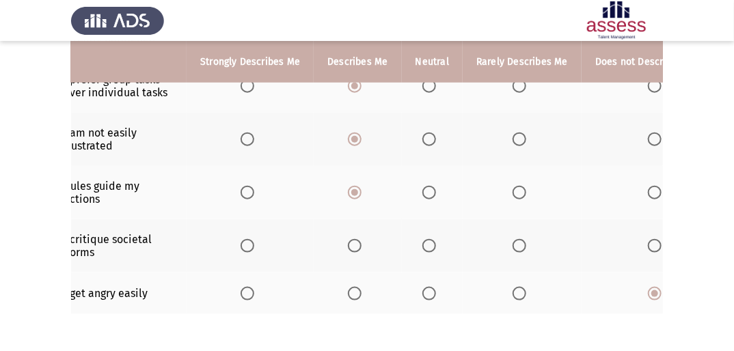
scroll to position [0, 0]
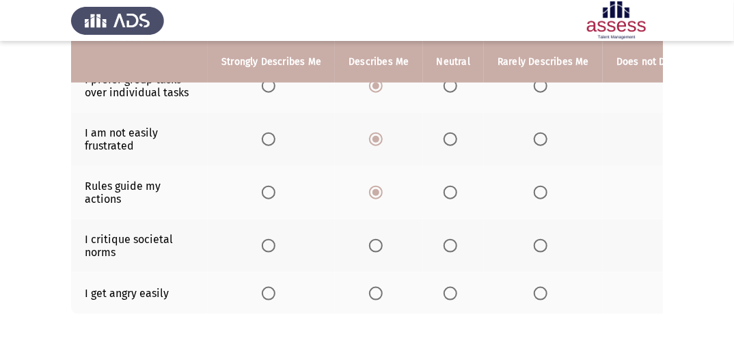
click at [463, 219] on th at bounding box center [543, 245] width 119 height 53
click at [463, 219] on span "Select an option" at bounding box center [540, 246] width 14 height 14
click at [463, 219] on input "Select an option" at bounding box center [540, 246] width 14 height 14
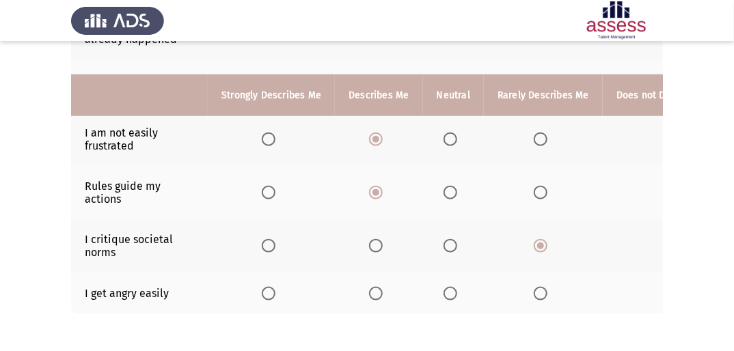
scroll to position [507, 0]
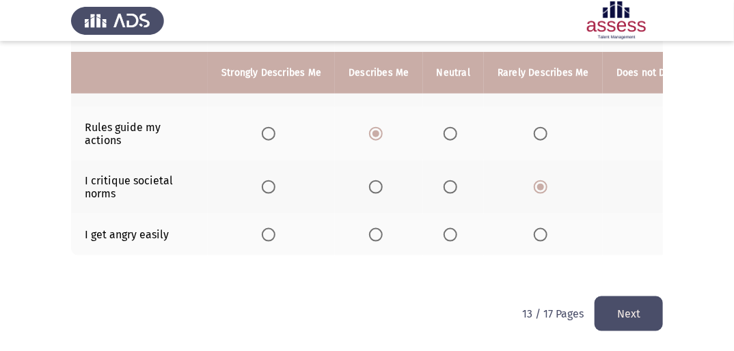
click at [463, 219] on button "Next" at bounding box center [628, 313] width 68 height 35
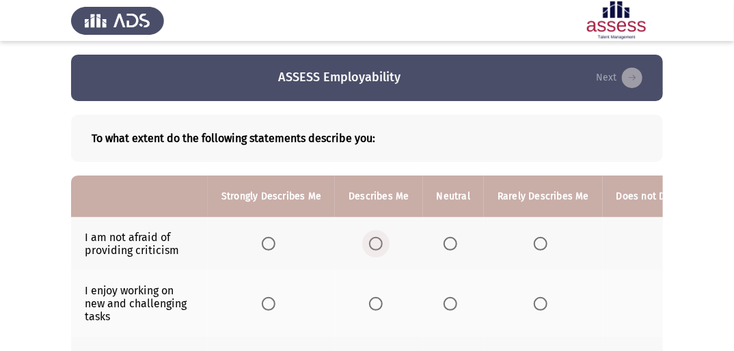
click at [377, 219] on span "Select an option" at bounding box center [376, 244] width 14 height 14
click at [377, 219] on input "Select an option" at bounding box center [376, 244] width 14 height 14
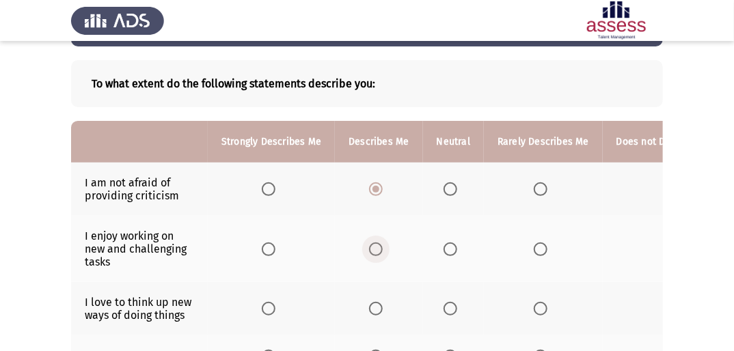
click at [380, 219] on span "Select an option" at bounding box center [376, 249] width 14 height 14
click at [380, 219] on input "Select an option" at bounding box center [376, 249] width 14 height 14
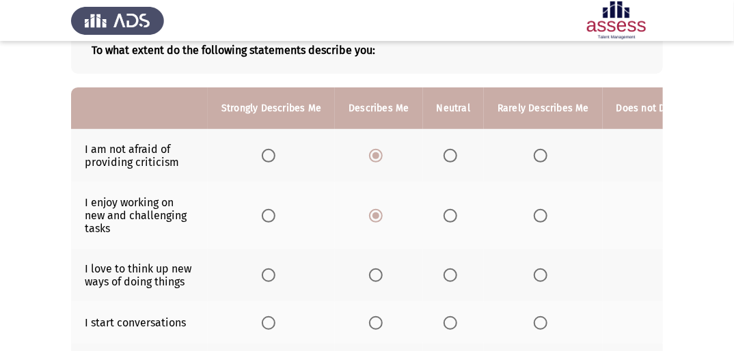
scroll to position [109, 0]
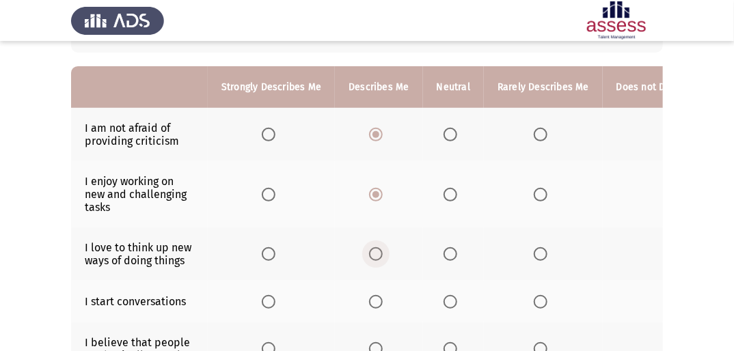
click at [374, 219] on span "Select an option" at bounding box center [376, 254] width 14 height 14
click at [374, 219] on input "Select an option" at bounding box center [376, 254] width 14 height 14
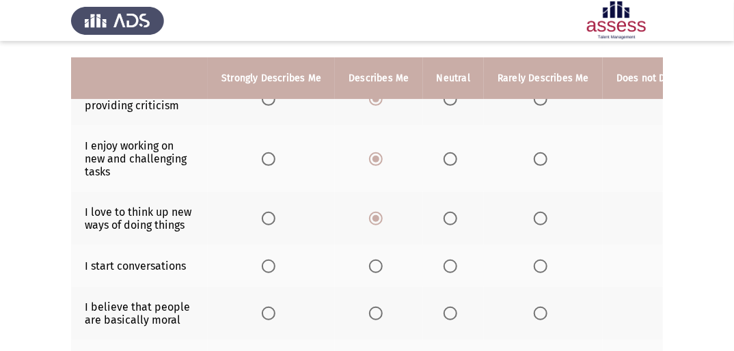
scroll to position [164, 0]
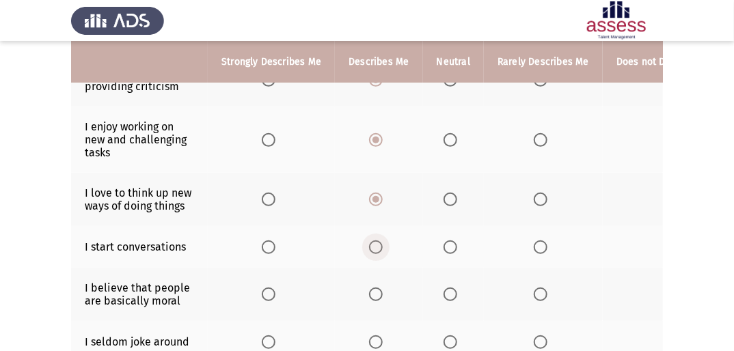
click at [373, 219] on span "Select an option" at bounding box center [376, 247] width 14 height 14
click at [373, 219] on input "Select an option" at bounding box center [376, 247] width 14 height 14
click at [262, 219] on span "Select an option" at bounding box center [269, 247] width 14 height 14
click at [262, 219] on input "Select an option" at bounding box center [269, 247] width 14 height 14
click at [273, 200] on span "Select an option" at bounding box center [269, 200] width 14 height 14
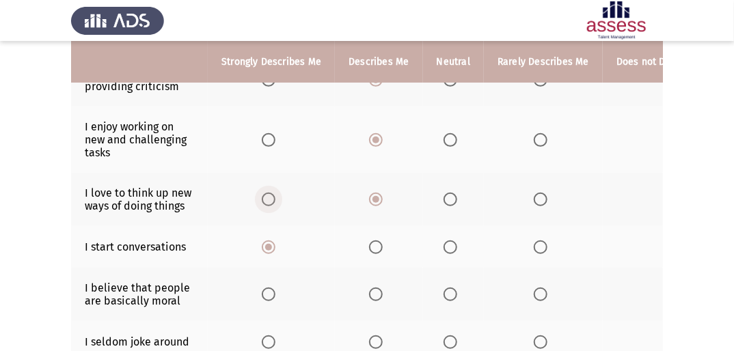
click at [273, 200] on input "Select an option" at bounding box center [269, 200] width 14 height 14
click at [394, 202] on th at bounding box center [378, 199] width 87 height 53
click at [372, 194] on span "Select an option" at bounding box center [376, 200] width 14 height 14
click at [372, 194] on input "Select an option" at bounding box center [376, 200] width 14 height 14
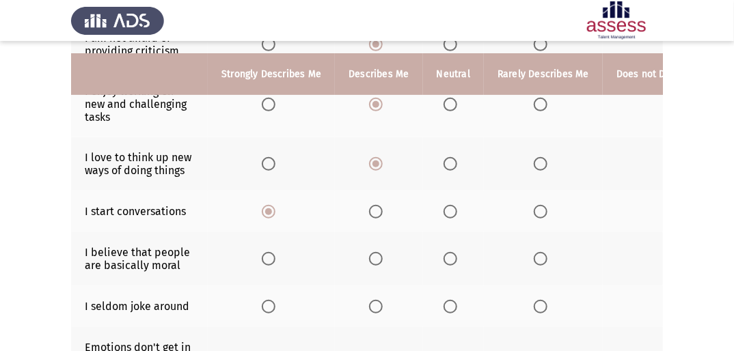
scroll to position [219, 0]
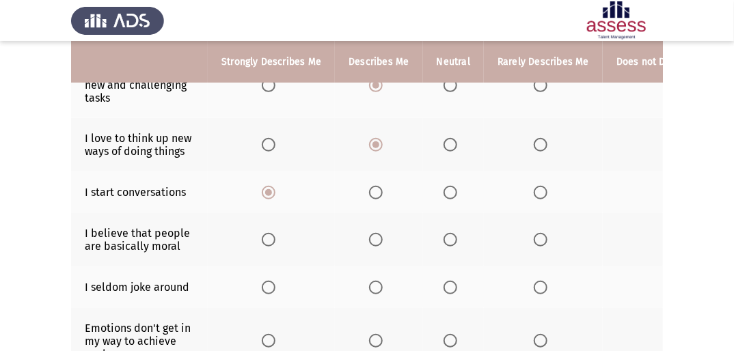
click at [377, 219] on span "Select an option" at bounding box center [376, 240] width 14 height 14
click at [377, 219] on input "Select an option" at bounding box center [376, 240] width 14 height 14
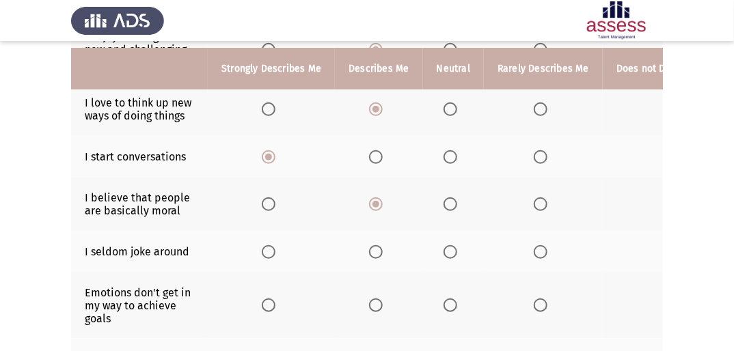
scroll to position [273, 0]
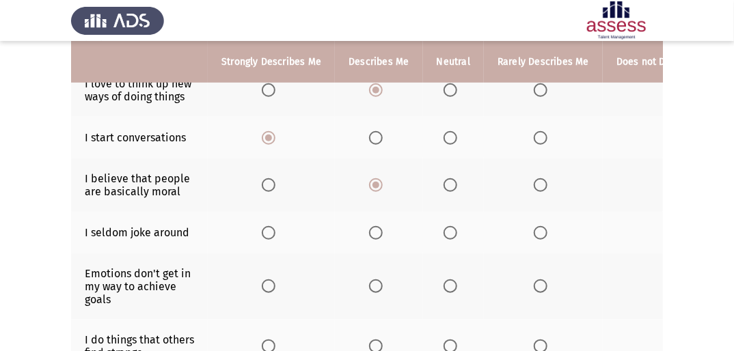
click at [381, 219] on label "Select an option" at bounding box center [378, 233] width 19 height 14
click at [381, 219] on input "Select an option" at bounding box center [376, 233] width 14 height 14
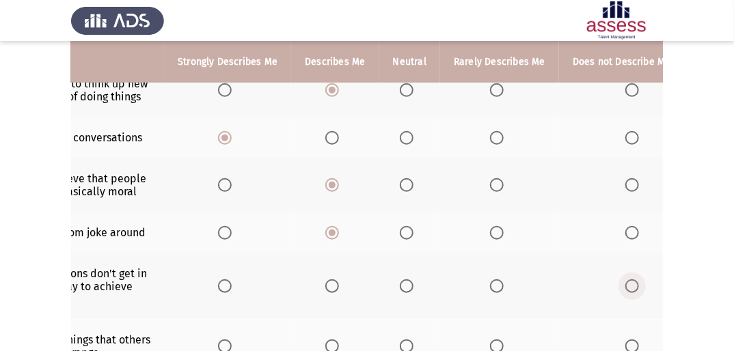
click at [463, 219] on span "Select an option" at bounding box center [632, 286] width 14 height 14
click at [463, 219] on input "Select an option" at bounding box center [632, 286] width 14 height 14
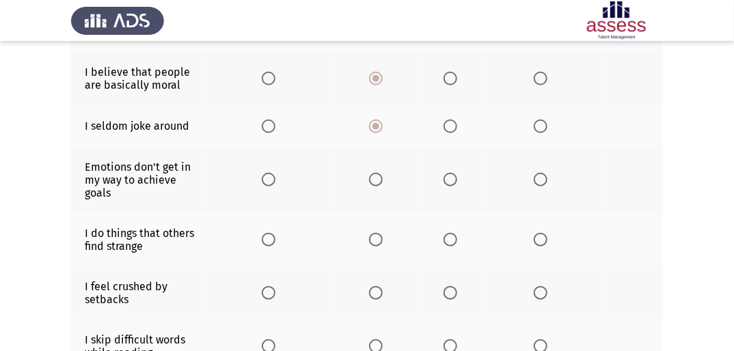
scroll to position [383, 0]
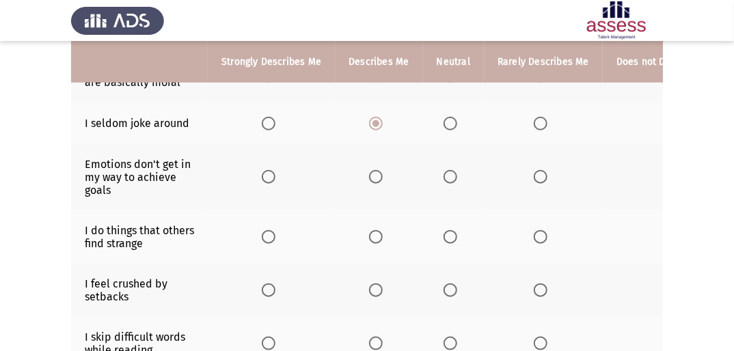
click at [380, 219] on span "Select an option" at bounding box center [376, 237] width 14 height 14
click at [380, 219] on input "Select an option" at bounding box center [376, 237] width 14 height 14
click at [387, 219] on th at bounding box center [378, 290] width 87 height 53
click at [370, 219] on span "Select an option" at bounding box center [376, 290] width 14 height 14
click at [370, 219] on input "Select an option" at bounding box center [376, 290] width 14 height 14
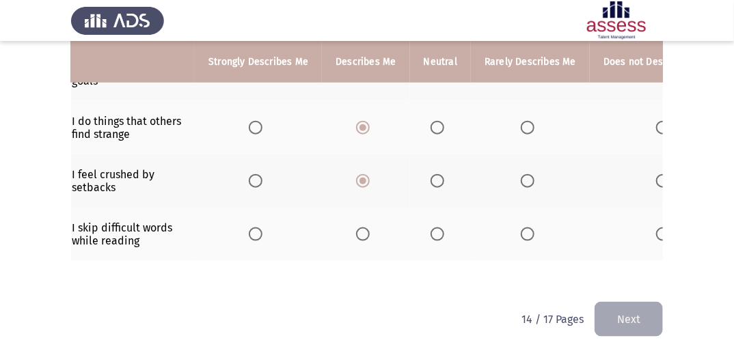
scroll to position [0, 22]
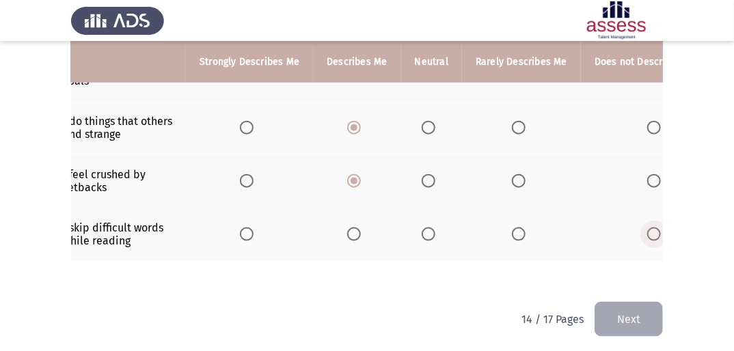
click at [463, 219] on span "Select an option" at bounding box center [654, 234] width 14 height 14
click at [463, 219] on input "Select an option" at bounding box center [654, 234] width 14 height 14
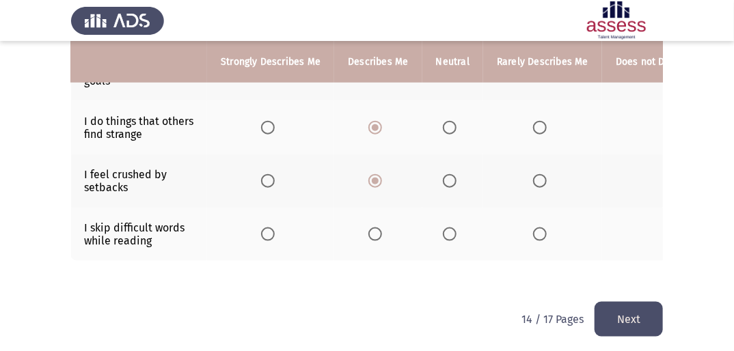
scroll to position [0, 0]
click at [463, 219] on button "Next" at bounding box center [628, 319] width 68 height 35
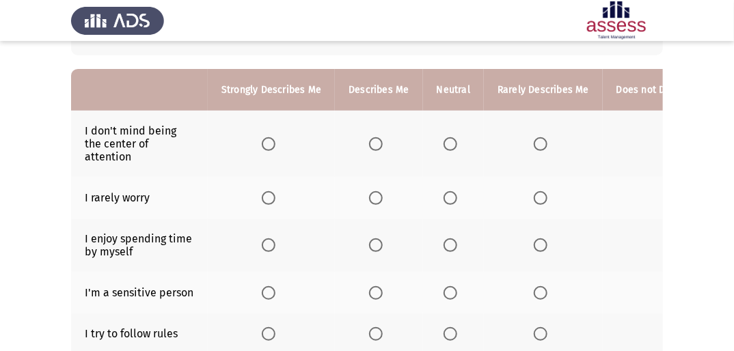
scroll to position [55, 0]
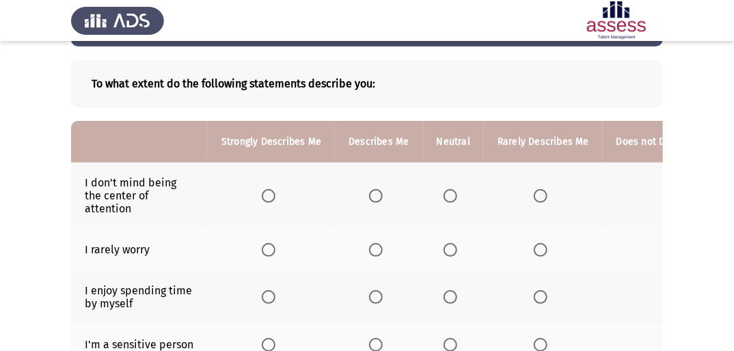
click at [445, 199] on span "Select an option" at bounding box center [450, 196] width 14 height 14
click at [445, 199] on input "Select an option" at bounding box center [450, 196] width 14 height 14
click at [444, 219] on span "Select an option" at bounding box center [450, 250] width 14 height 14
click at [444, 219] on input "Select an option" at bounding box center [450, 250] width 14 height 14
click at [447, 219] on span "Select an option" at bounding box center [450, 250] width 7 height 7
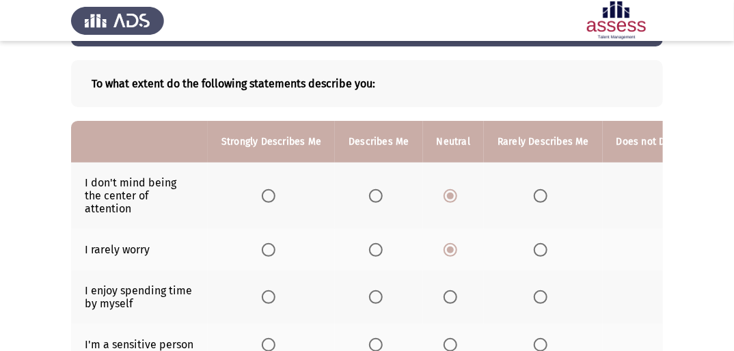
click at [444, 219] on input "Select an option" at bounding box center [450, 250] width 14 height 14
click at [463, 219] on span "Select an option" at bounding box center [676, 250] width 14 height 14
click at [463, 219] on input "Select an option" at bounding box center [676, 250] width 14 height 14
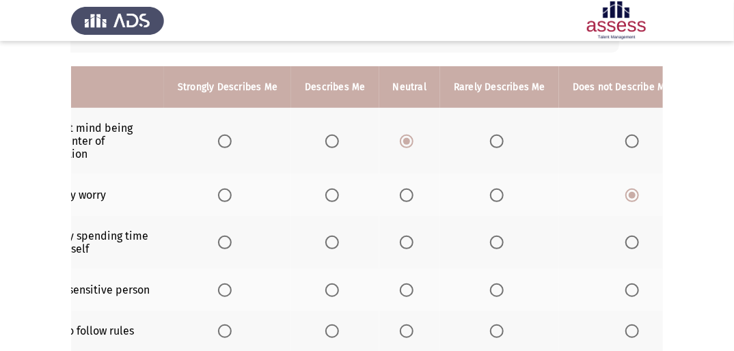
click at [463, 219] on span "Select an option" at bounding box center [632, 243] width 14 height 14
click at [463, 219] on input "Select an option" at bounding box center [632, 243] width 14 height 14
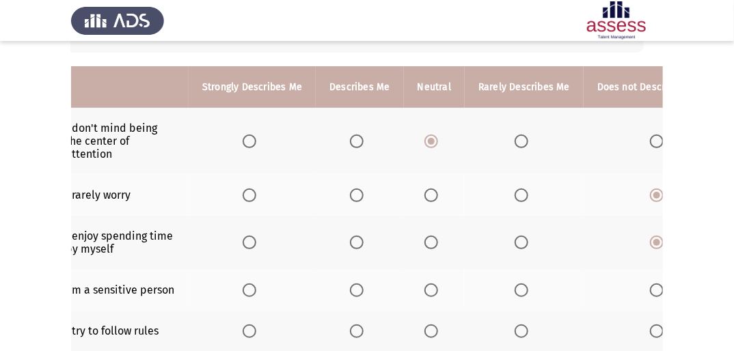
scroll to position [0, 22]
click at [463, 219] on span "Select an option" at bounding box center [654, 290] width 14 height 14
click at [463, 219] on input "Select an option" at bounding box center [654, 290] width 14 height 14
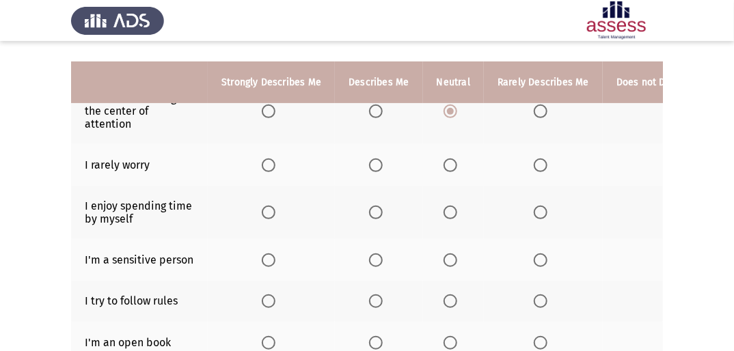
scroll to position [164, 0]
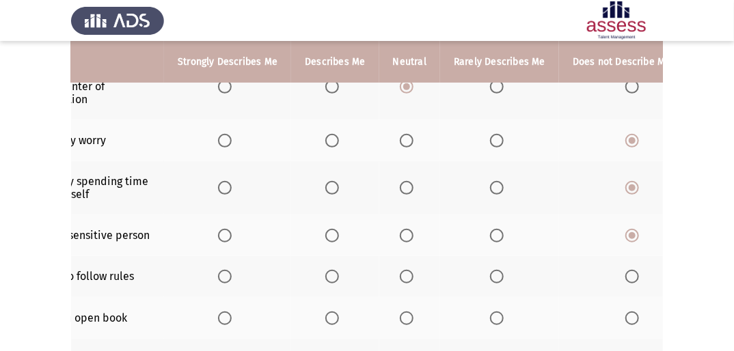
click at [463, 219] on span "Select an option" at bounding box center [632, 277] width 14 height 14
click at [463, 219] on input "Select an option" at bounding box center [632, 277] width 14 height 14
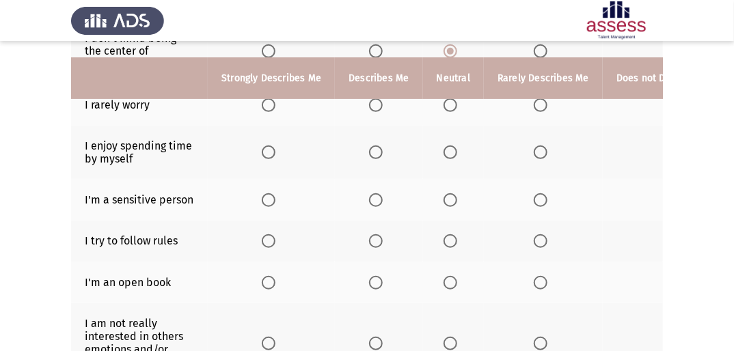
scroll to position [219, 0]
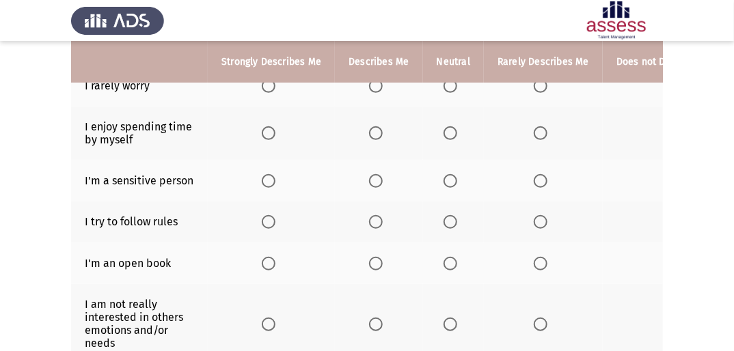
click at [377, 219] on span "Select an option" at bounding box center [376, 264] width 14 height 14
click at [377, 219] on input "Select an option" at bounding box center [376, 264] width 14 height 14
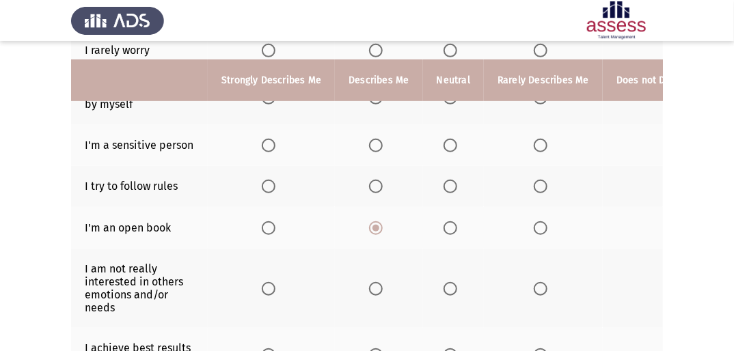
scroll to position [273, 0]
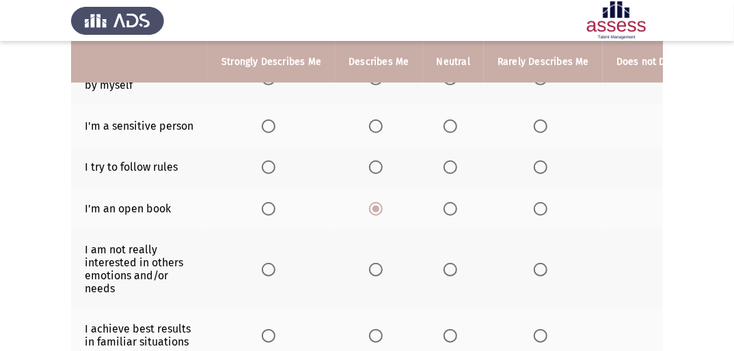
click at [373, 219] on span "Select an option" at bounding box center [376, 270] width 14 height 14
click at [373, 219] on input "Select an option" at bounding box center [376, 270] width 14 height 14
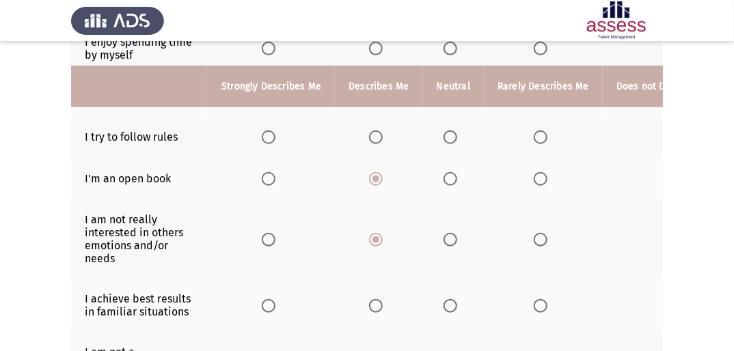
scroll to position [328, 0]
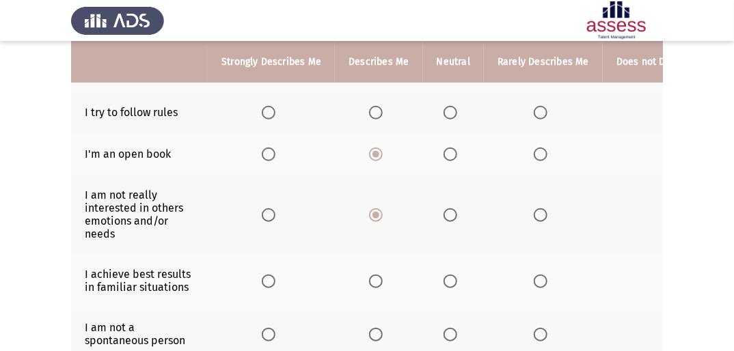
click at [378, 219] on span "Select an option" at bounding box center [376, 282] width 14 height 14
click at [378, 219] on input "Select an option" at bounding box center [376, 282] width 14 height 14
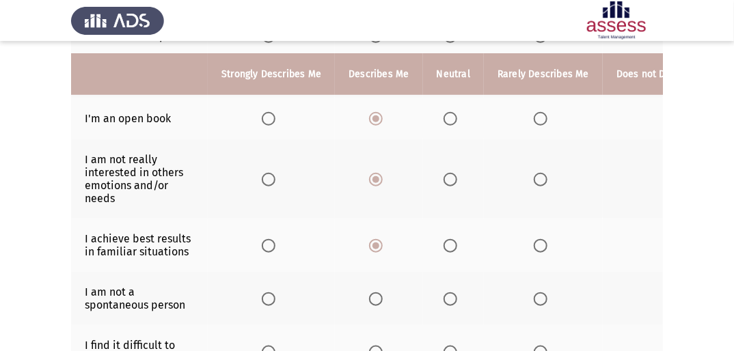
scroll to position [383, 0]
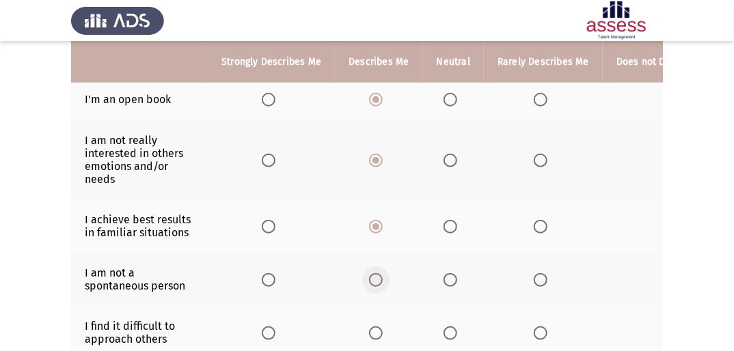
click at [376, 219] on span "Select an option" at bounding box center [376, 280] width 14 height 14
click at [376, 219] on input "Select an option" at bounding box center [376, 280] width 14 height 14
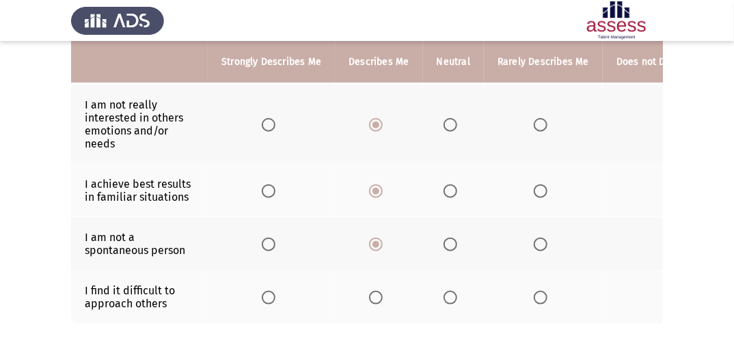
scroll to position [437, 0]
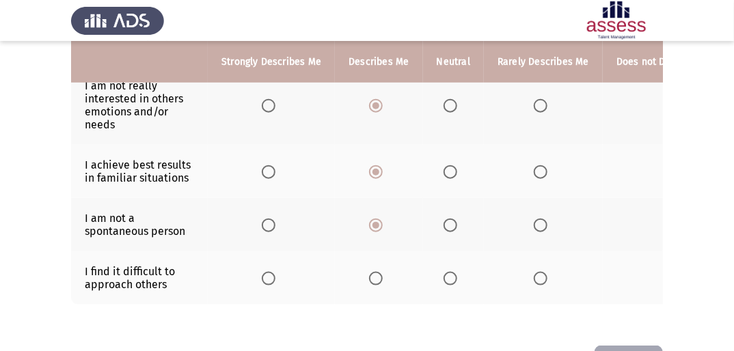
click at [445, 219] on span "Select an option" at bounding box center [450, 279] width 14 height 14
click at [445, 219] on input "Select an option" at bounding box center [450, 279] width 14 height 14
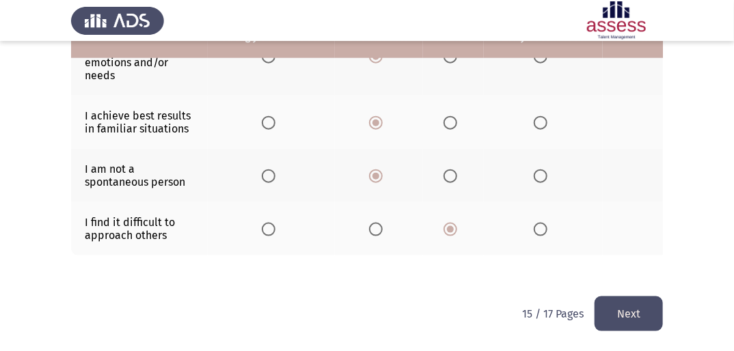
scroll to position [497, 0]
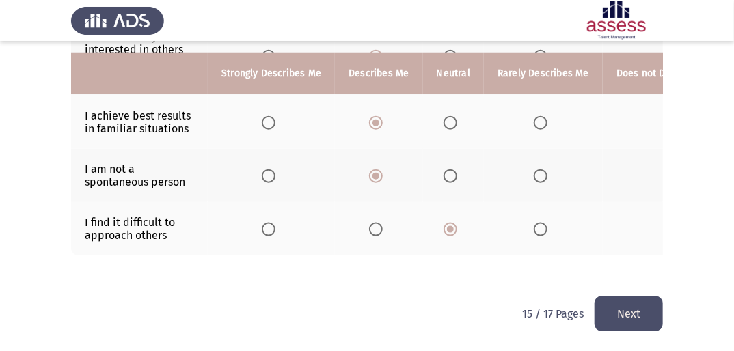
click at [463, 219] on button "Next" at bounding box center [628, 313] width 68 height 35
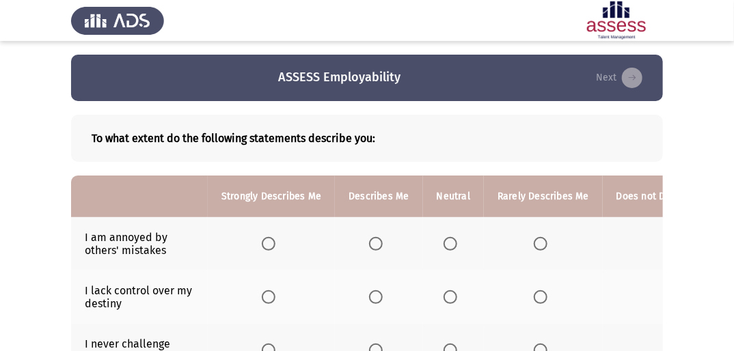
click at [463, 219] on th at bounding box center [543, 243] width 119 height 53
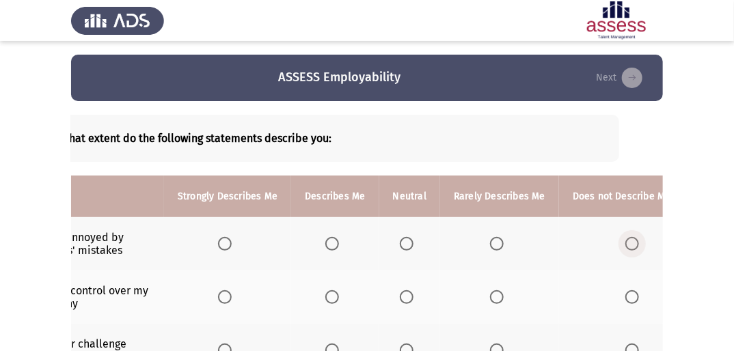
click at [463, 219] on span "Select an option" at bounding box center [632, 244] width 14 height 14
click at [463, 219] on input "Select an option" at bounding box center [632, 244] width 14 height 14
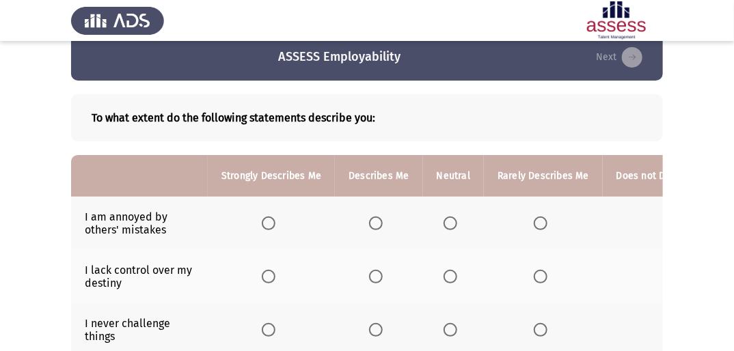
scroll to position [55, 0]
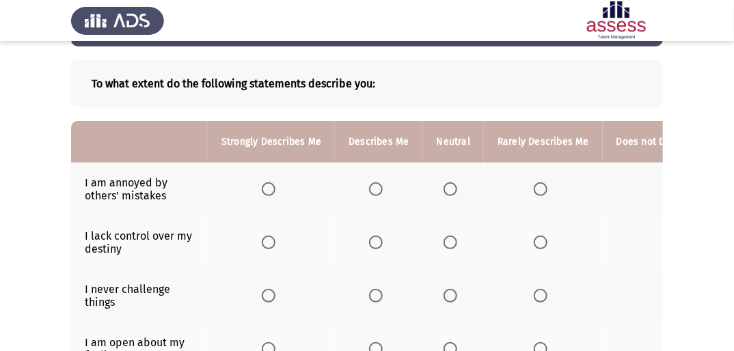
click at [453, 219] on span "Select an option" at bounding box center [450, 243] width 14 height 14
click at [453, 219] on input "Select an option" at bounding box center [450, 243] width 14 height 14
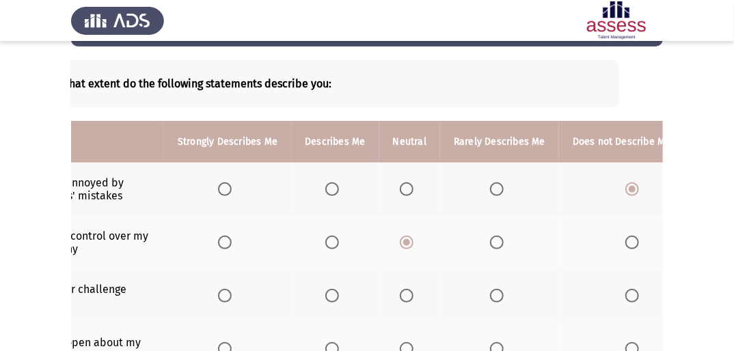
click at [463, 219] on span "Select an option" at bounding box center [632, 296] width 14 height 14
click at [463, 219] on input "Select an option" at bounding box center [632, 296] width 14 height 14
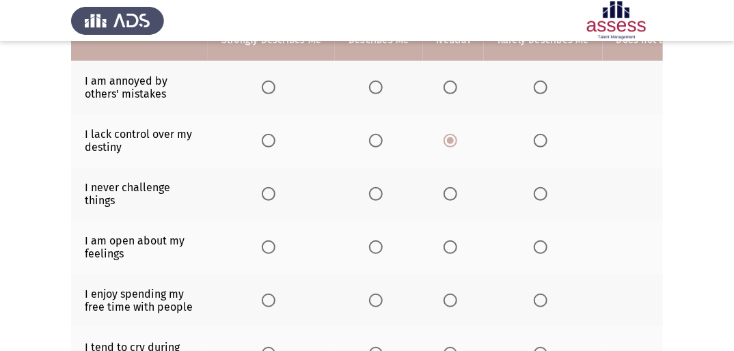
scroll to position [164, 0]
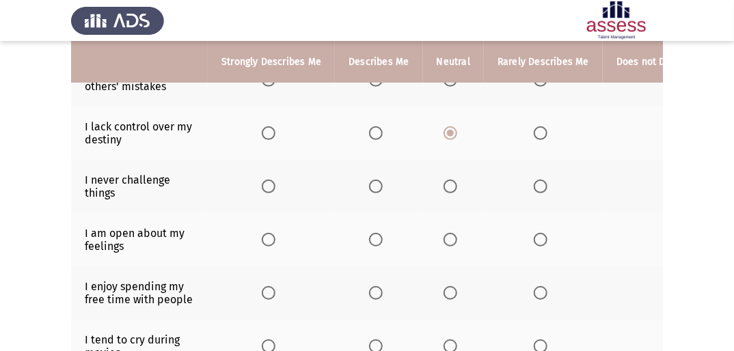
click at [383, 219] on th at bounding box center [378, 239] width 87 height 53
click at [362, 219] on th at bounding box center [378, 239] width 87 height 53
click at [369, 219] on span "Select an option" at bounding box center [376, 240] width 14 height 14
click at [369, 219] on input "Select an option" at bounding box center [376, 240] width 14 height 14
click at [370, 219] on span "Select an option" at bounding box center [376, 293] width 14 height 14
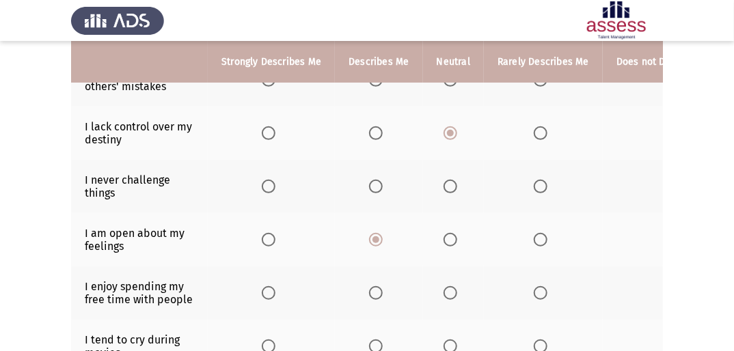
click at [370, 219] on input "Select an option" at bounding box center [376, 293] width 14 height 14
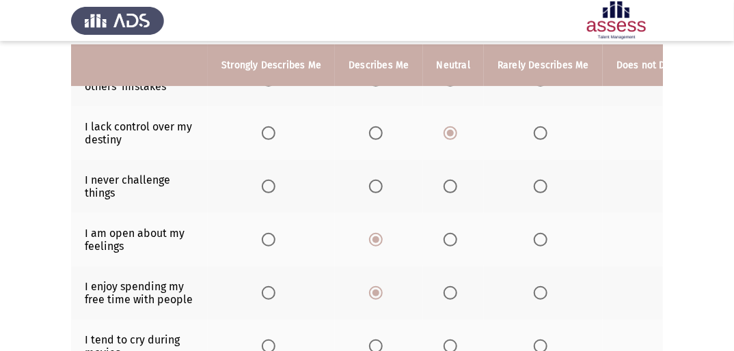
scroll to position [219, 0]
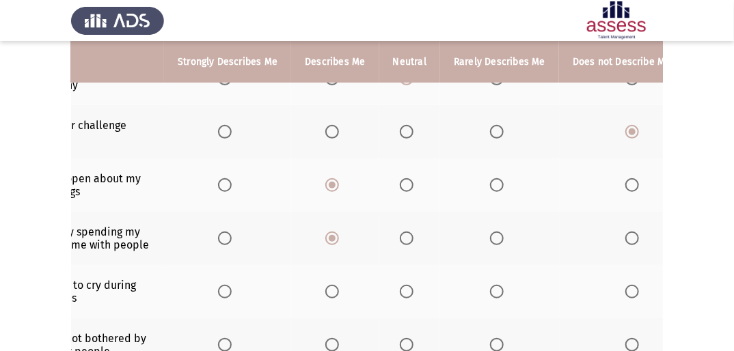
click at [463, 219] on span "Select an option" at bounding box center [632, 292] width 14 height 14
click at [463, 219] on input "Select an option" at bounding box center [632, 292] width 14 height 14
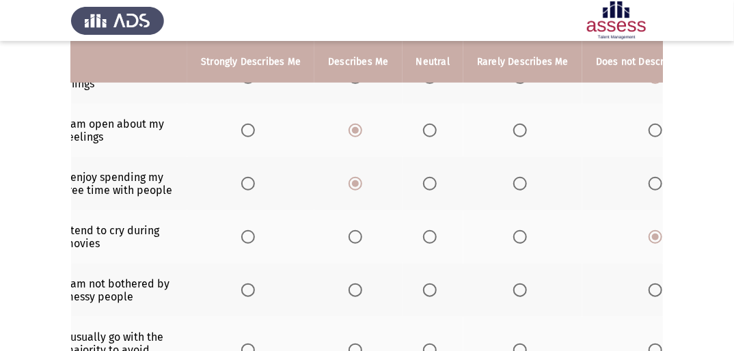
scroll to position [0, 0]
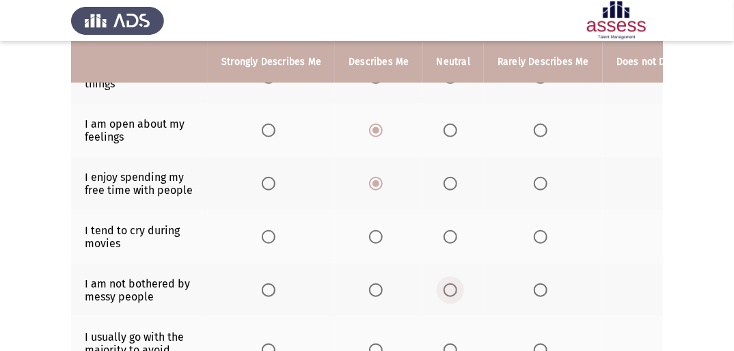
click at [443, 219] on span "Select an option" at bounding box center [450, 290] width 14 height 14
click at [443, 219] on input "Select an option" at bounding box center [450, 290] width 14 height 14
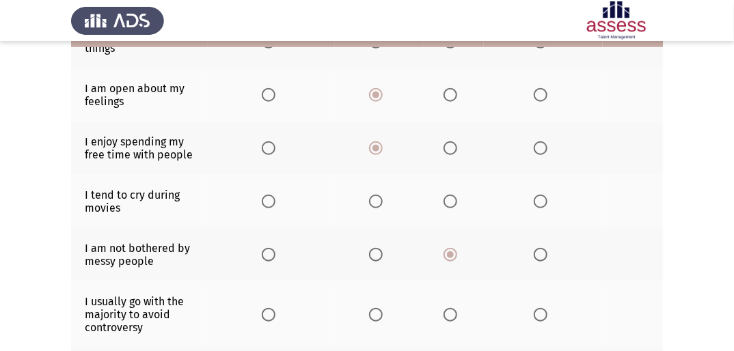
scroll to position [328, 0]
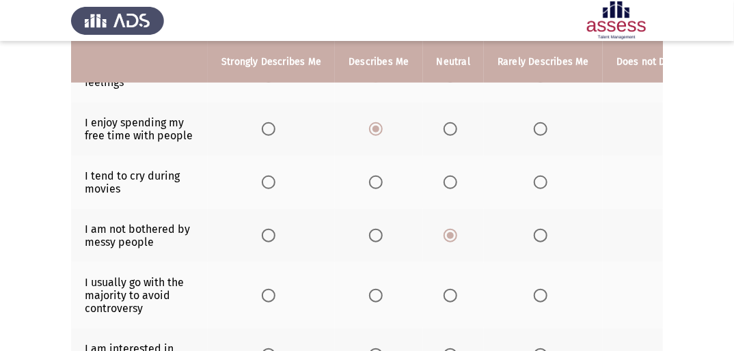
click at [463, 219] on span "Select an option" at bounding box center [540, 296] width 14 height 14
click at [463, 219] on input "Select an option" at bounding box center [540, 296] width 14 height 14
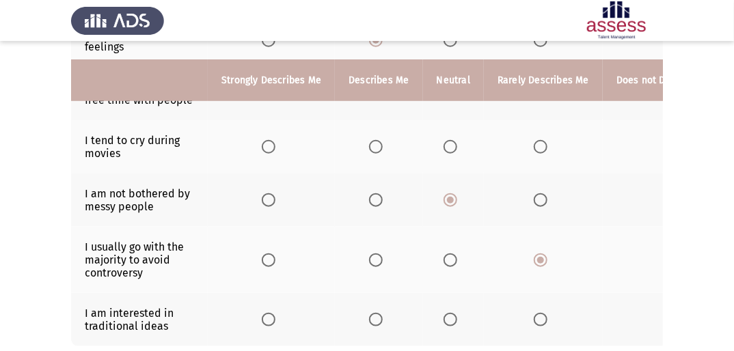
scroll to position [383, 0]
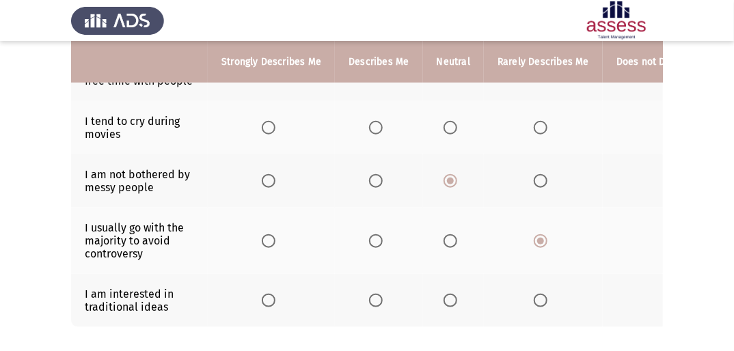
click at [376, 219] on span "Select an option" at bounding box center [376, 301] width 14 height 14
click at [376, 219] on input "Select an option" at bounding box center [376, 301] width 14 height 14
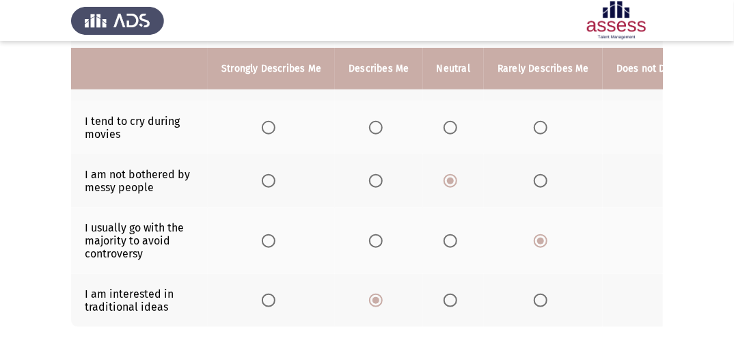
scroll to position [465, 0]
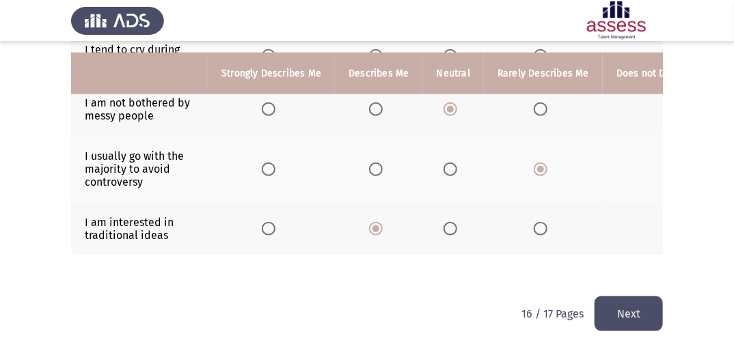
click at [463, 219] on button "Next" at bounding box center [628, 313] width 68 height 35
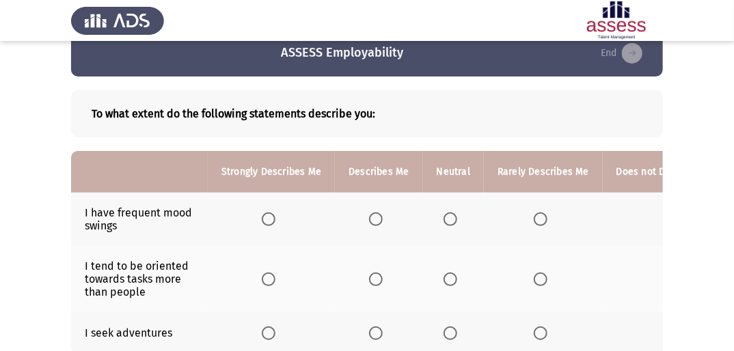
scroll to position [23, 0]
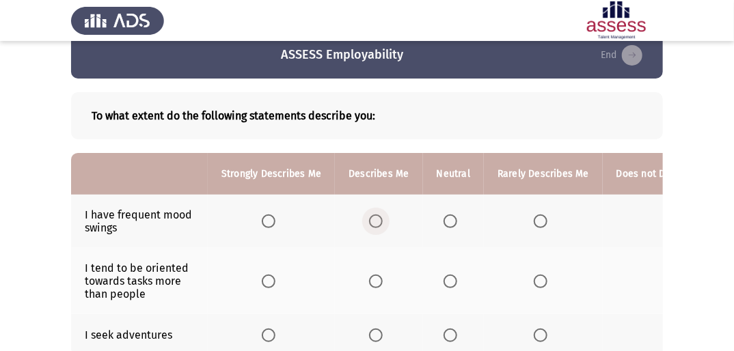
click at [369, 219] on span "Select an option" at bounding box center [376, 221] width 14 height 14
click at [369, 219] on input "Select an option" at bounding box center [376, 221] width 14 height 14
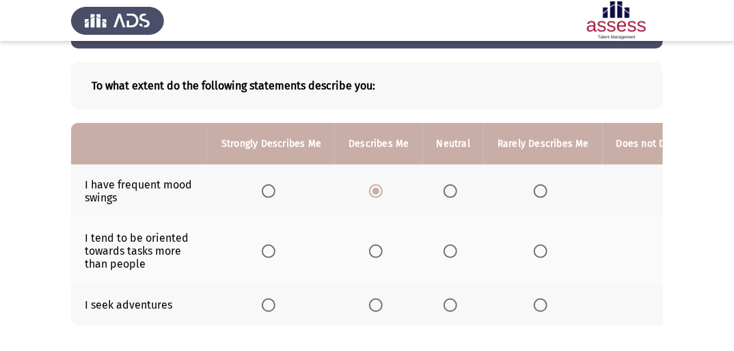
scroll to position [77, 0]
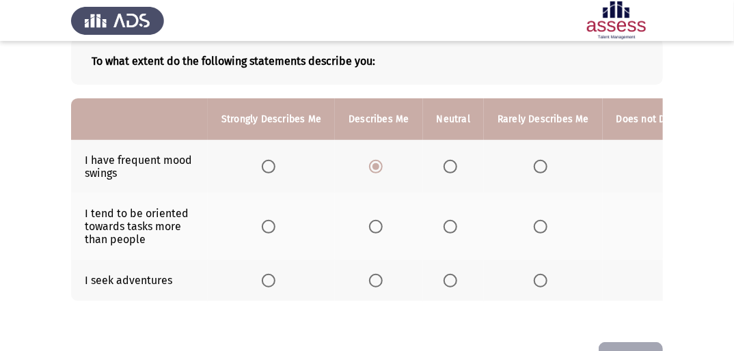
click at [387, 219] on th at bounding box center [378, 281] width 87 height 42
click at [379, 219] on span "Select an option" at bounding box center [376, 281] width 14 height 14
click at [379, 219] on input "Select an option" at bounding box center [376, 281] width 14 height 14
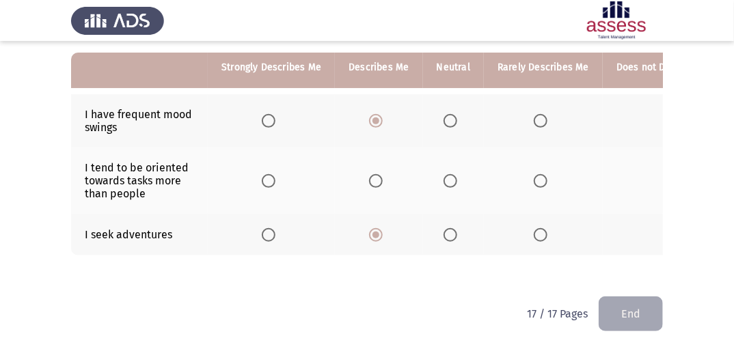
scroll to position [132, 0]
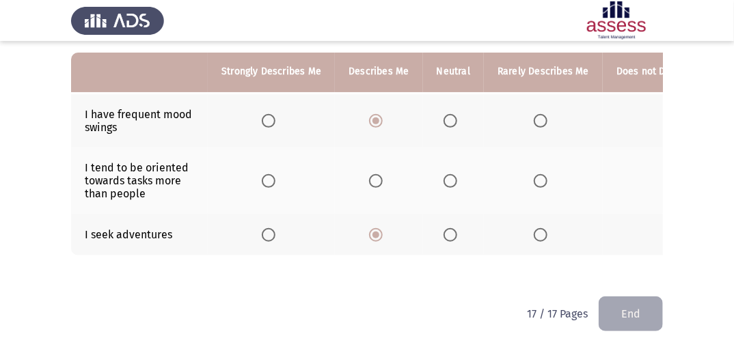
click at [463, 174] on span "Select an option" at bounding box center [540, 181] width 14 height 14
click at [463, 174] on input "Select an option" at bounding box center [540, 181] width 14 height 14
click at [463, 219] on button "End" at bounding box center [630, 313] width 64 height 35
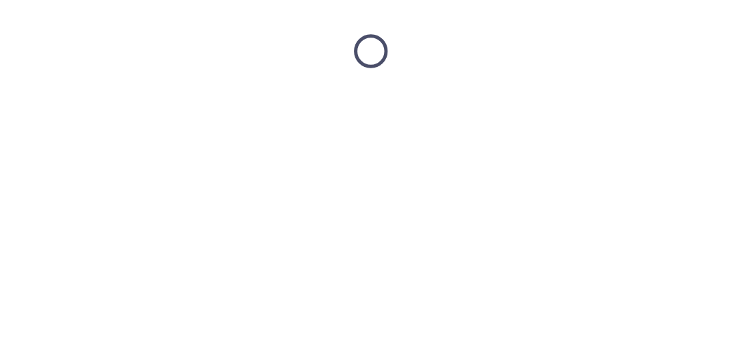
scroll to position [0, 0]
